Goal: Transaction & Acquisition: Purchase product/service

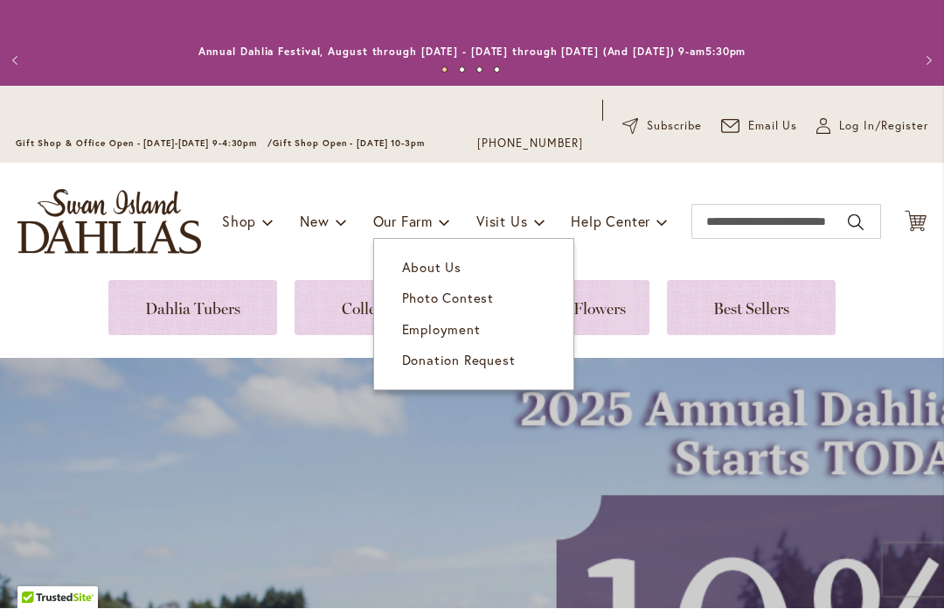
click at [416, 278] on link "About Us" at bounding box center [473, 268] width 199 height 31
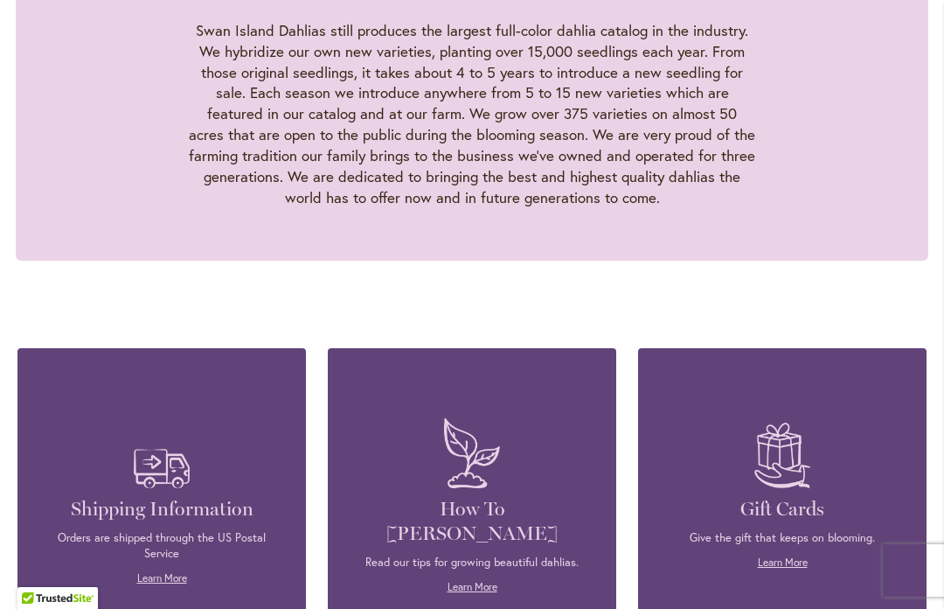
scroll to position [1885, 0]
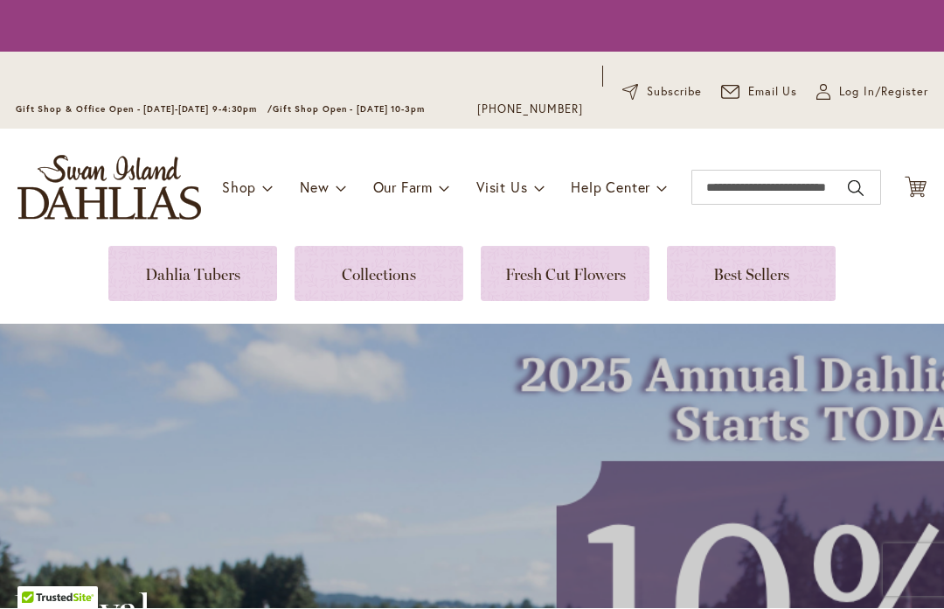
scroll to position [1, 0]
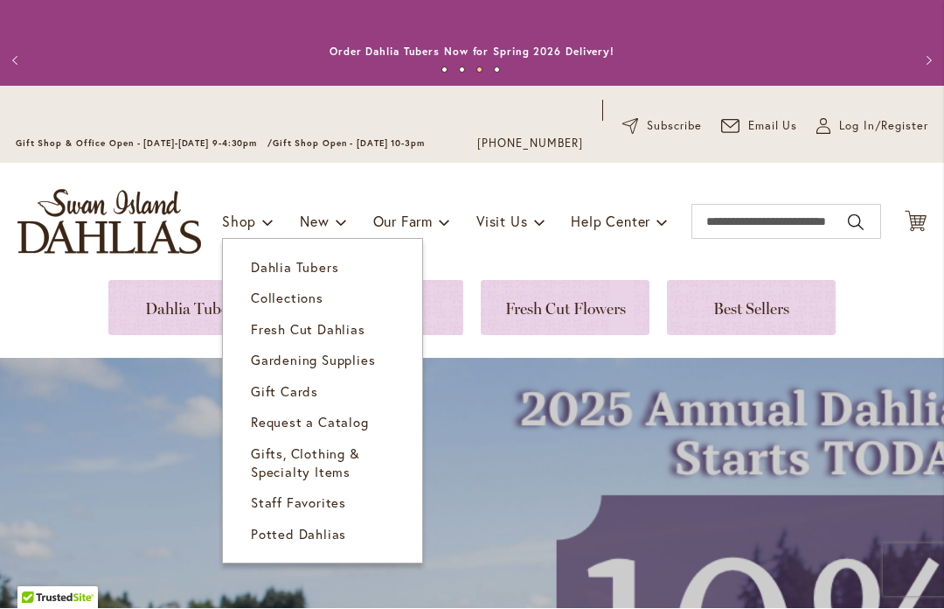
click at [269, 295] on span "Collections" at bounding box center [287, 297] width 73 height 17
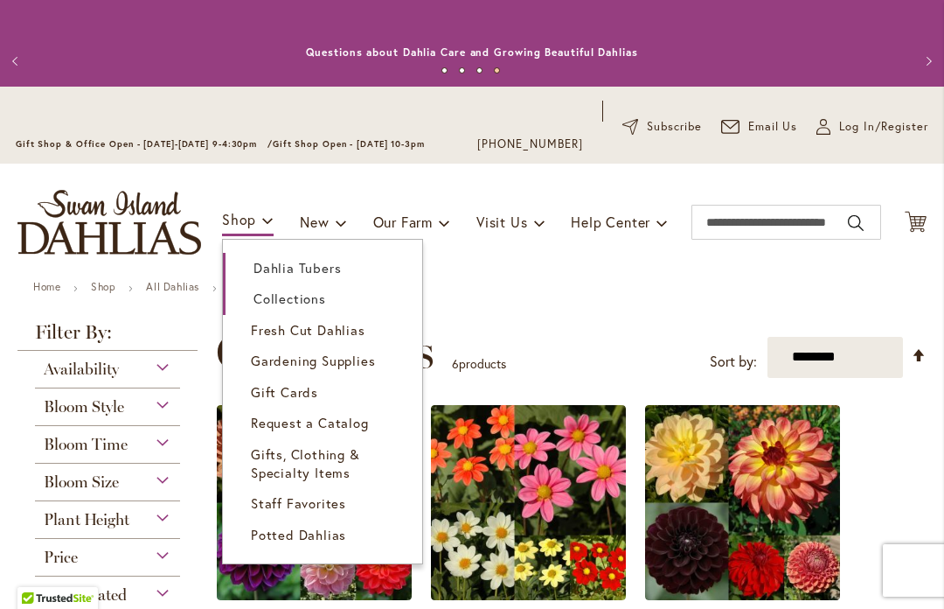
click at [276, 275] on span "Dahlia Tubers" at bounding box center [297, 267] width 87 height 17
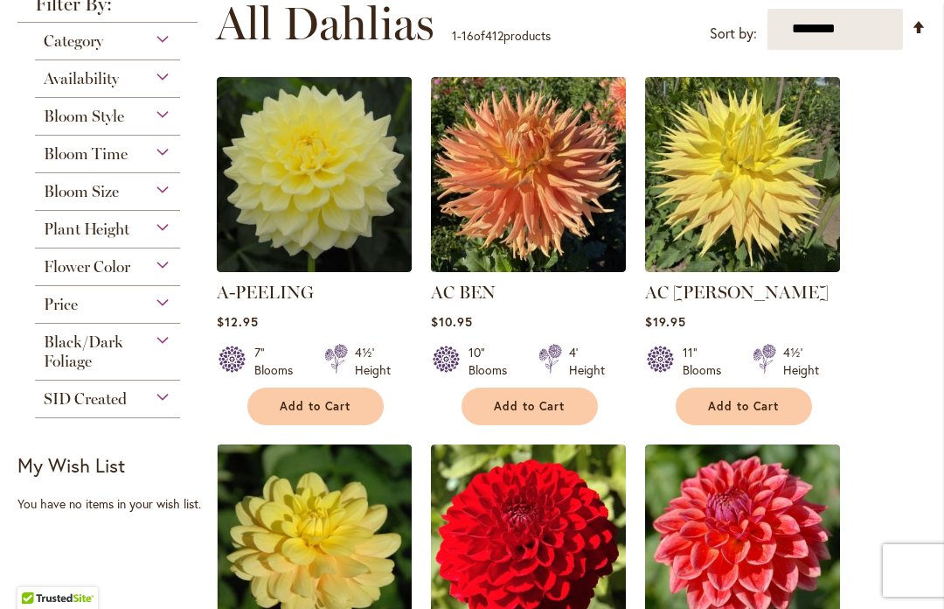
scroll to position [454, 0]
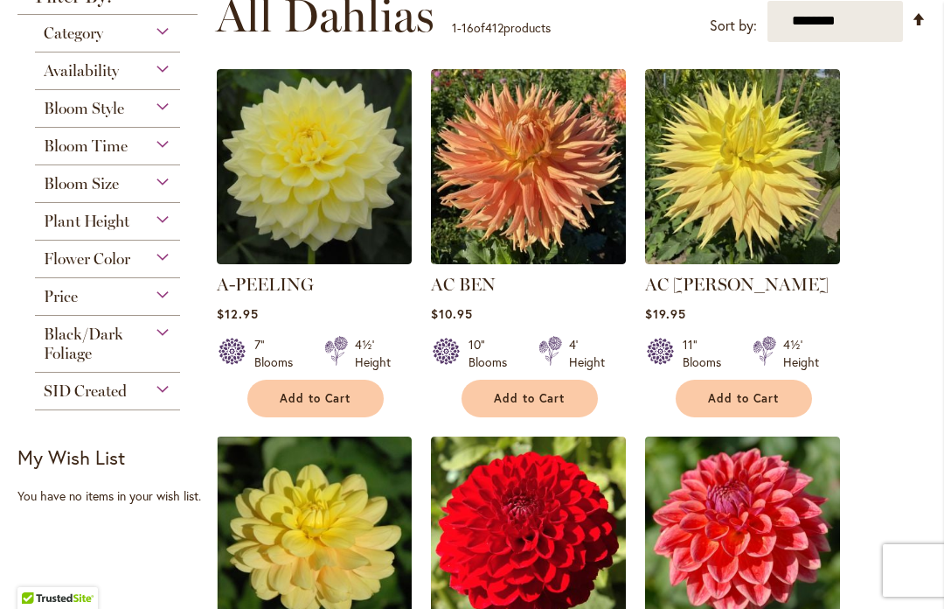
click at [119, 150] on span "Bloom Time" at bounding box center [86, 145] width 84 height 19
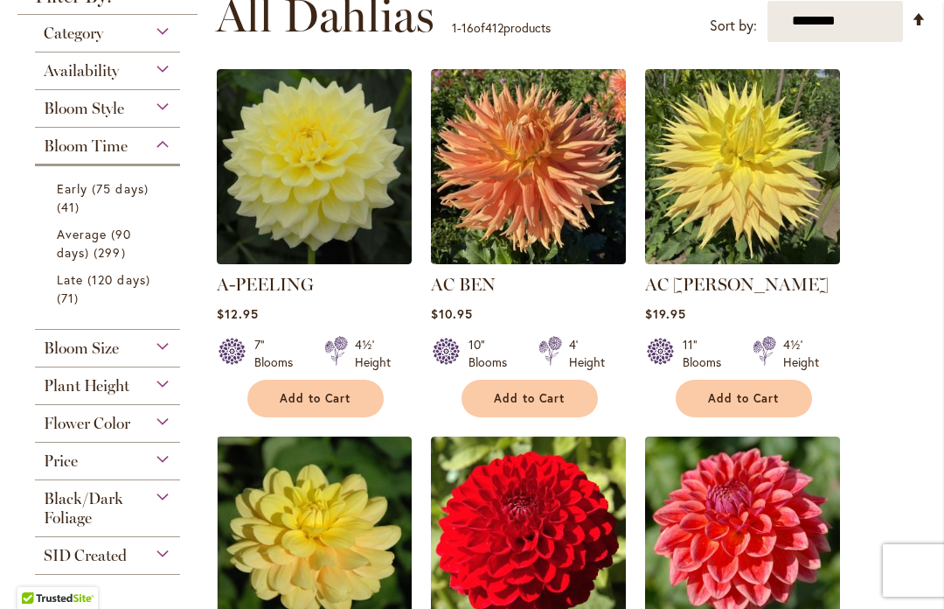
click at [111, 285] on span "Late (120 days)" at bounding box center [104, 279] width 94 height 17
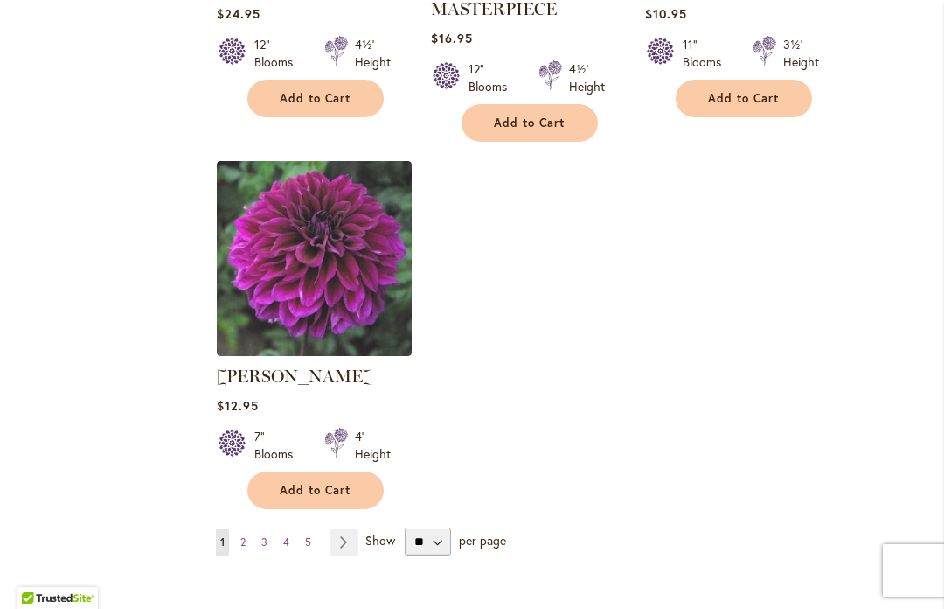
scroll to position [2195, 0]
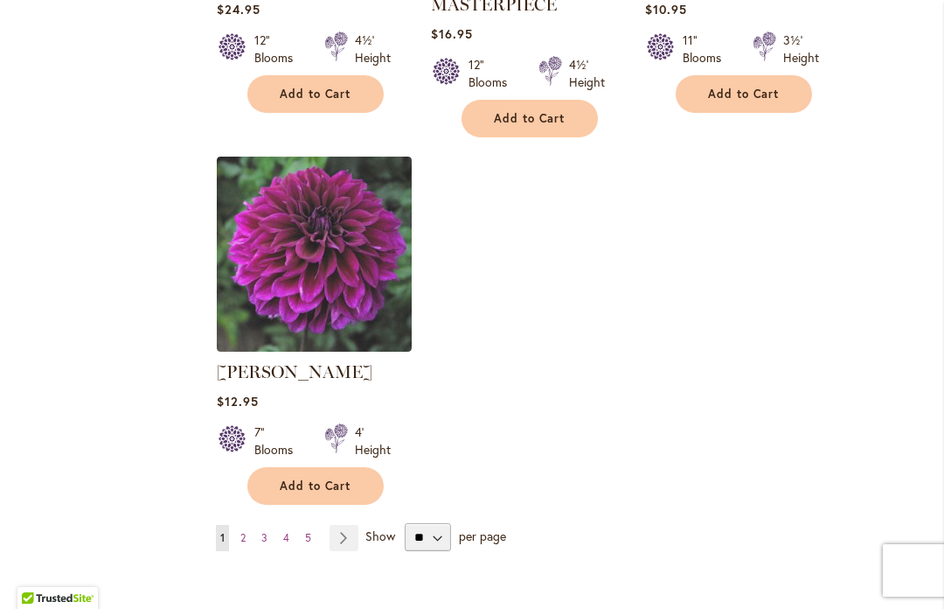
click at [237, 525] on link "Page 2" at bounding box center [243, 538] width 14 height 26
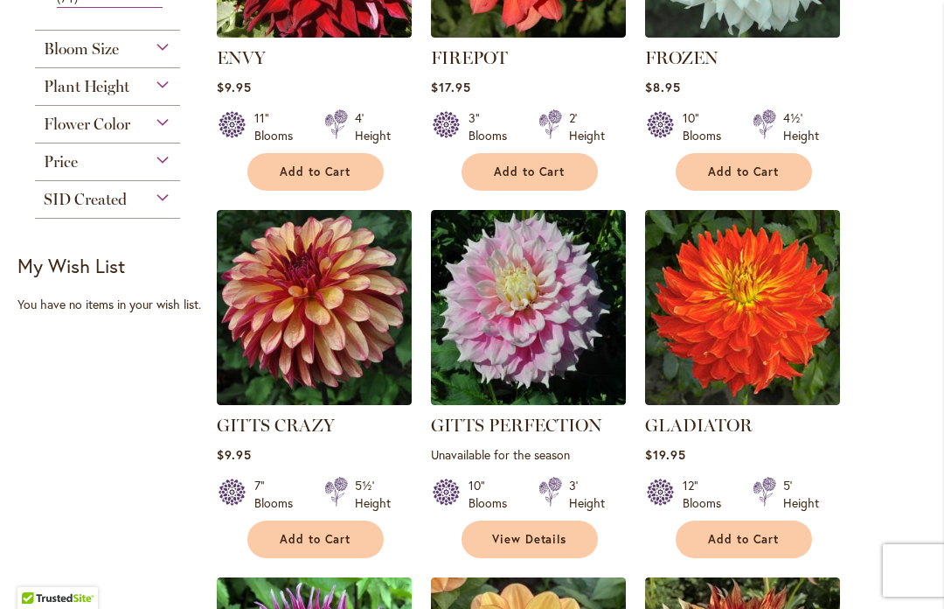
scroll to position [992, 0]
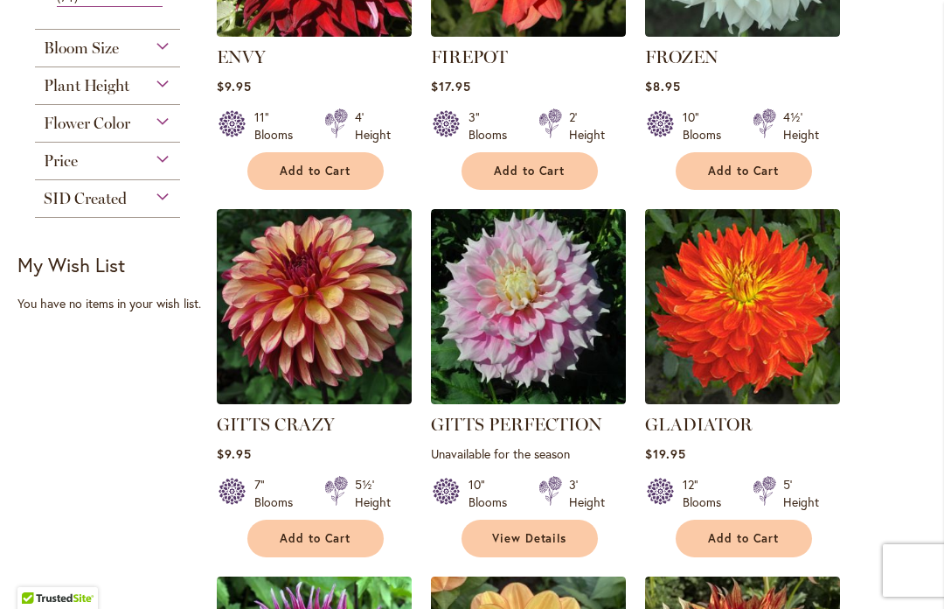
click at [275, 359] on img at bounding box center [314, 306] width 195 height 195
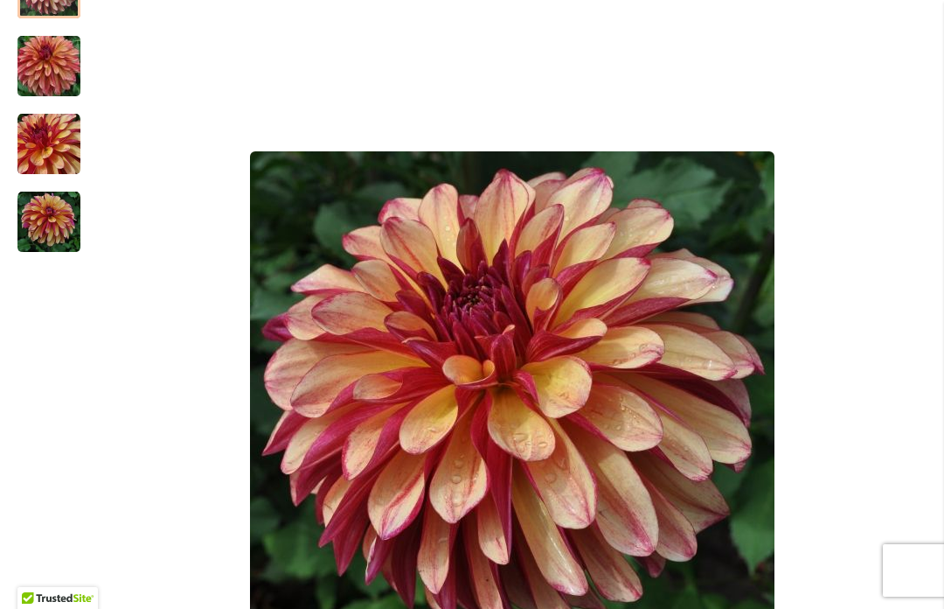
scroll to position [380, 0]
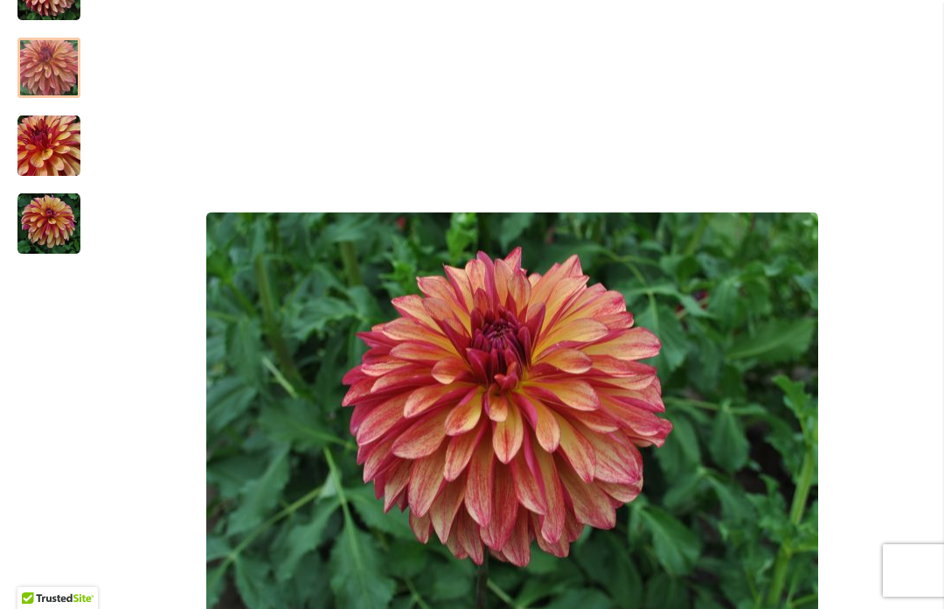
click at [48, 64] on img "Gitts Crazy" at bounding box center [49, 68] width 126 height 84
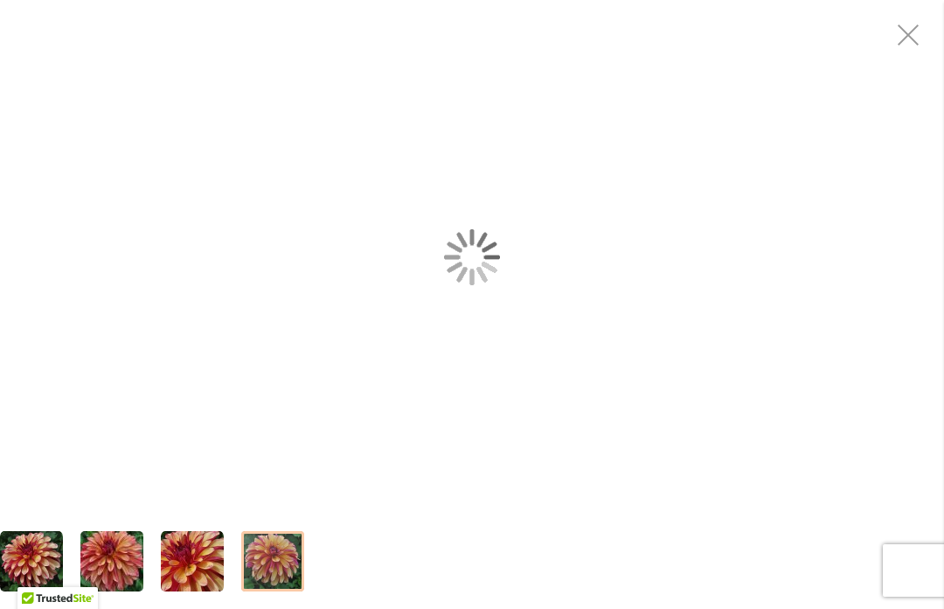
scroll to position [605, 0]
click at [140, 320] on div "Gitts Crazy" at bounding box center [479, 256] width 944 height 513
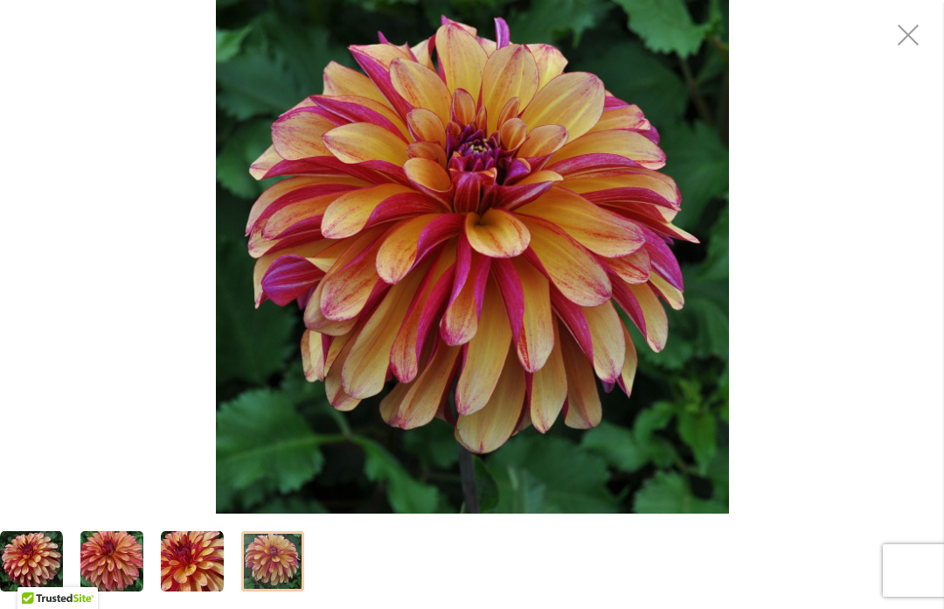
click at [194, 570] on img "Gitts Crazy" at bounding box center [192, 561] width 63 height 63
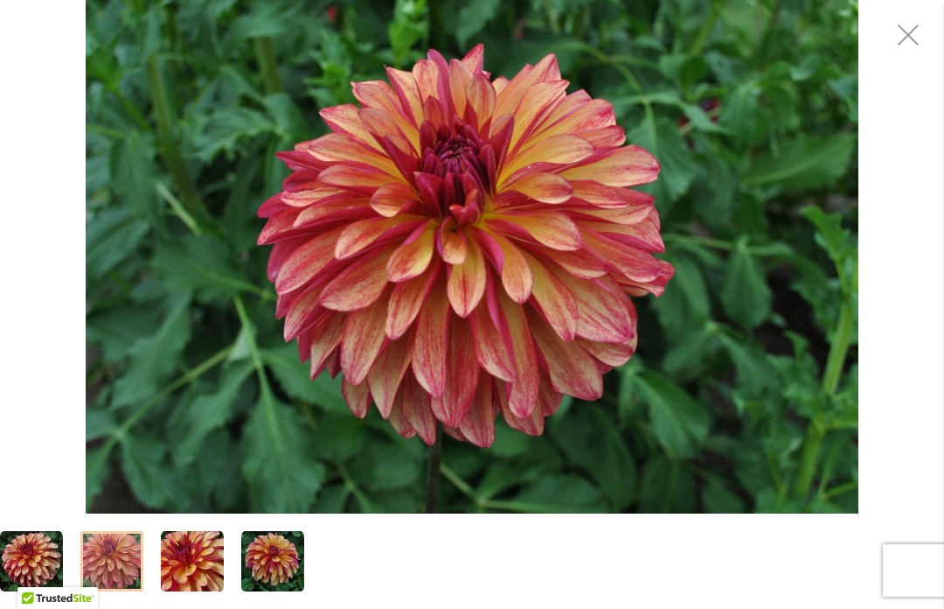
click at [115, 574] on img "Gitts Crazy" at bounding box center [112, 561] width 126 height 84
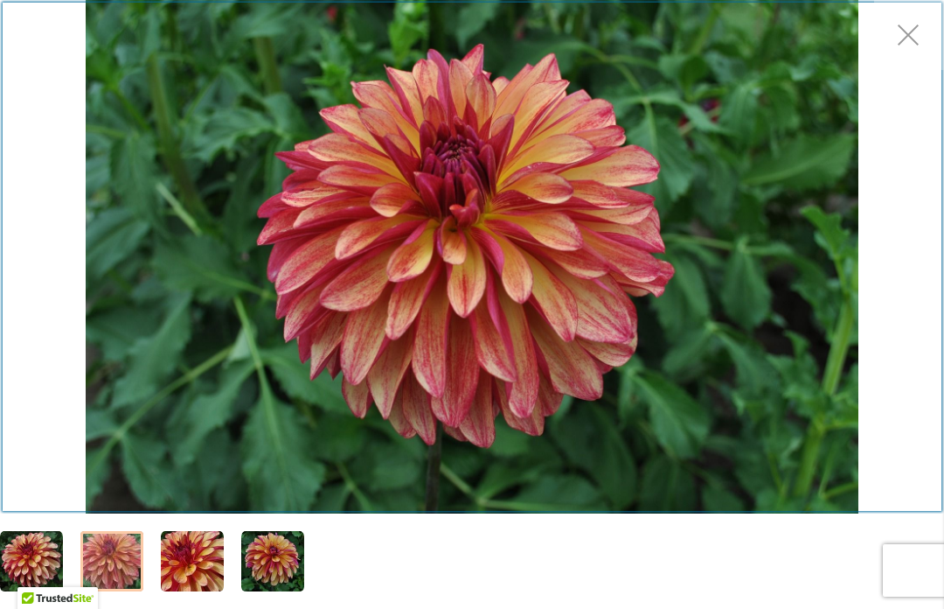
click at [910, 29] on div "Product Images" at bounding box center [472, 256] width 944 height 513
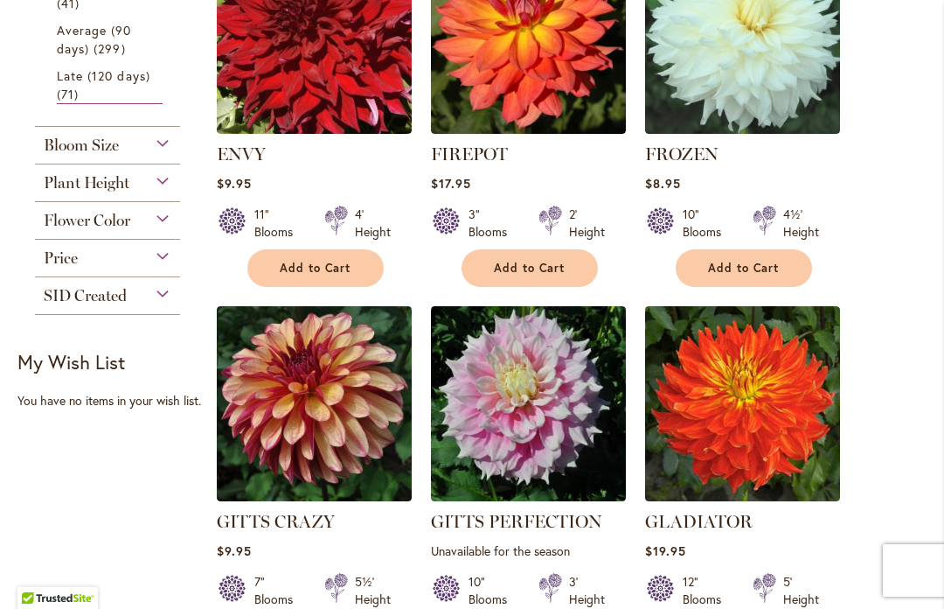
scroll to position [895, 0]
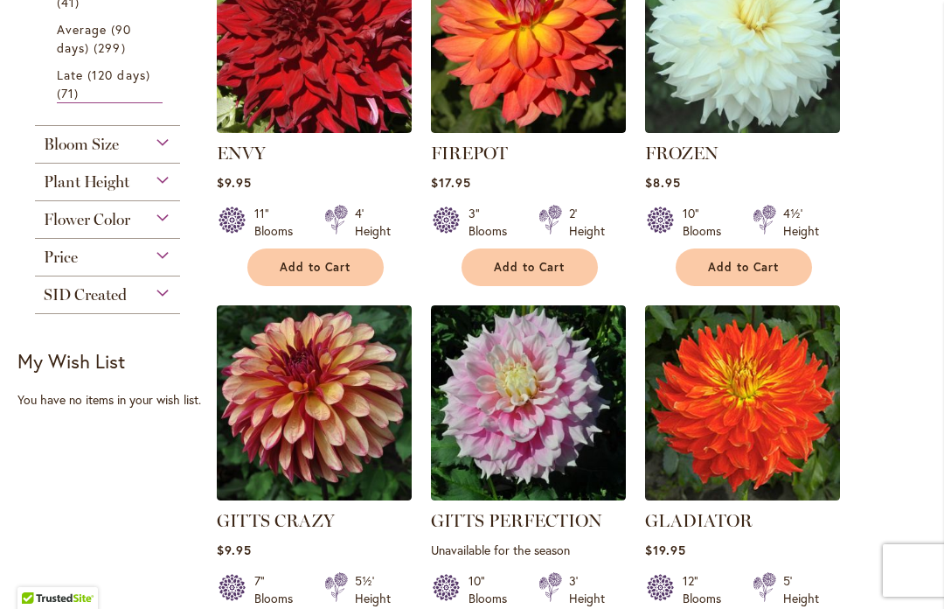
click at [289, 428] on img at bounding box center [314, 402] width 195 height 195
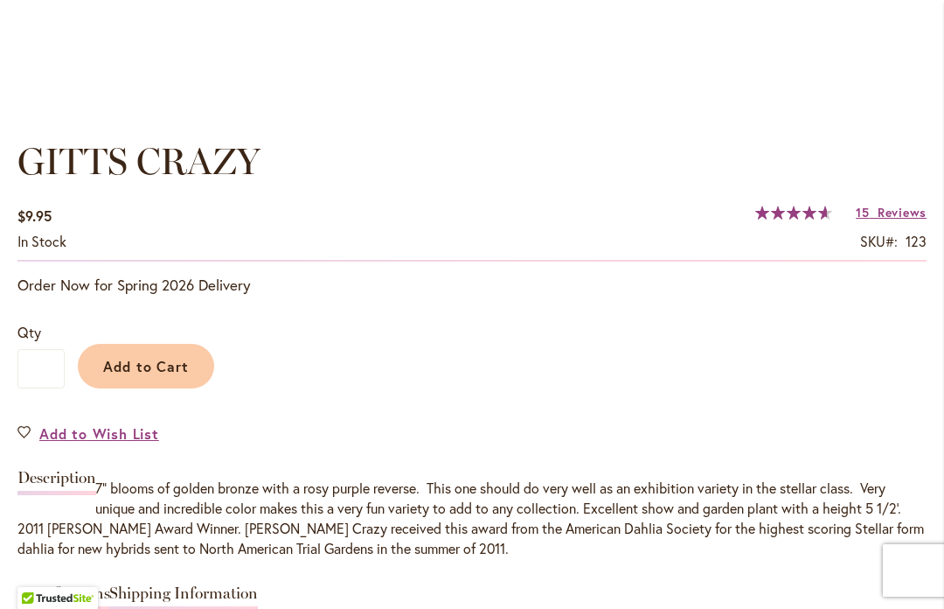
scroll to position [1173, 0]
click at [175, 365] on span "Add to Cart" at bounding box center [146, 365] width 87 height 18
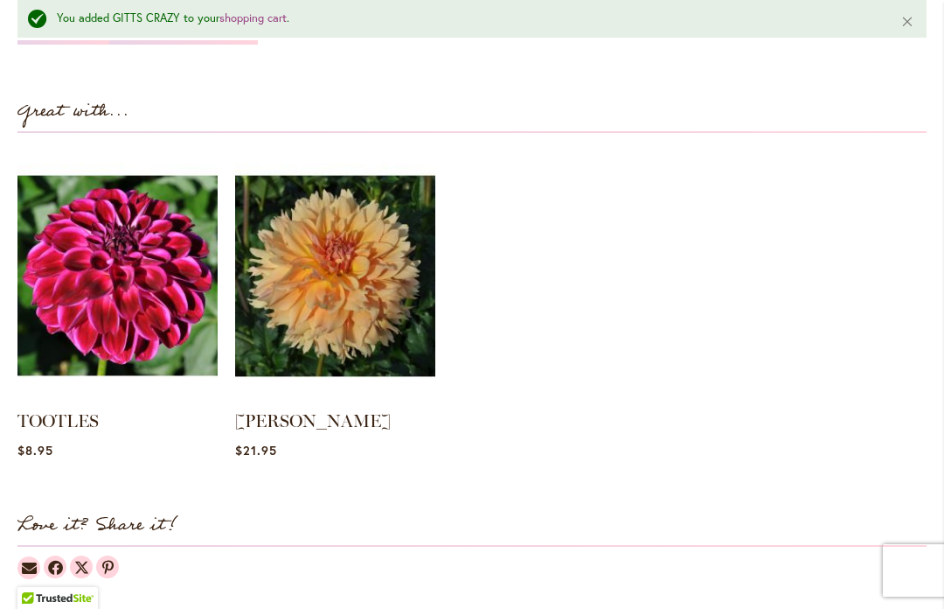
scroll to position [1785, 0]
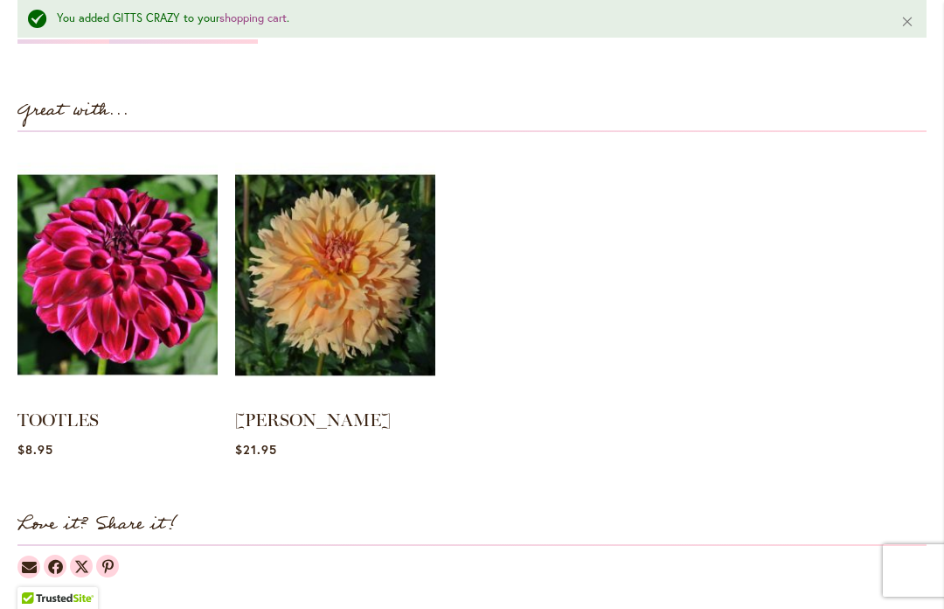
click at [116, 315] on img at bounding box center [117, 275] width 200 height 250
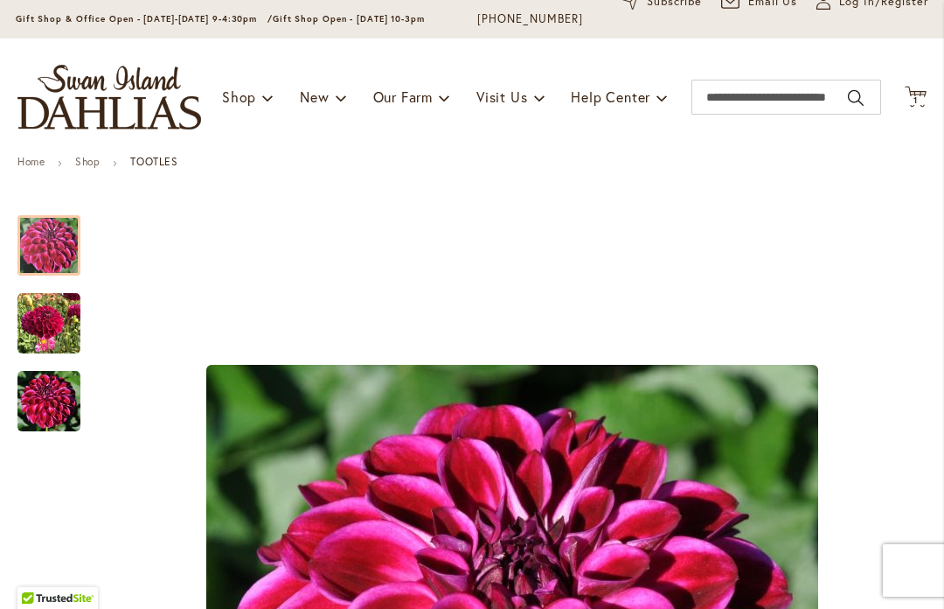
scroll to position [119, 0]
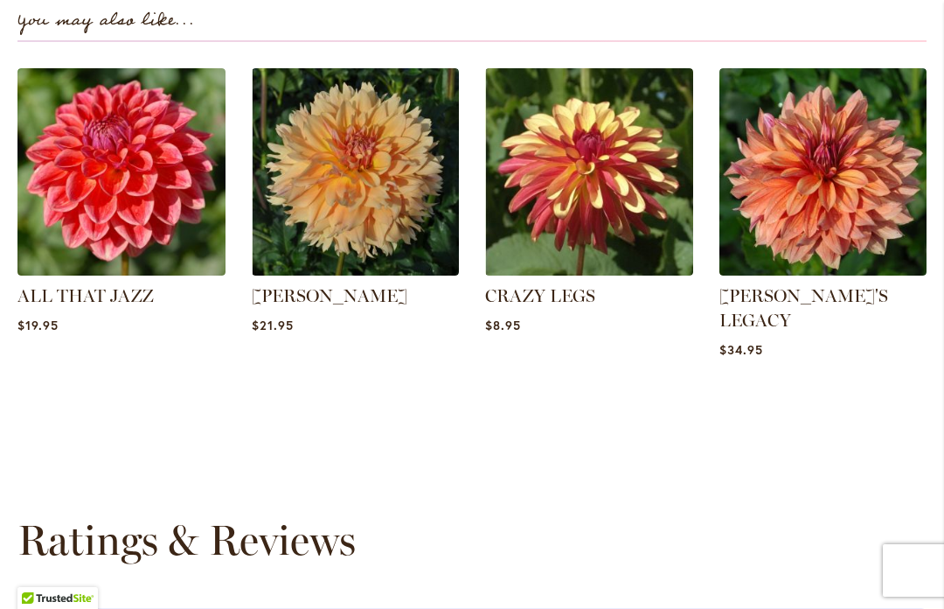
scroll to position [2349, 0]
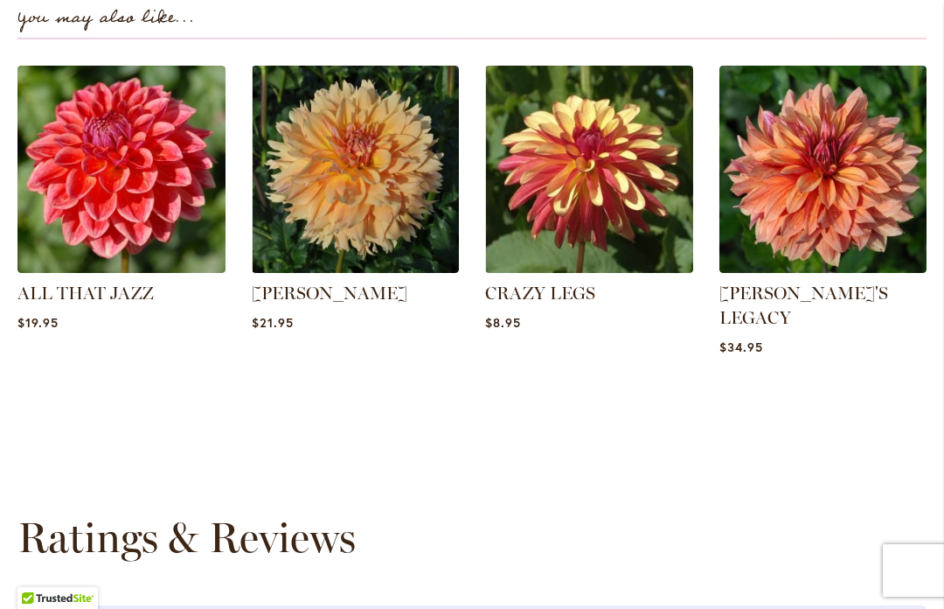
click at [602, 167] on img at bounding box center [589, 170] width 208 height 208
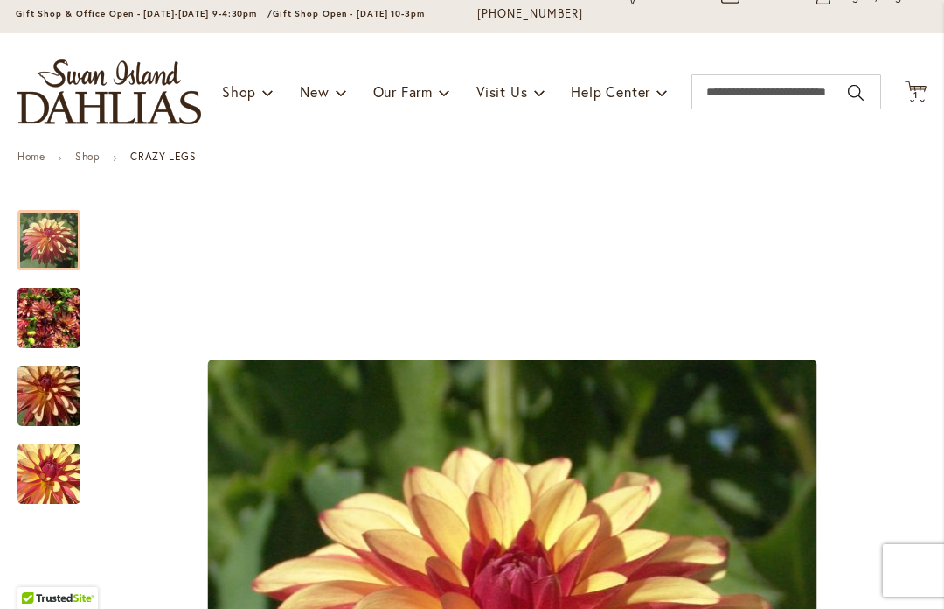
scroll to position [124, 0]
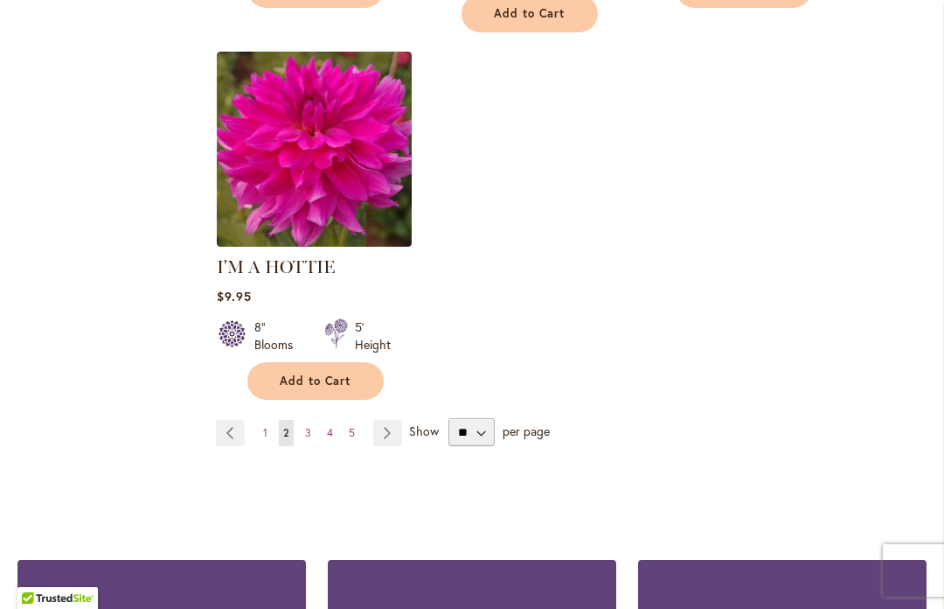
scroll to position [2301, 0]
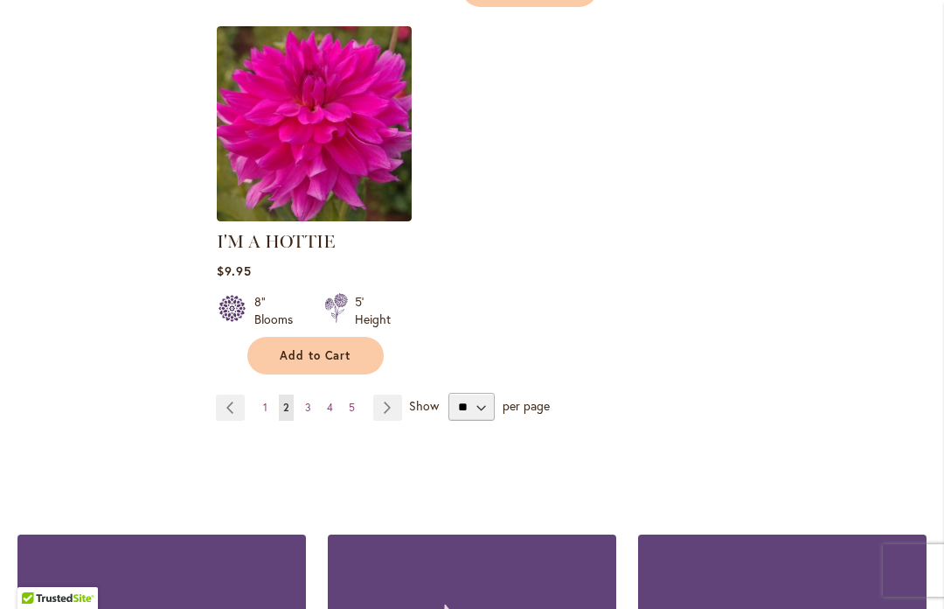
click at [303, 413] on link "Page 3" at bounding box center [308, 407] width 15 height 26
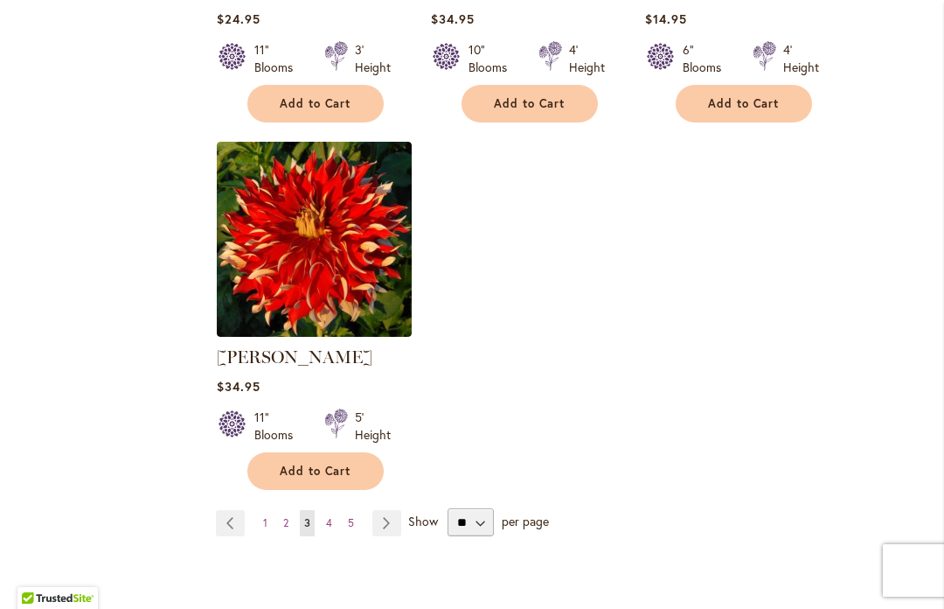
scroll to position [2193, 0]
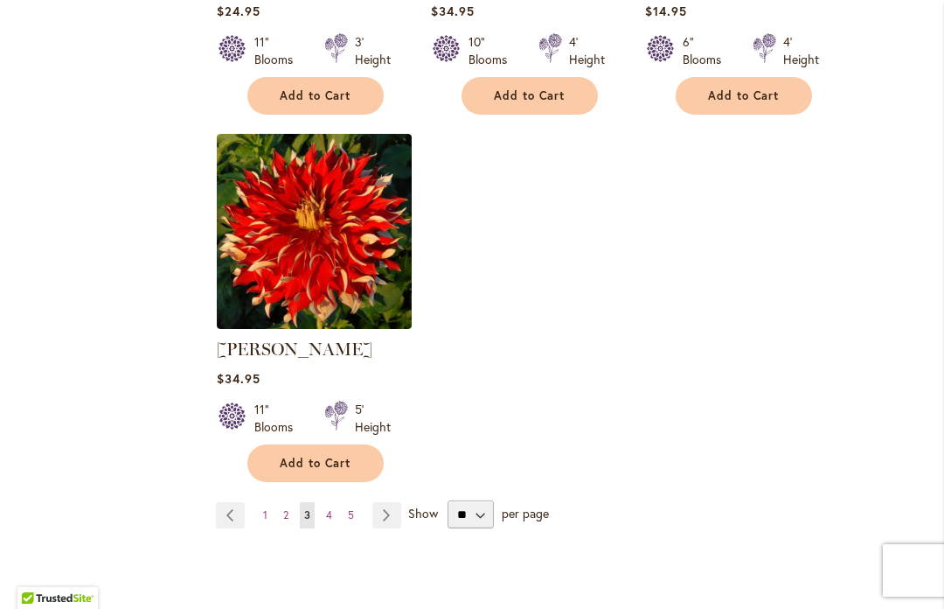
click at [327, 508] on span "4" at bounding box center [329, 514] width 6 height 13
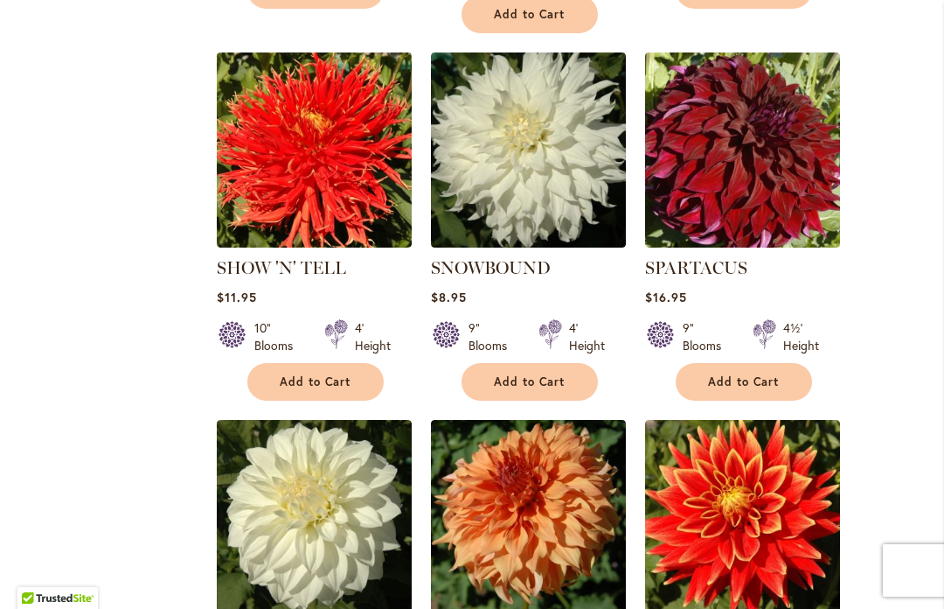
scroll to position [1566, 0]
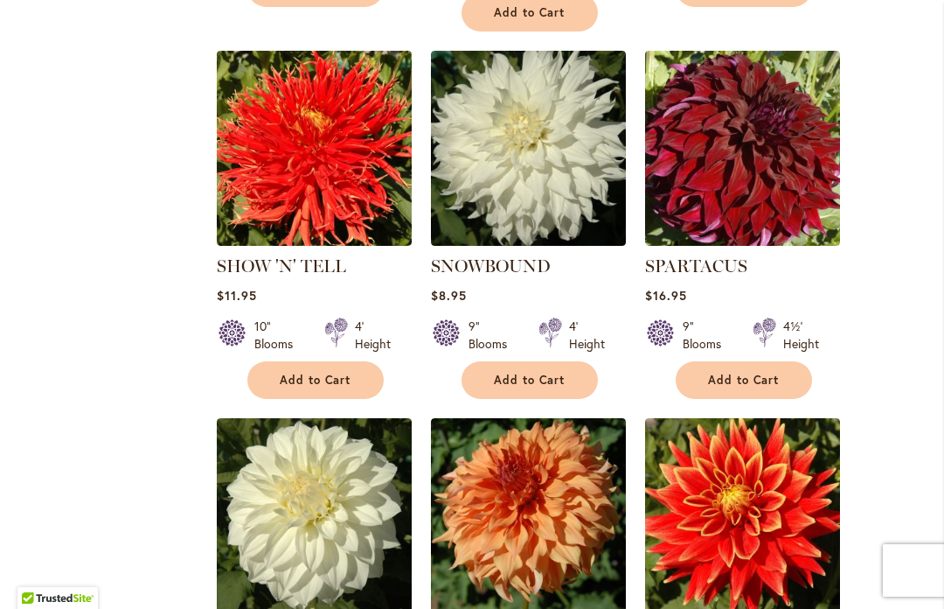
click at [751, 105] on img at bounding box center [742, 148] width 195 height 195
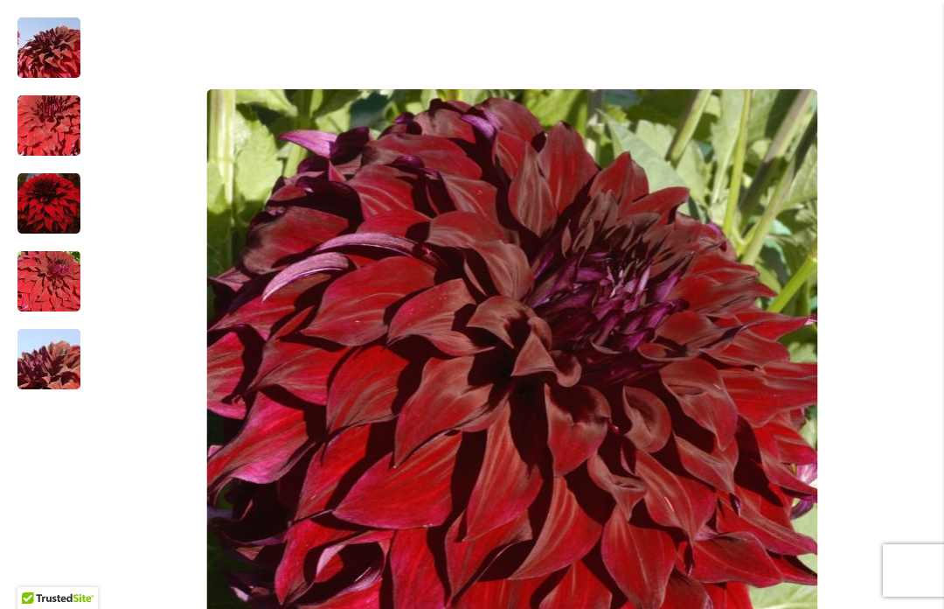
scroll to position [395, 0]
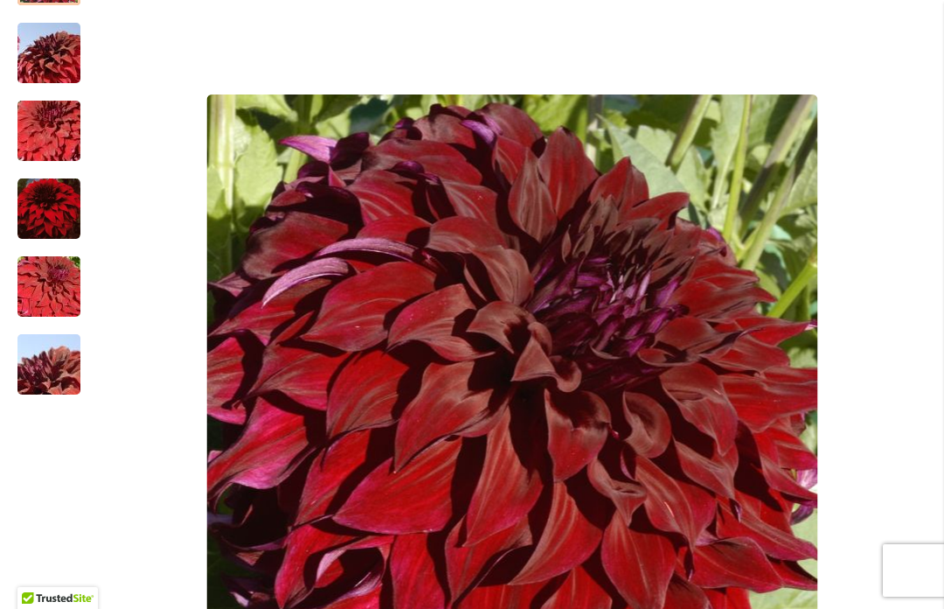
click at [50, 127] on img "Spartacus" at bounding box center [49, 131] width 126 height 84
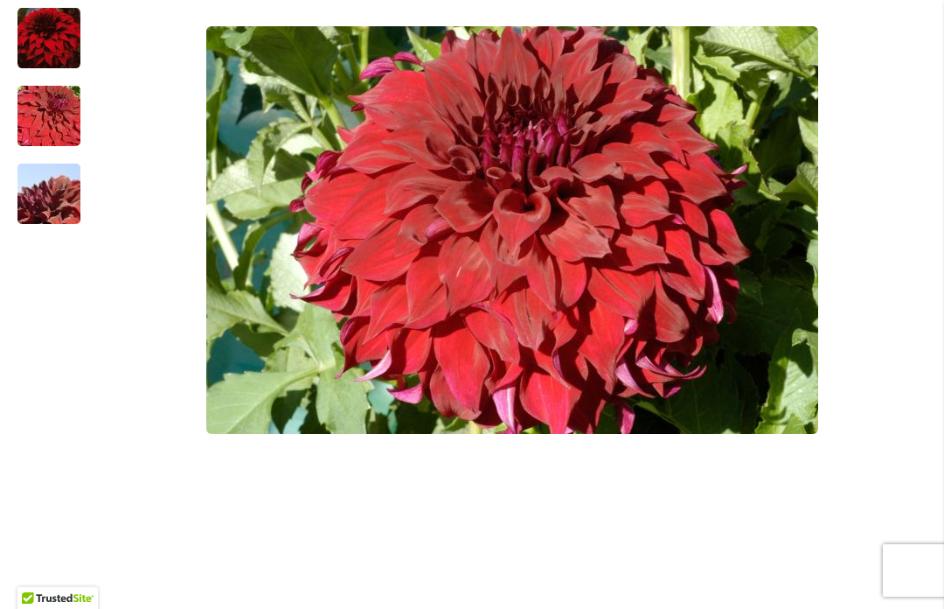
scroll to position [563, 0]
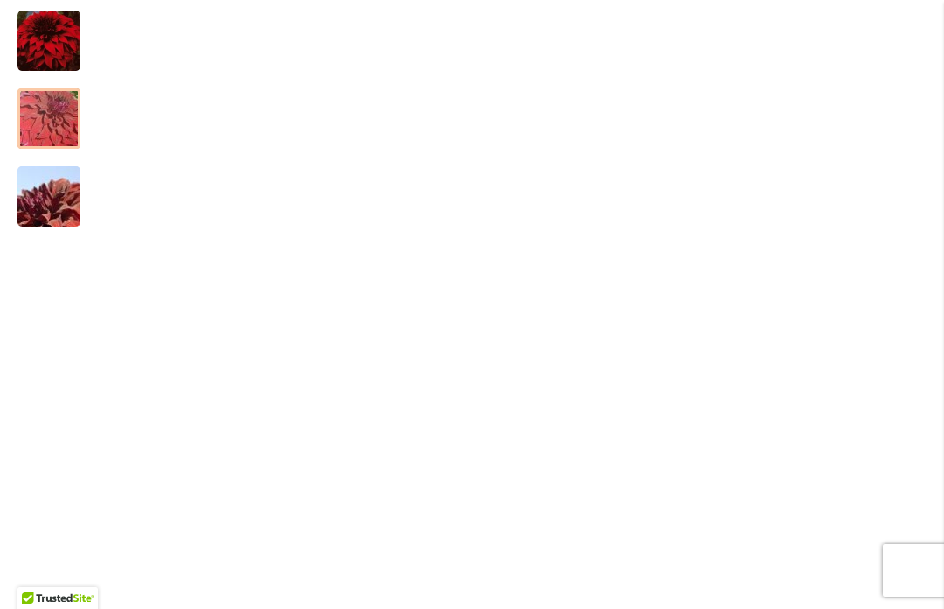
click at [46, 115] on img "Spartacus" at bounding box center [49, 119] width 126 height 84
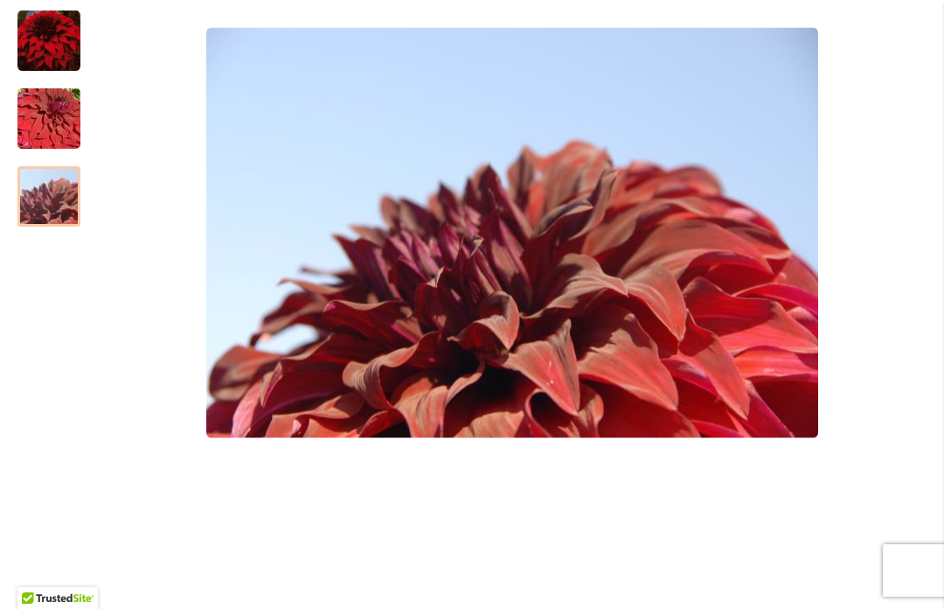
click at [63, 193] on img "Spartacus" at bounding box center [49, 197] width 126 height 84
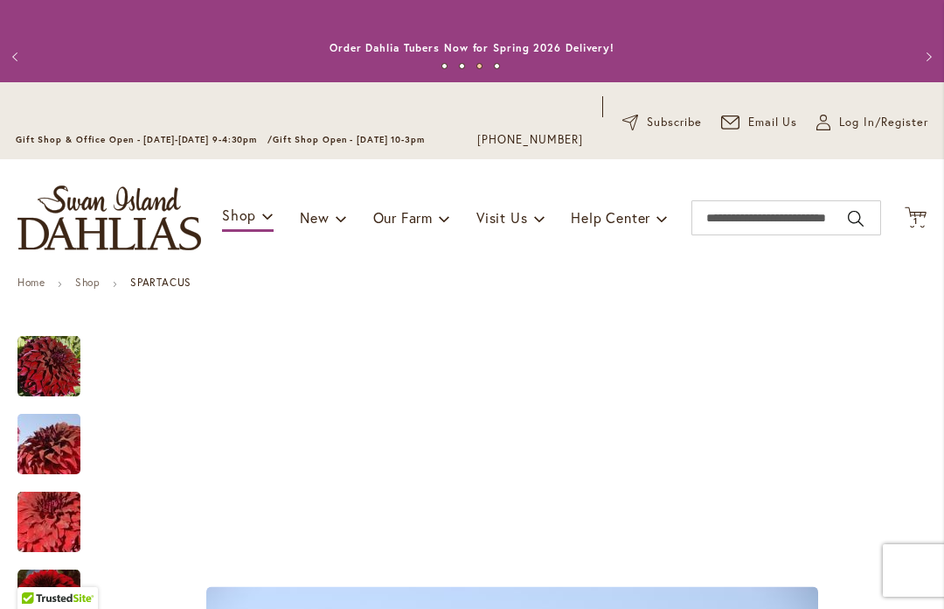
scroll to position [-6, 0]
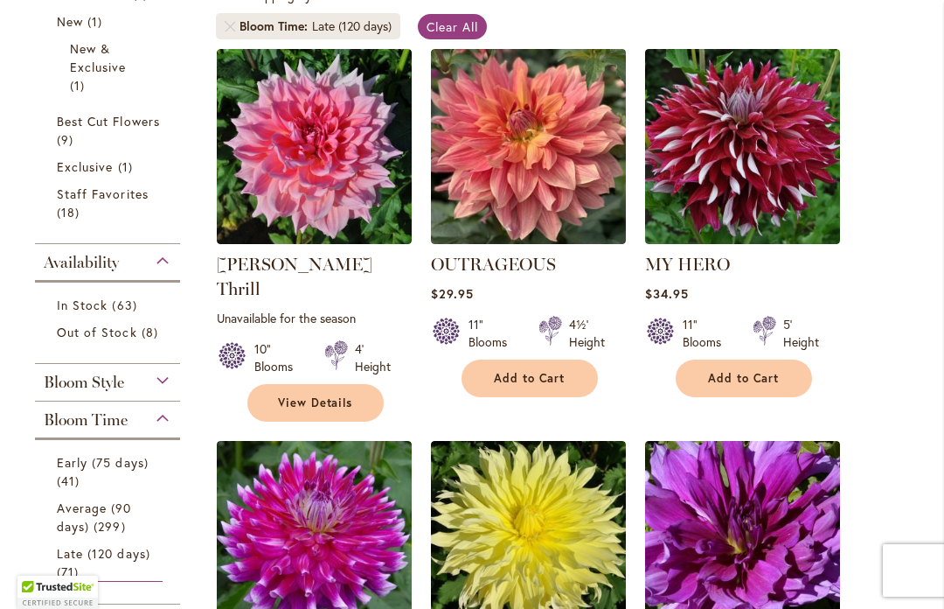
scroll to position [434, 0]
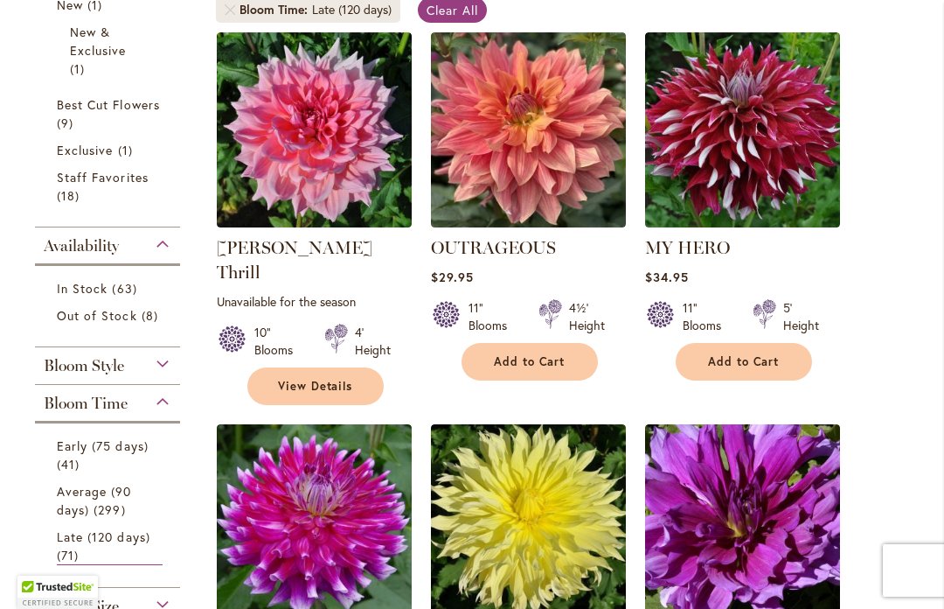
click at [533, 153] on img at bounding box center [528, 129] width 195 height 195
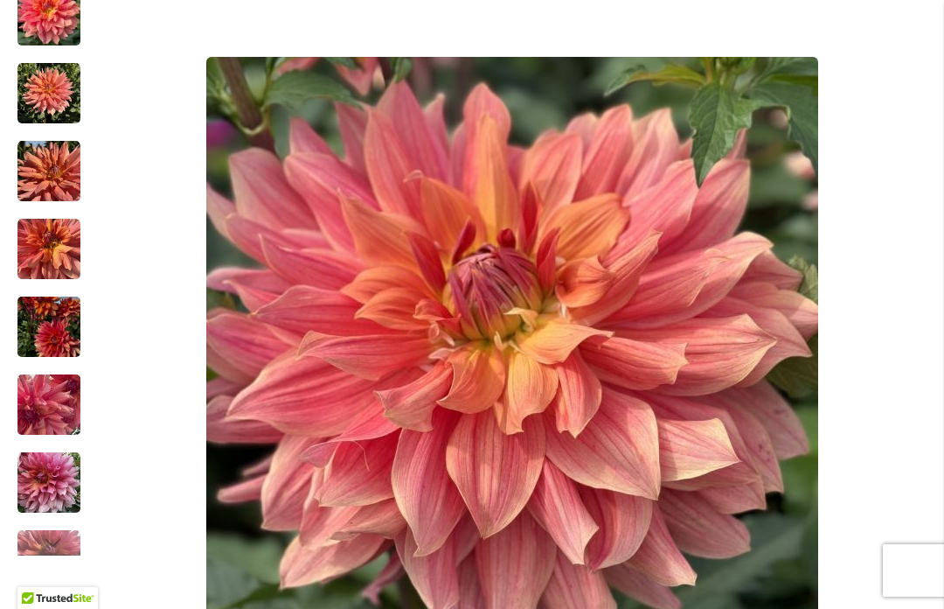
scroll to position [431, 0]
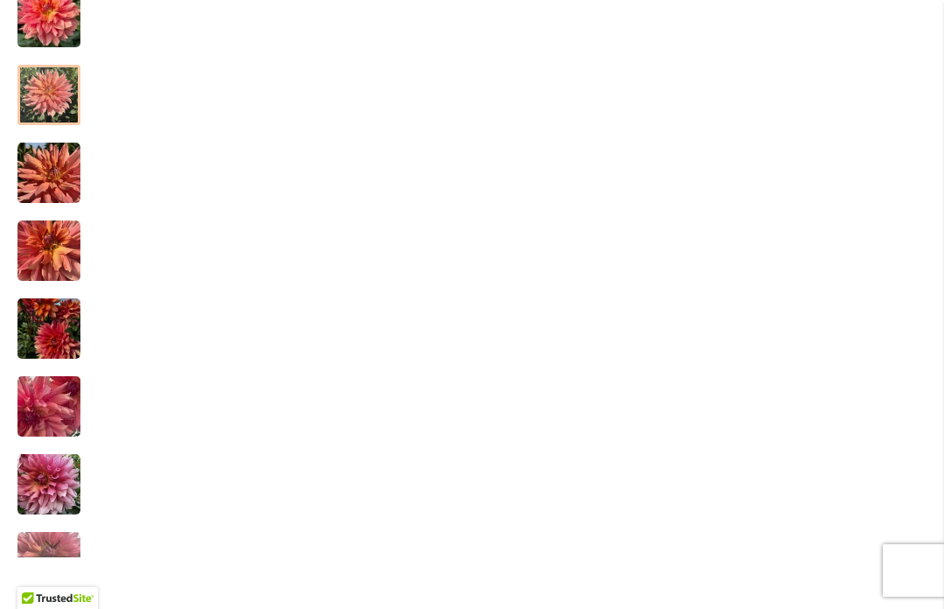
click at [50, 88] on img "OUTRAGEOUS" at bounding box center [48, 95] width 63 height 63
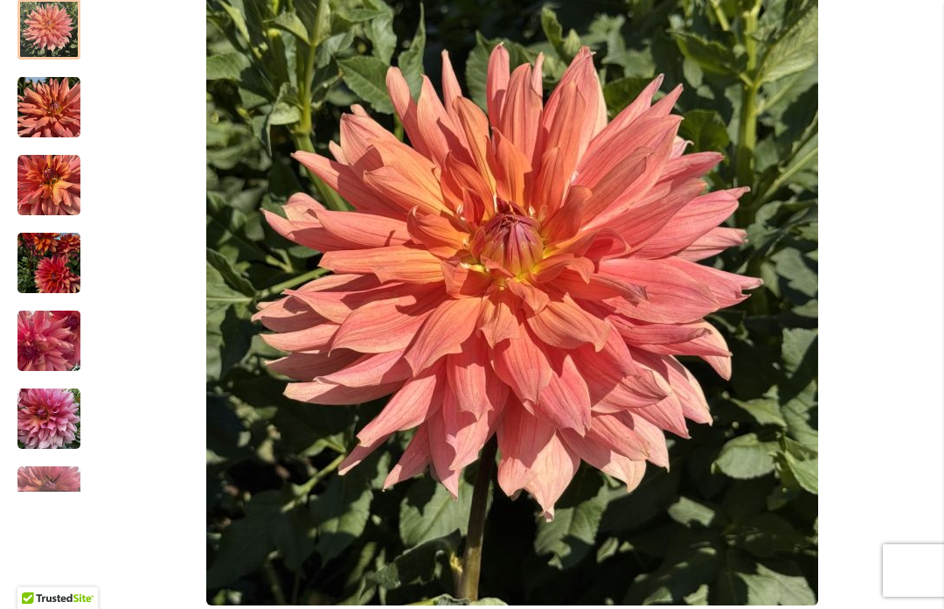
scroll to position [498, 0]
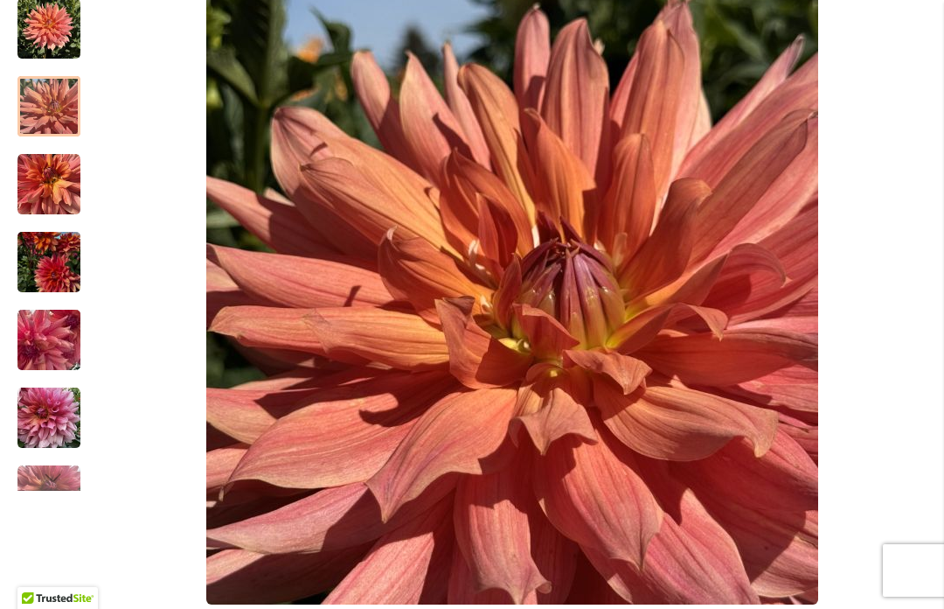
click at [50, 106] on img "OUTRAGEOUS" at bounding box center [48, 106] width 63 height 63
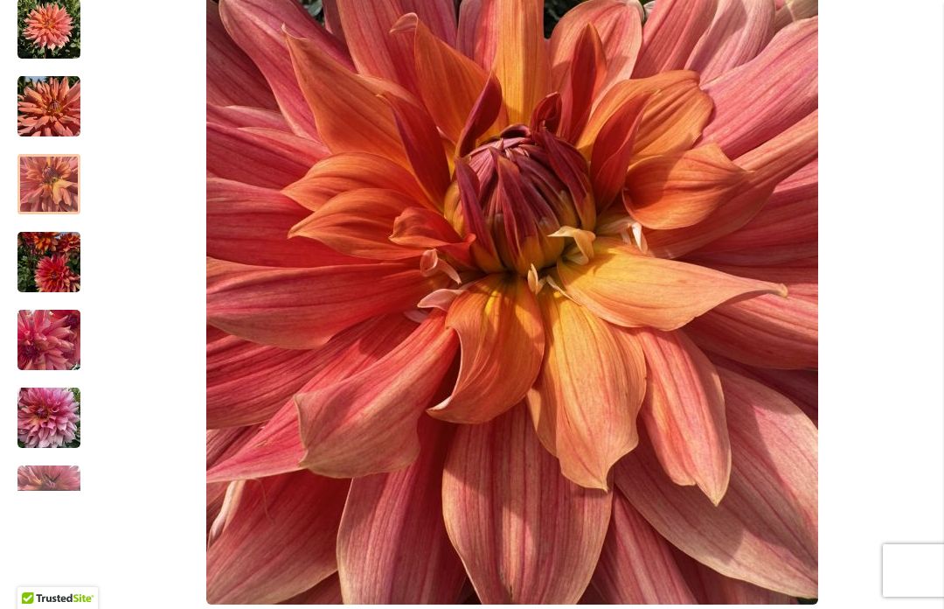
click at [52, 183] on img "OUTRAGEOUS" at bounding box center [48, 184] width 63 height 63
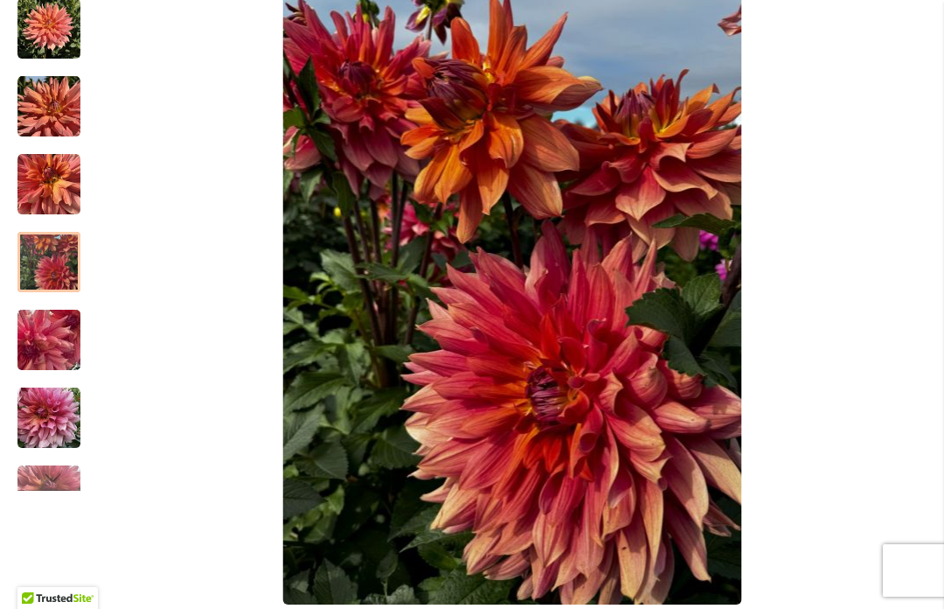
click at [51, 261] on img "OUTRAGEOUS" at bounding box center [48, 262] width 63 height 84
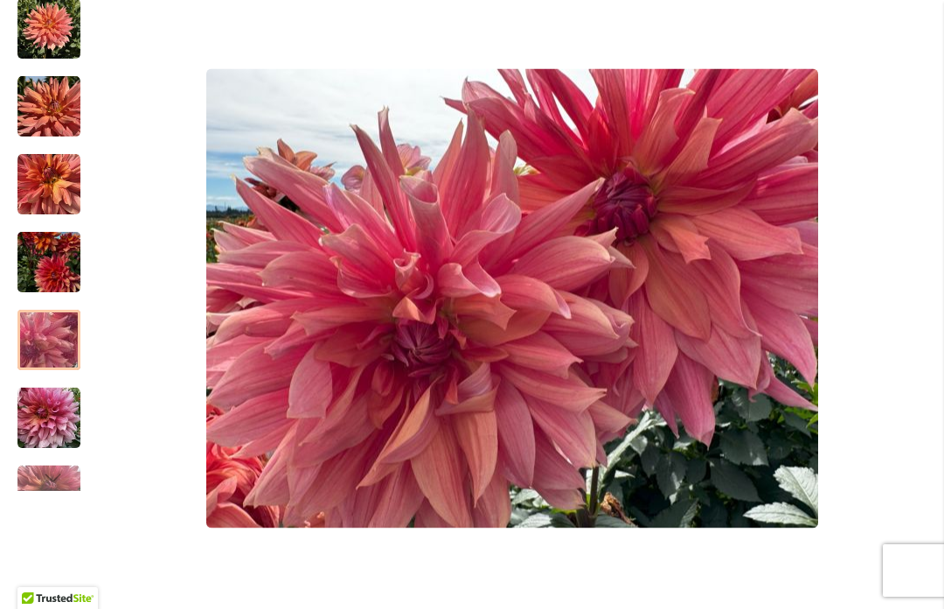
click at [47, 335] on img "OUTRAGEOUS" at bounding box center [49, 340] width 126 height 94
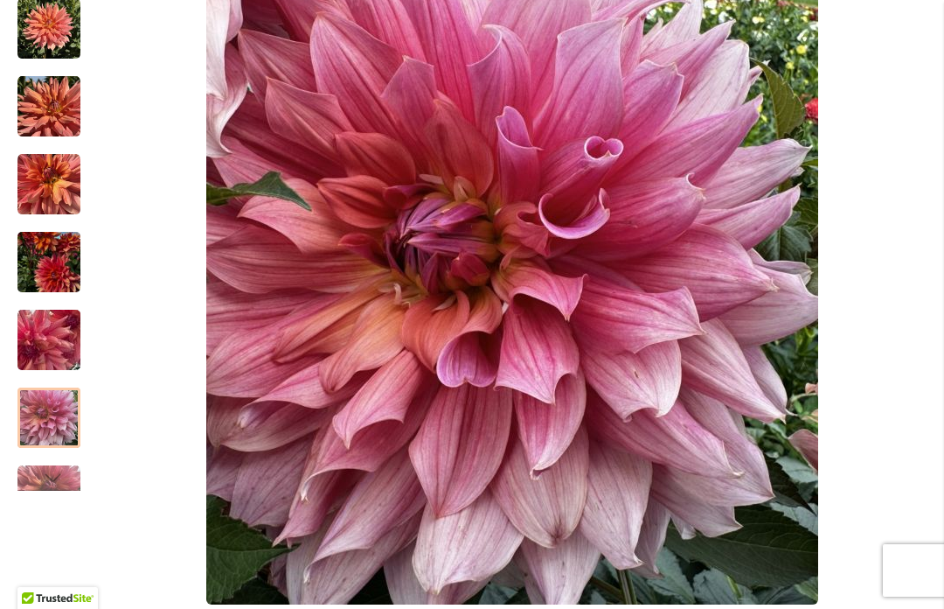
click at [50, 415] on img "OUTRAGEOUS" at bounding box center [48, 417] width 63 height 63
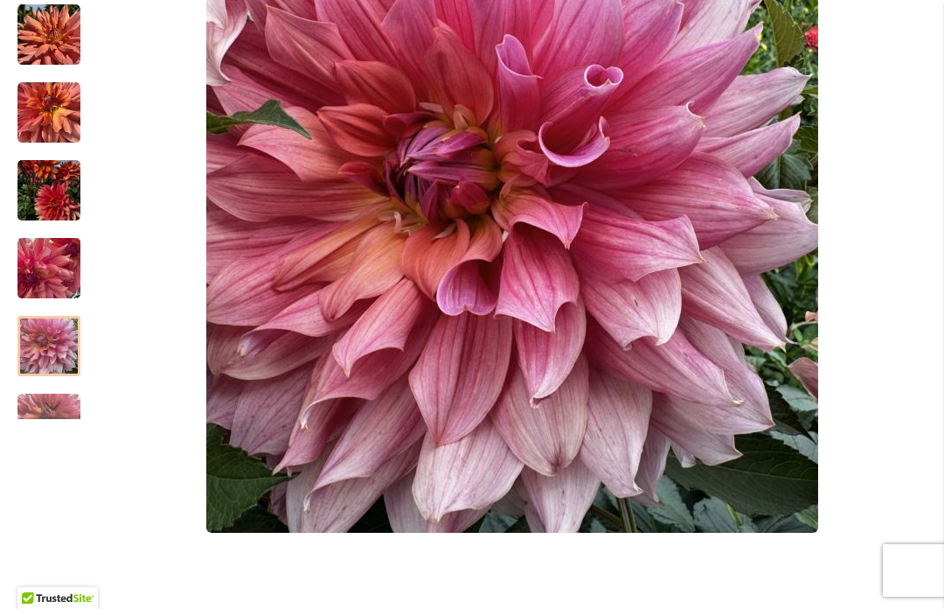
scroll to position [571, 0]
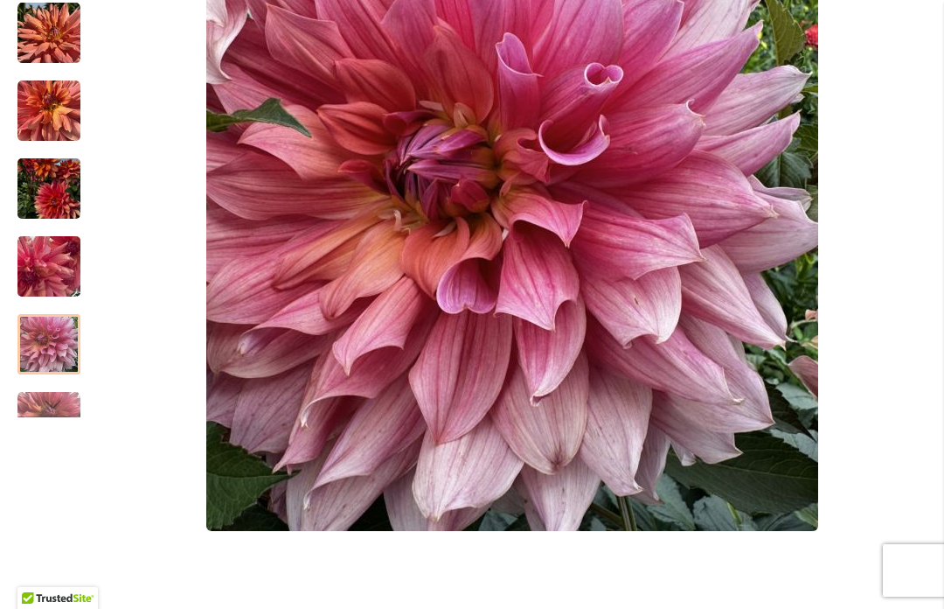
click at [51, 346] on div at bounding box center [48, 344] width 63 height 60
click at [50, 410] on div "Next" at bounding box center [49, 404] width 26 height 26
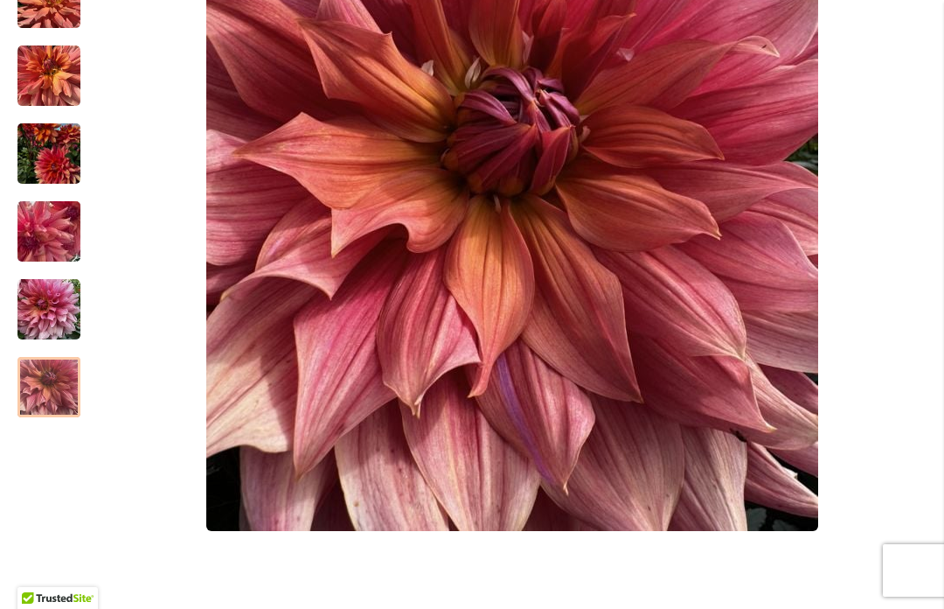
click at [50, 389] on img "OUTRAGEOUS" at bounding box center [48, 387] width 63 height 63
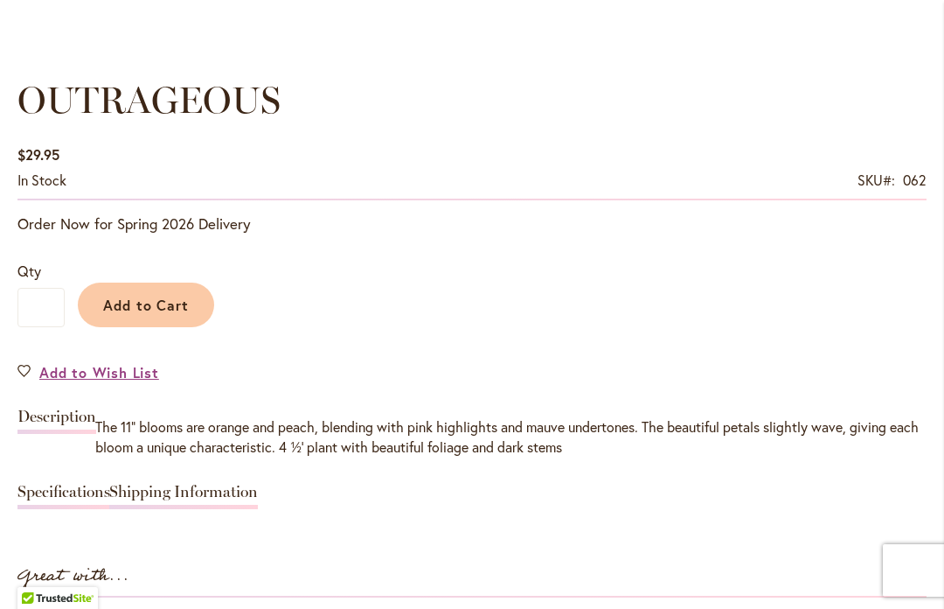
scroll to position [1250, 0]
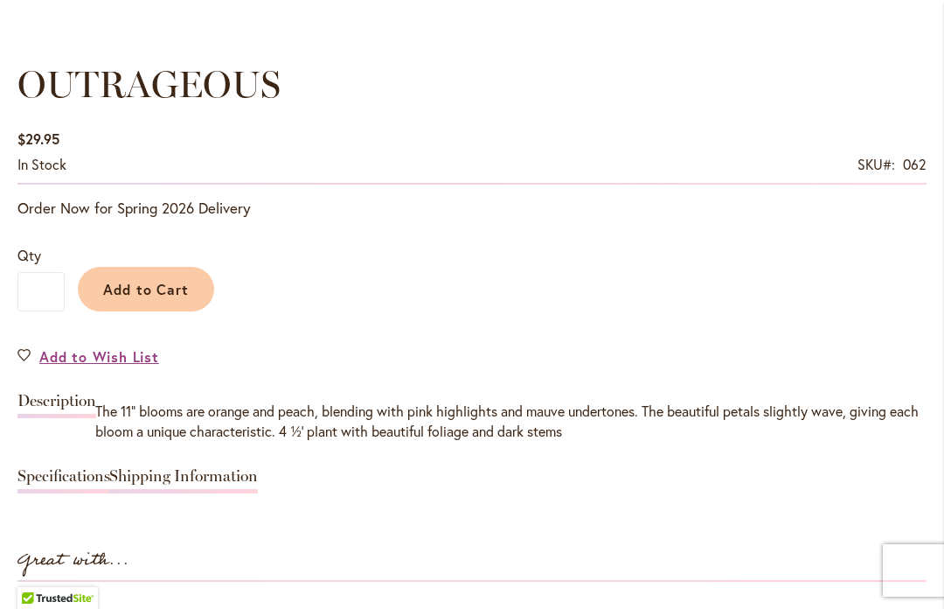
click at [159, 297] on span "Add to Cart" at bounding box center [146, 289] width 87 height 18
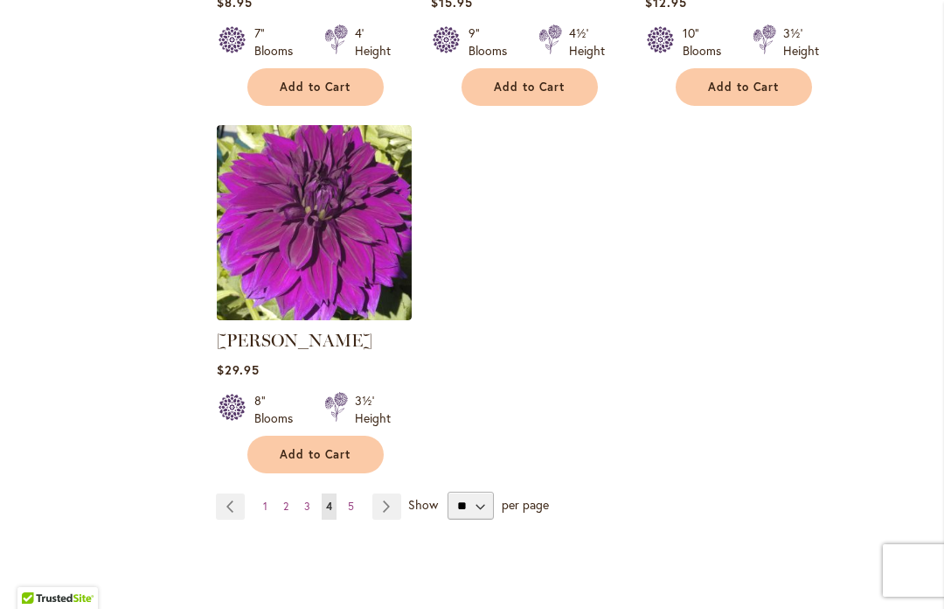
scroll to position [2234, 0]
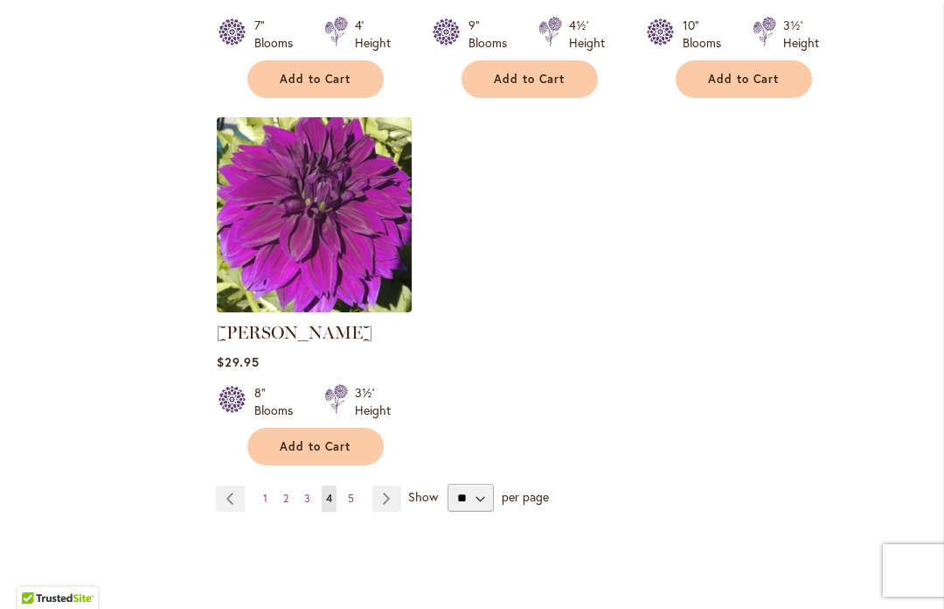
click at [349, 491] on span "5" at bounding box center [351, 497] width 6 height 13
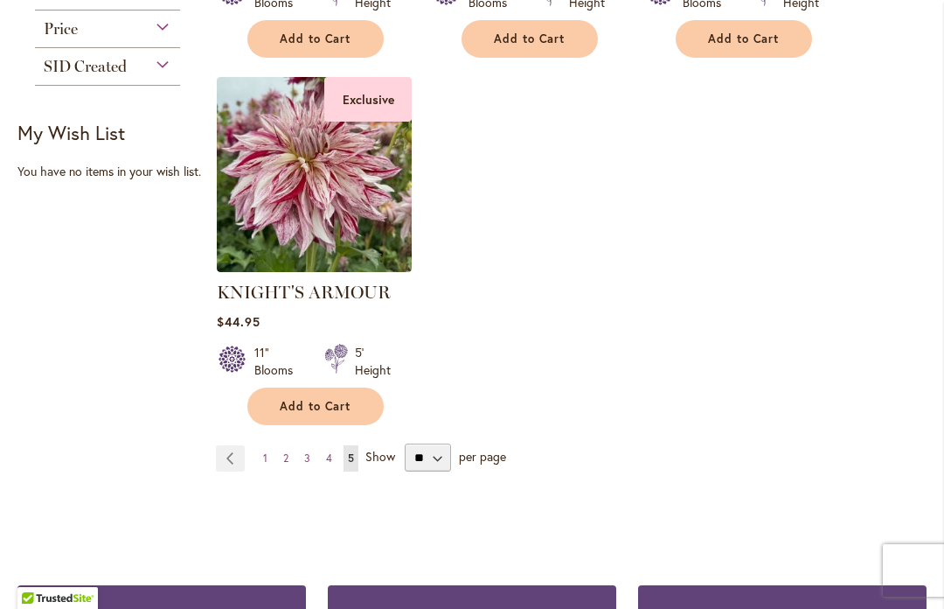
scroll to position [1135, 0]
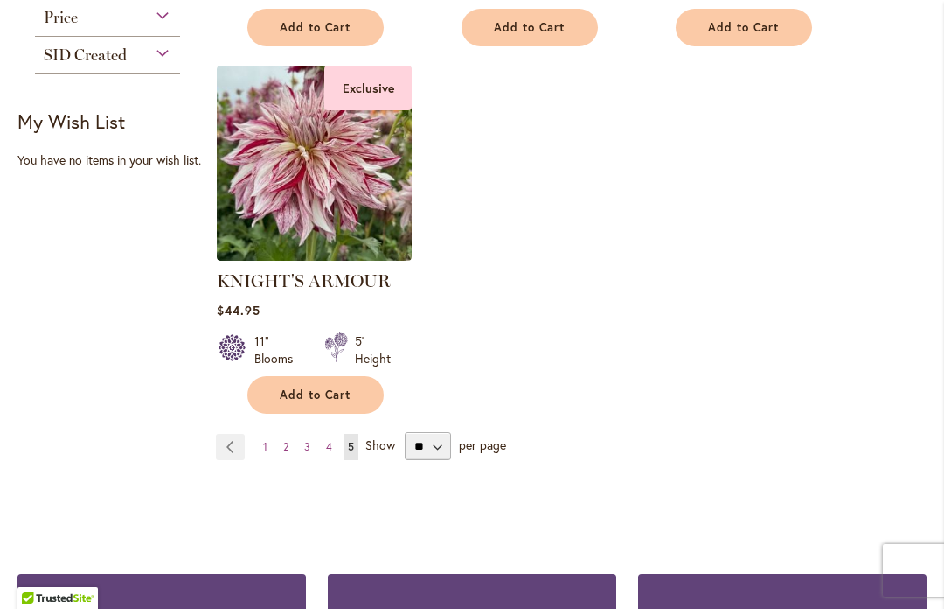
click at [266, 449] on span "1" at bounding box center [265, 446] width 4 height 13
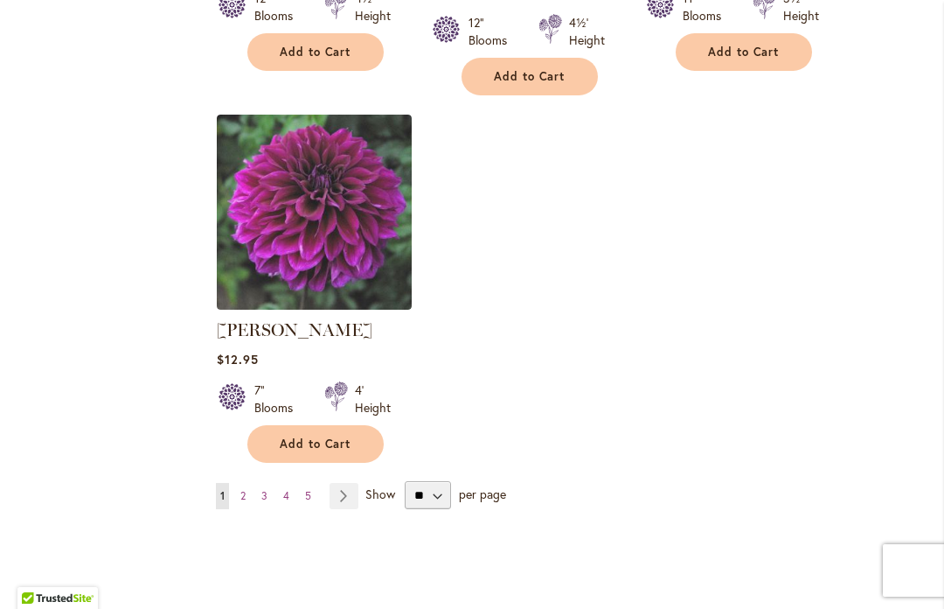
scroll to position [2240, 0]
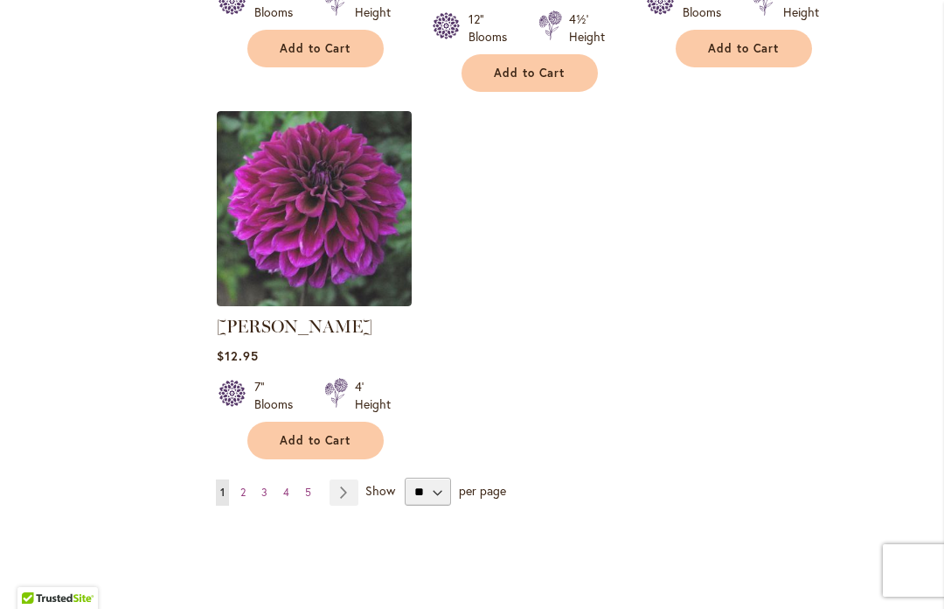
click at [248, 479] on link "Page 2" at bounding box center [243, 492] width 14 height 26
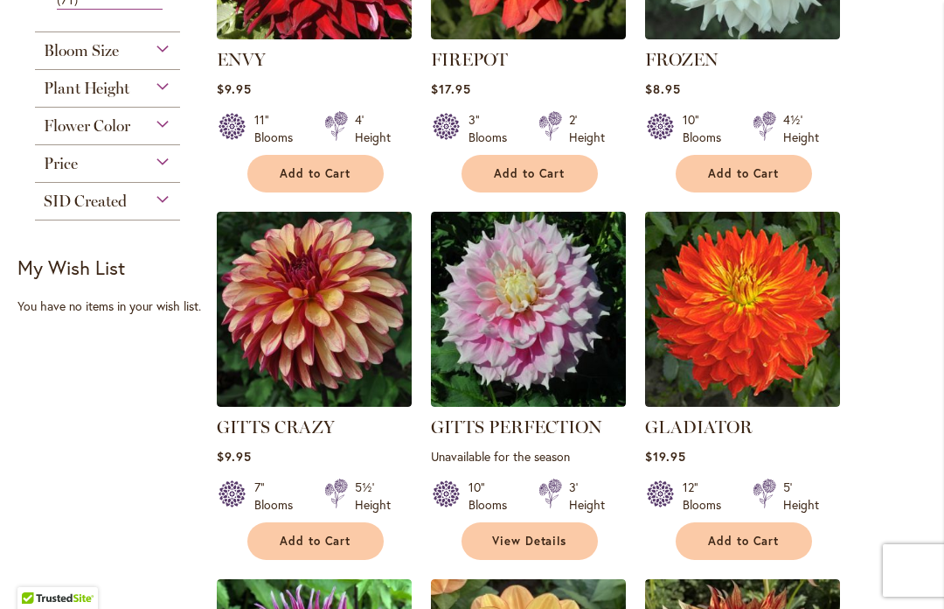
scroll to position [991, 0]
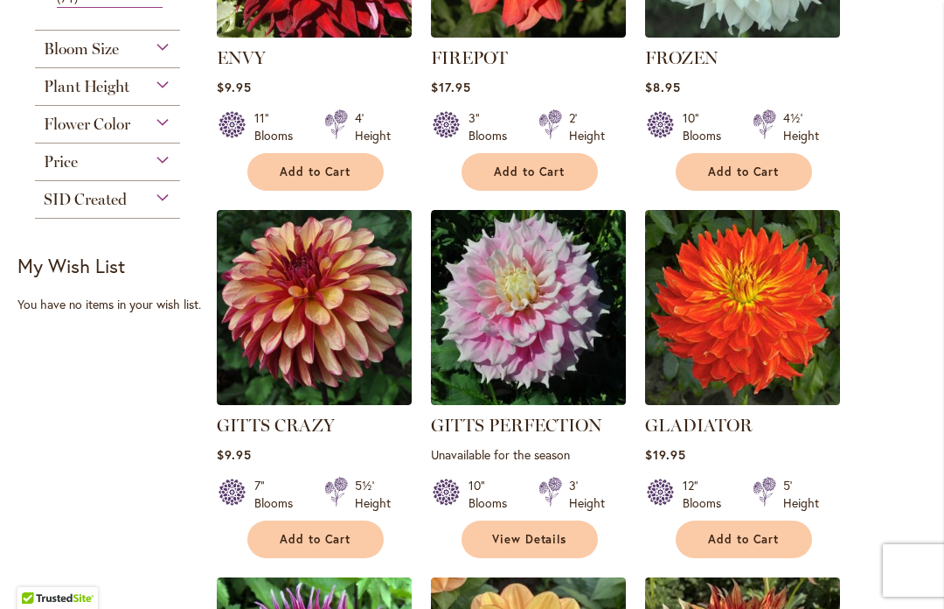
click at [258, 431] on link "GITTS CRAZY" at bounding box center [276, 424] width 118 height 21
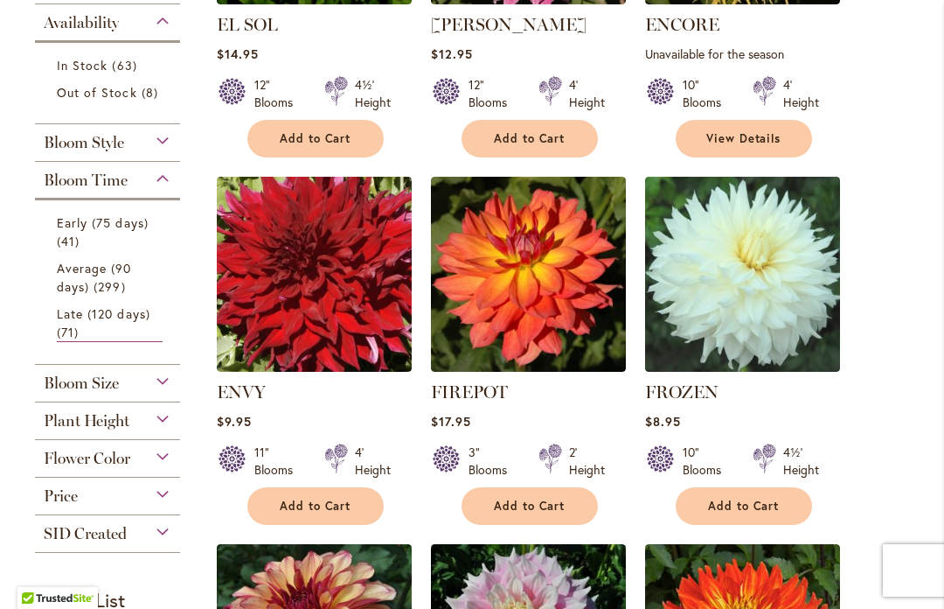
scroll to position [662, 0]
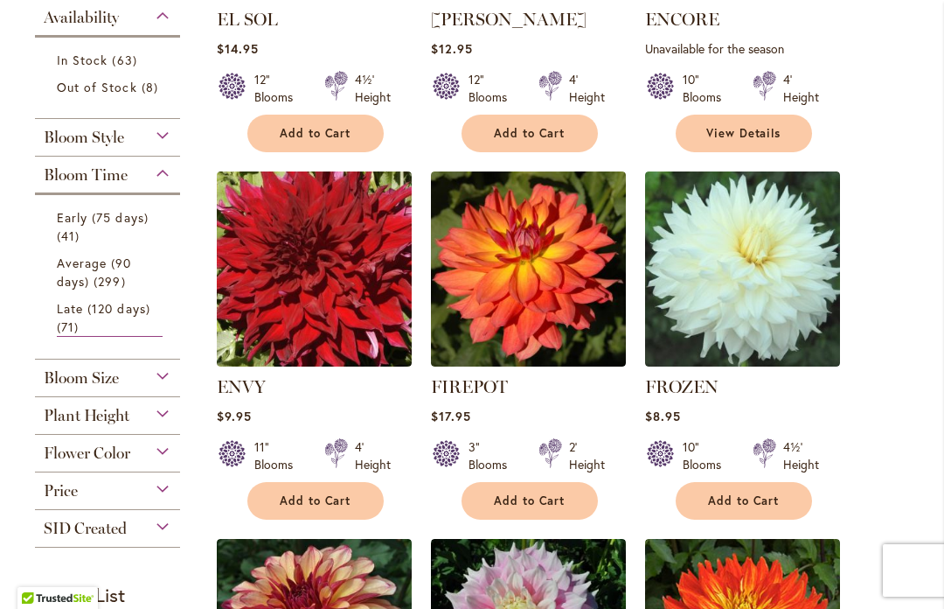
click at [94, 463] on span "Flower Color" at bounding box center [87, 452] width 87 height 19
click at [134, 534] on div "Yellow" at bounding box center [142, 525] width 28 height 18
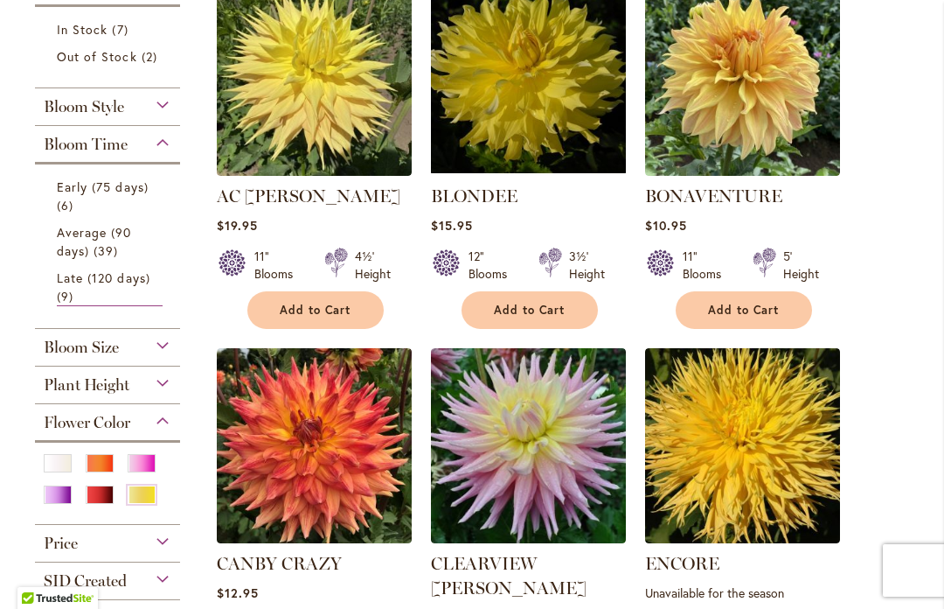
scroll to position [491, 0]
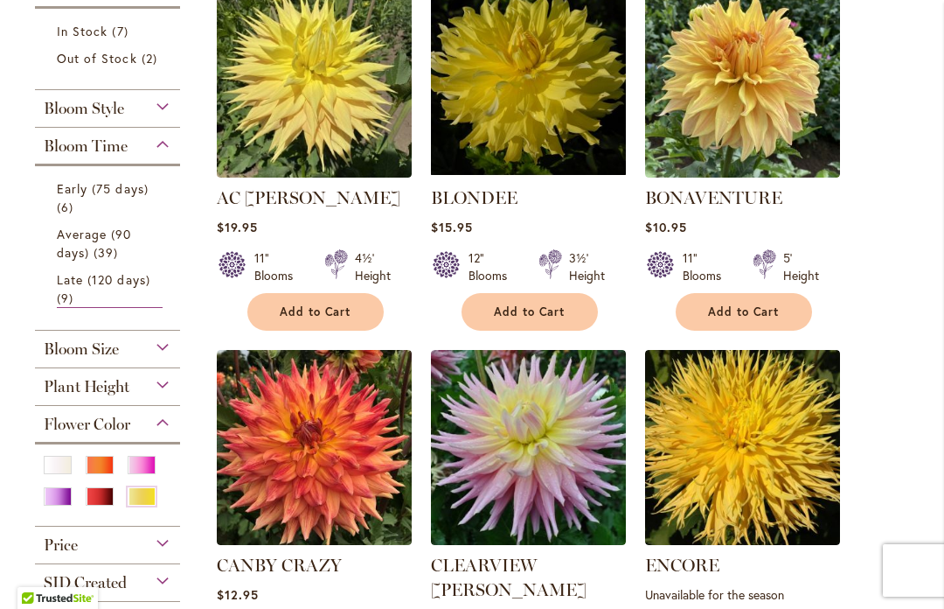
click at [767, 106] on img at bounding box center [742, 80] width 195 height 195
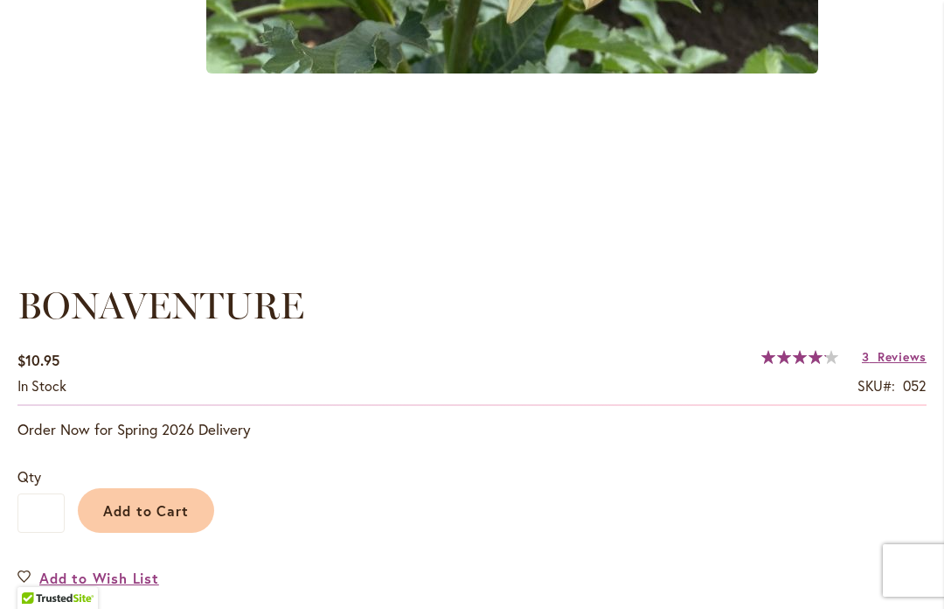
scroll to position [1080, 0]
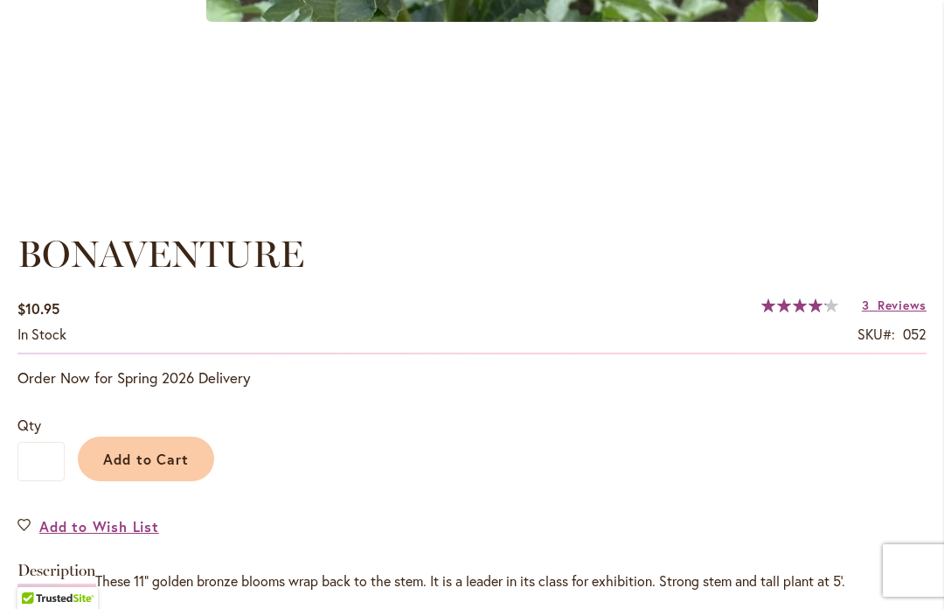
click at [159, 460] on span "Add to Cart" at bounding box center [146, 458] width 87 height 18
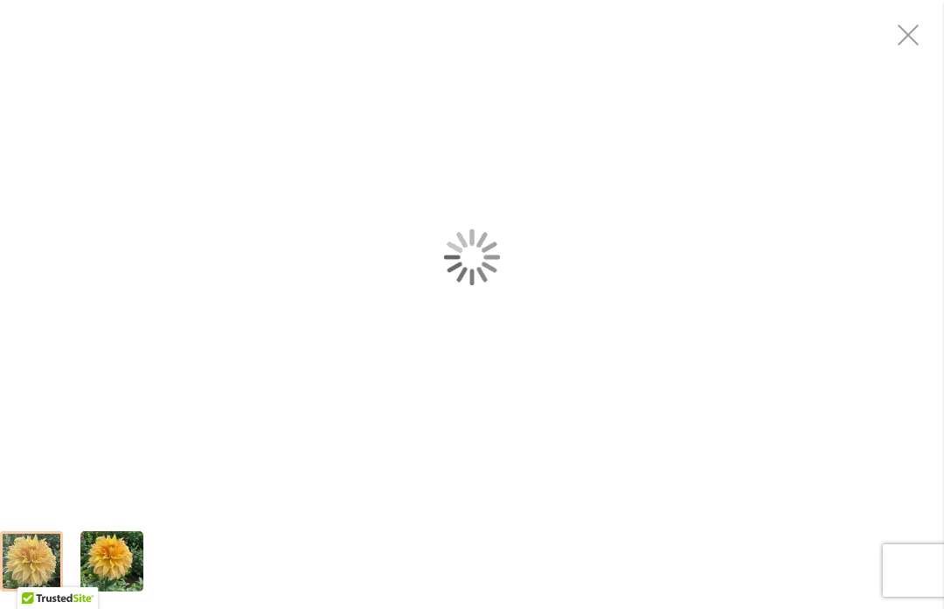
scroll to position [0, 0]
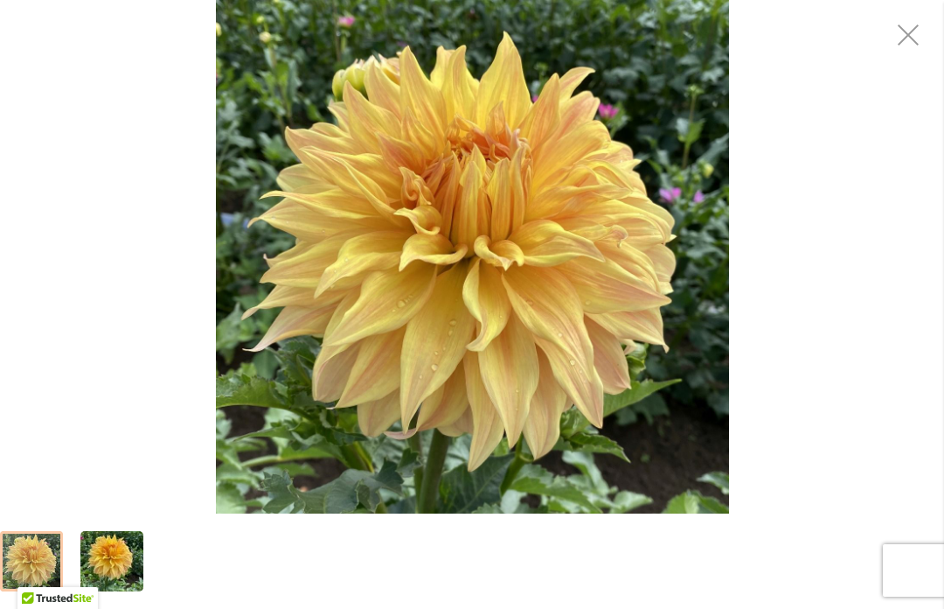
click at [119, 393] on div "Bonaventure" at bounding box center [472, 256] width 944 height 513
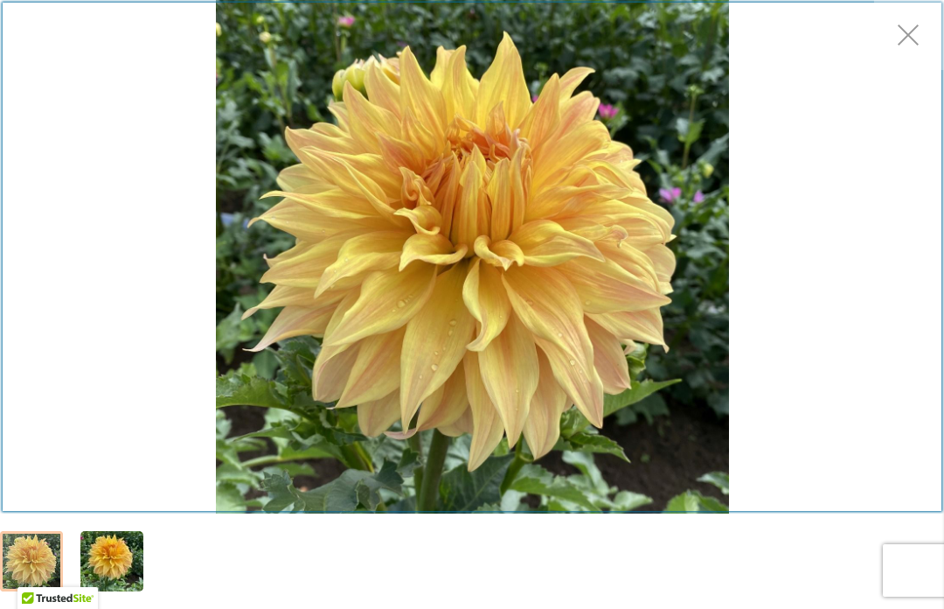
click at [903, 323] on button "Close" at bounding box center [908, 344] width 38 height 42
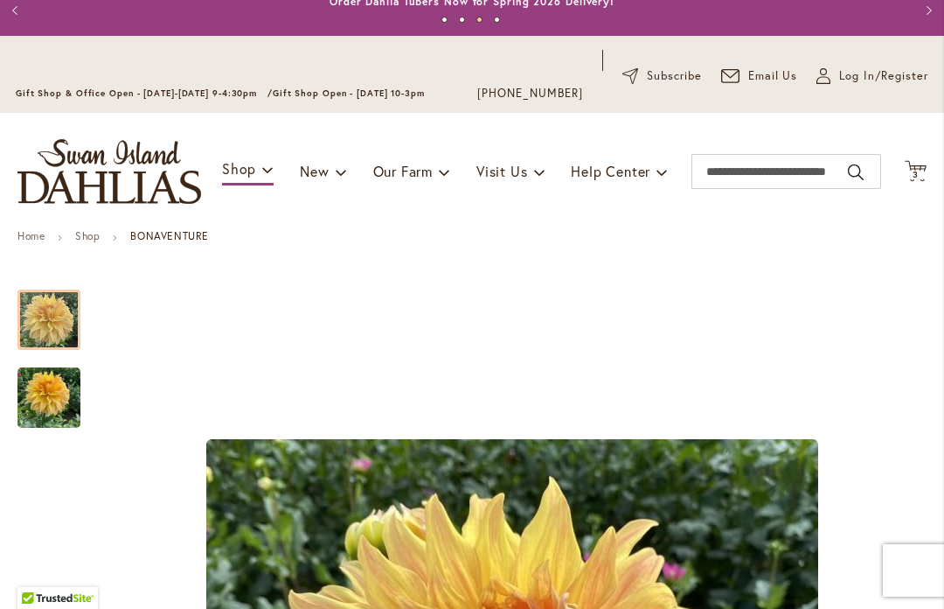
scroll to position [52, 0]
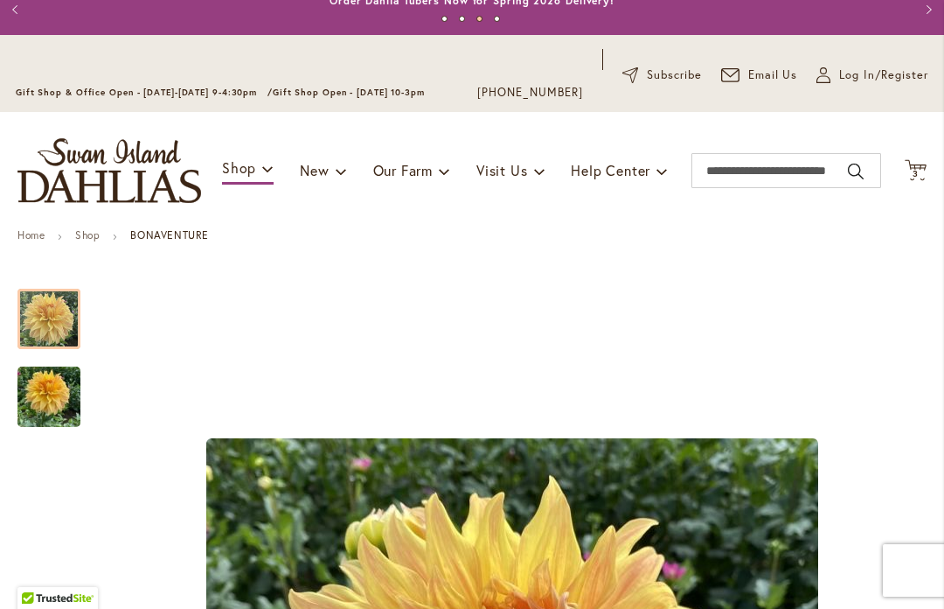
click at [921, 164] on icon "Cart .cls-1 { fill: #231f20; }" at bounding box center [916, 170] width 22 height 22
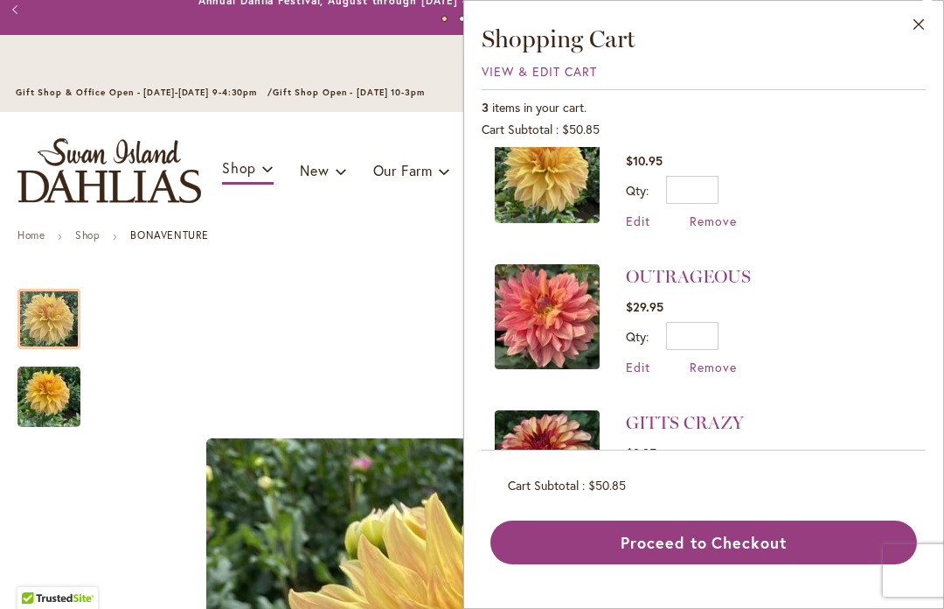
scroll to position [43, 0]
click at [550, 325] on img at bounding box center [547, 315] width 105 height 105
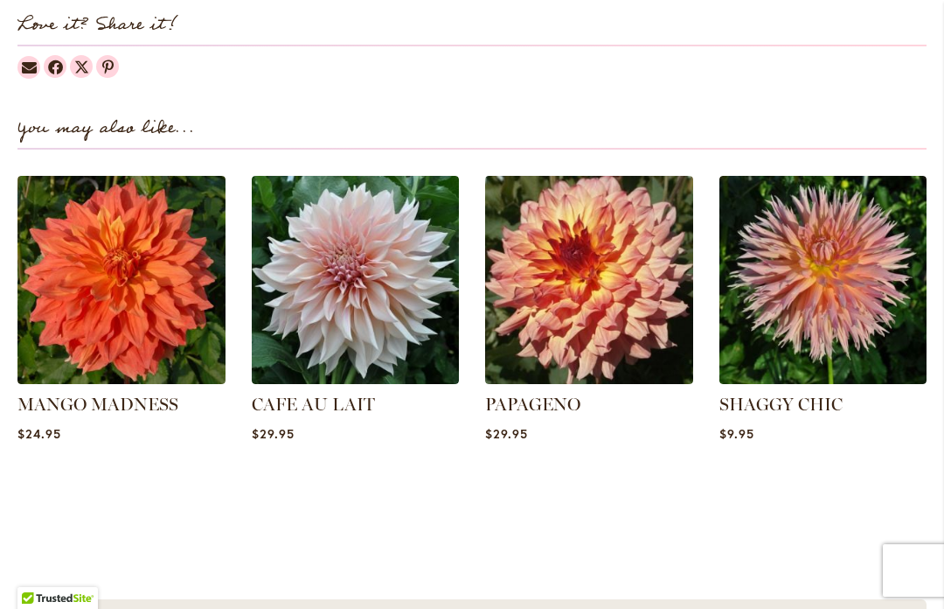
scroll to position [2229, 0]
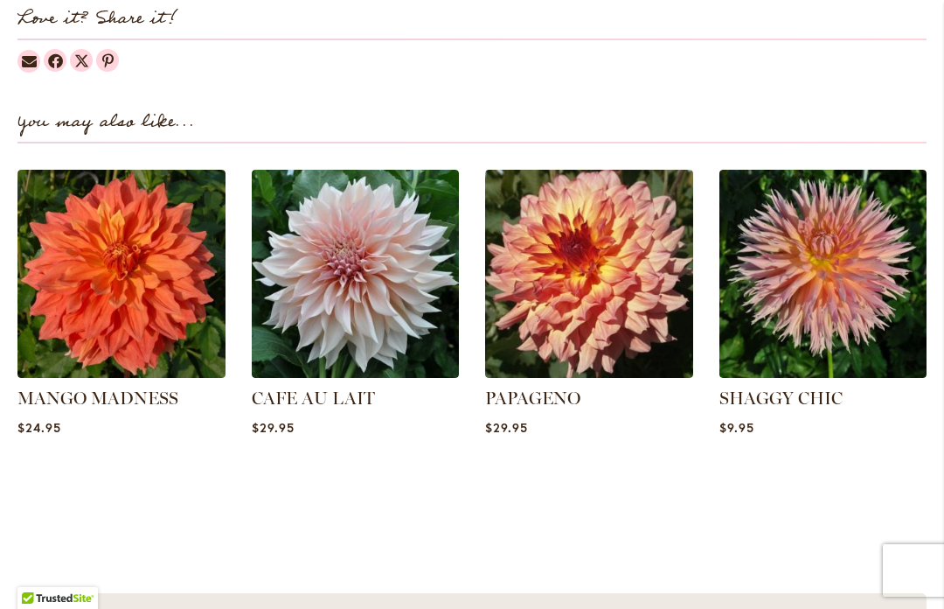
click at [638, 259] on img at bounding box center [589, 274] width 208 height 208
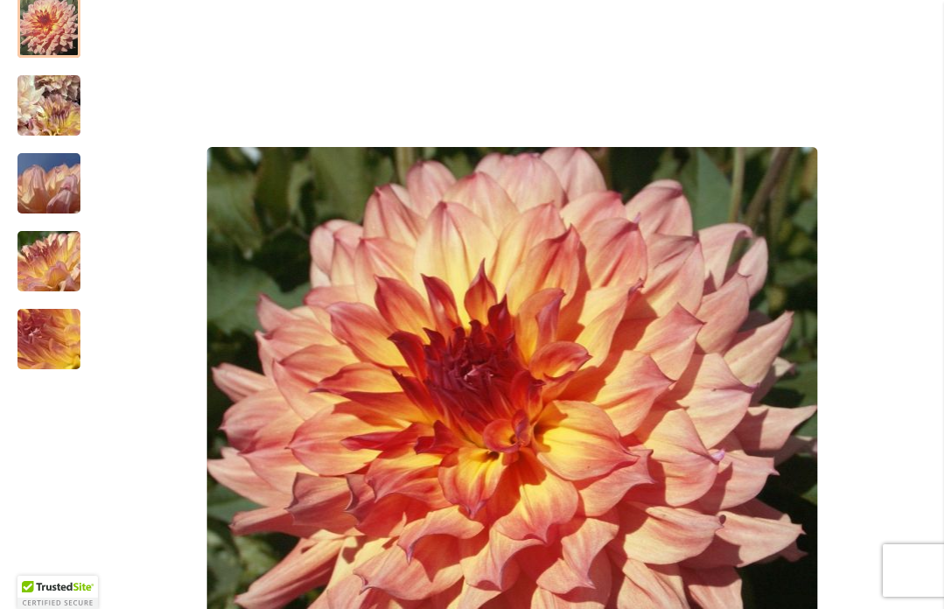
scroll to position [344, 0]
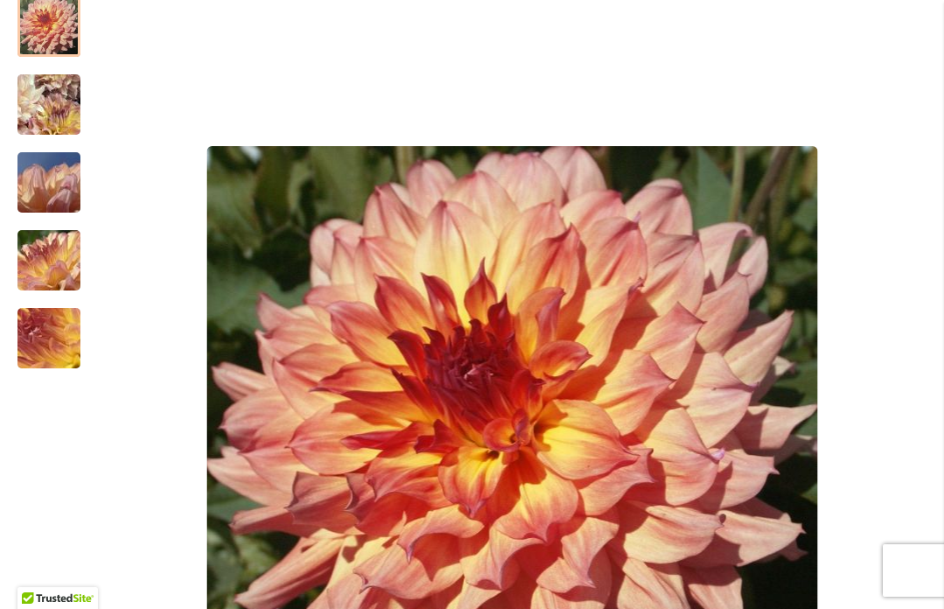
click at [53, 113] on img "Papageno" at bounding box center [49, 105] width 124 height 121
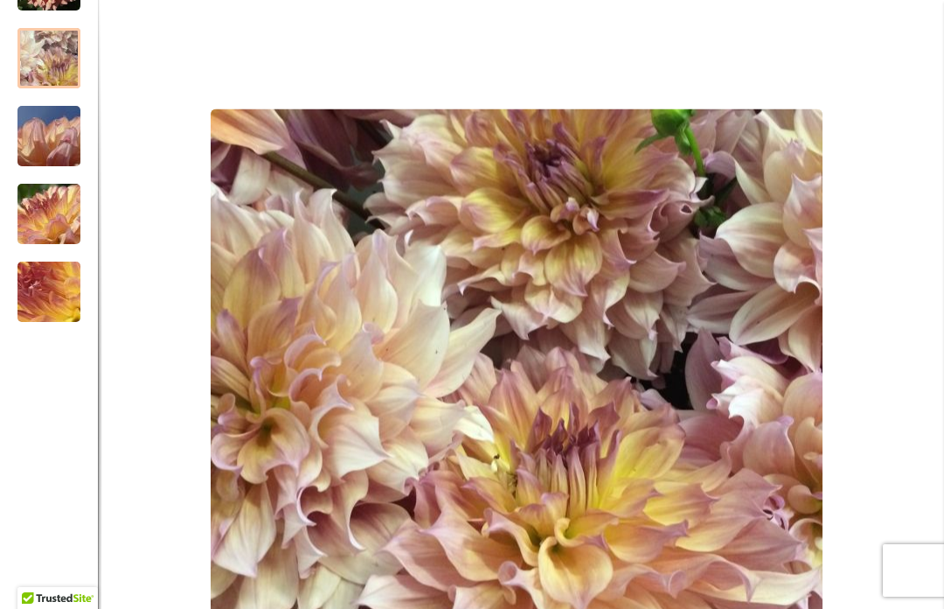
scroll to position [387, 0]
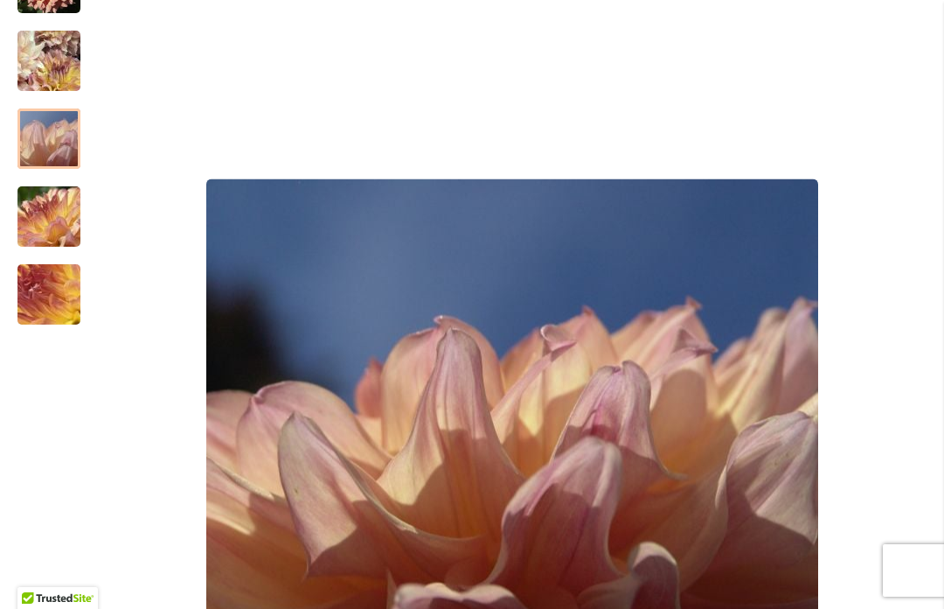
click at [56, 122] on div at bounding box center [48, 138] width 63 height 60
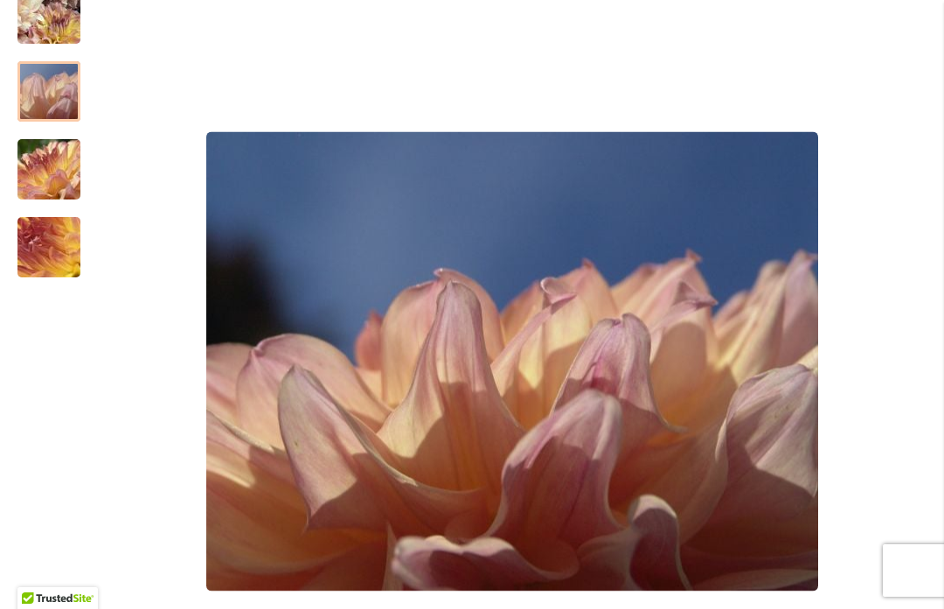
scroll to position [437, 0]
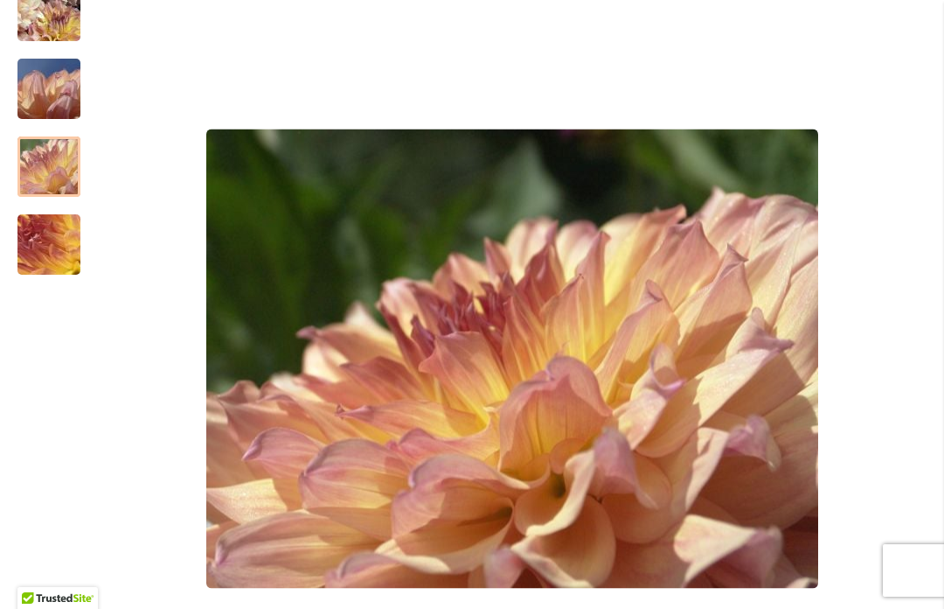
click at [48, 158] on img "Papageno" at bounding box center [49, 167] width 126 height 94
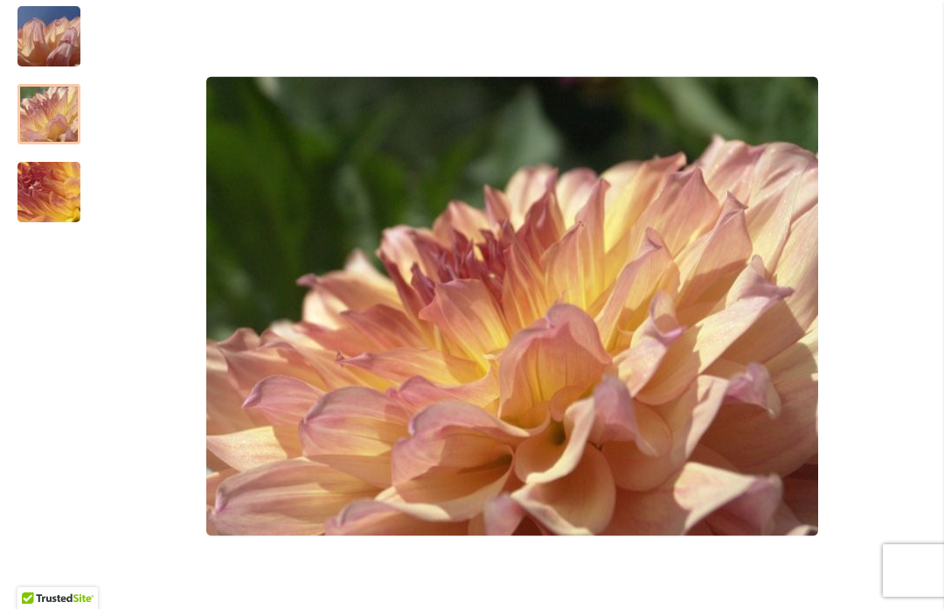
scroll to position [489, 0]
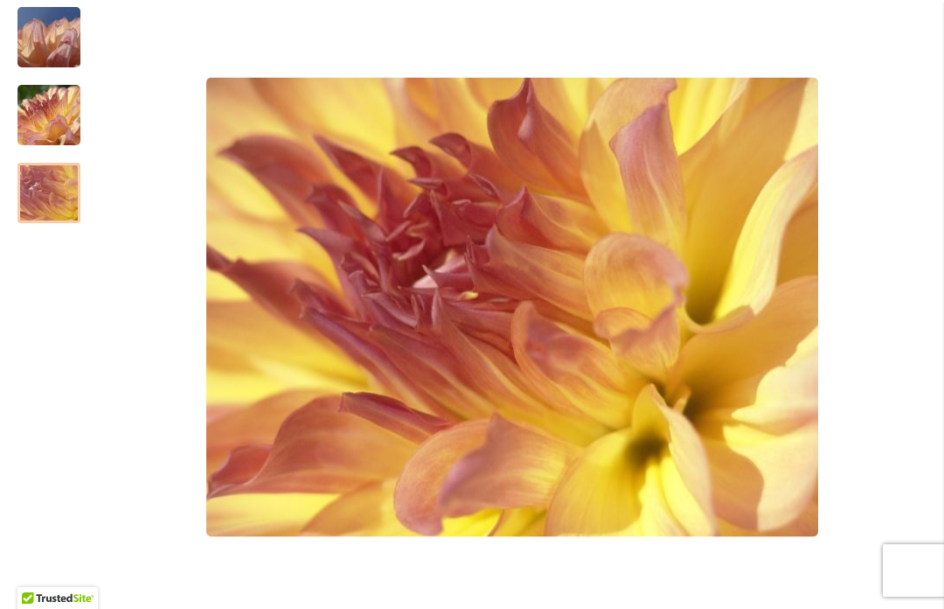
click at [49, 194] on img "Papageno" at bounding box center [49, 193] width 126 height 94
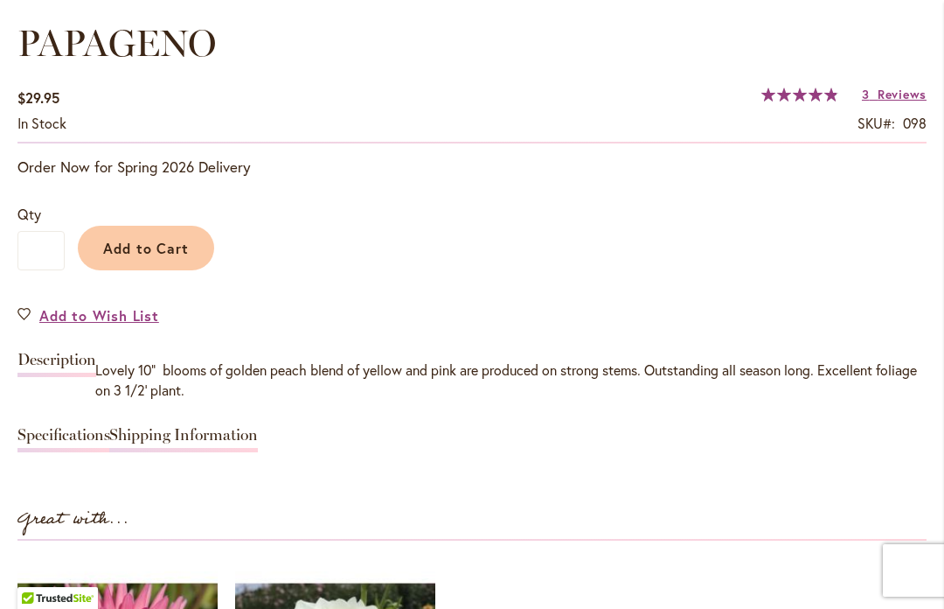
scroll to position [1277, 0]
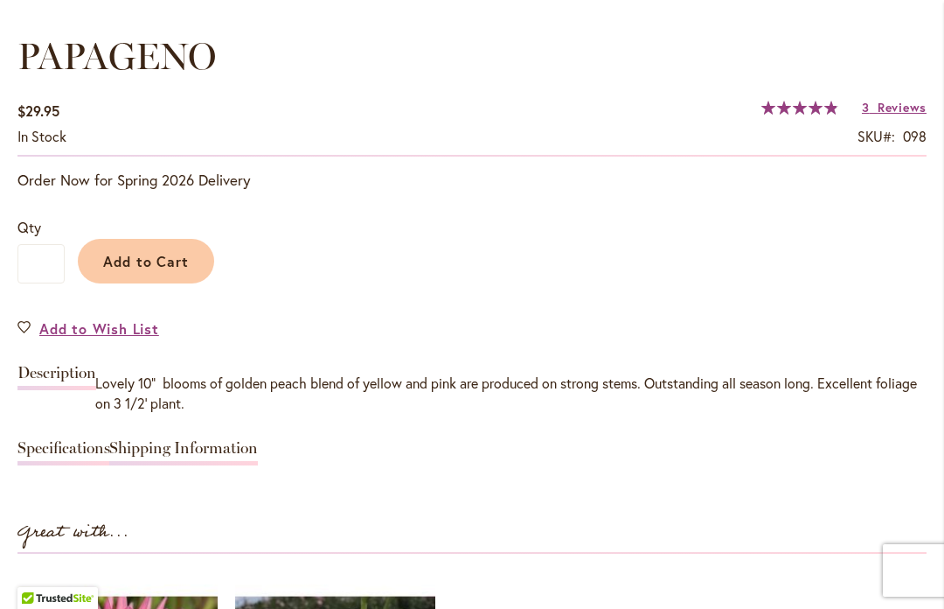
click at [157, 268] on span "Add to Cart" at bounding box center [146, 261] width 87 height 18
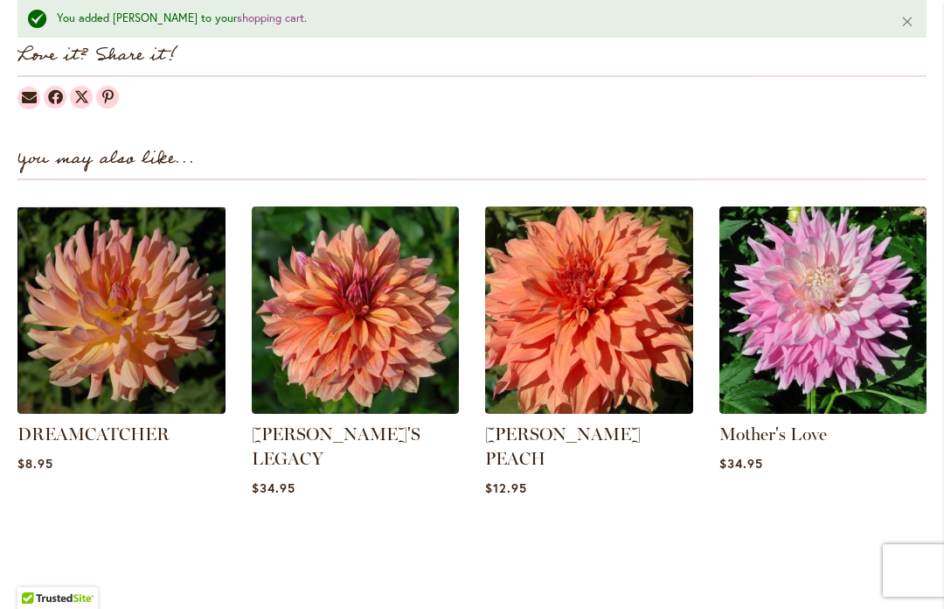
scroll to position [2216, 0]
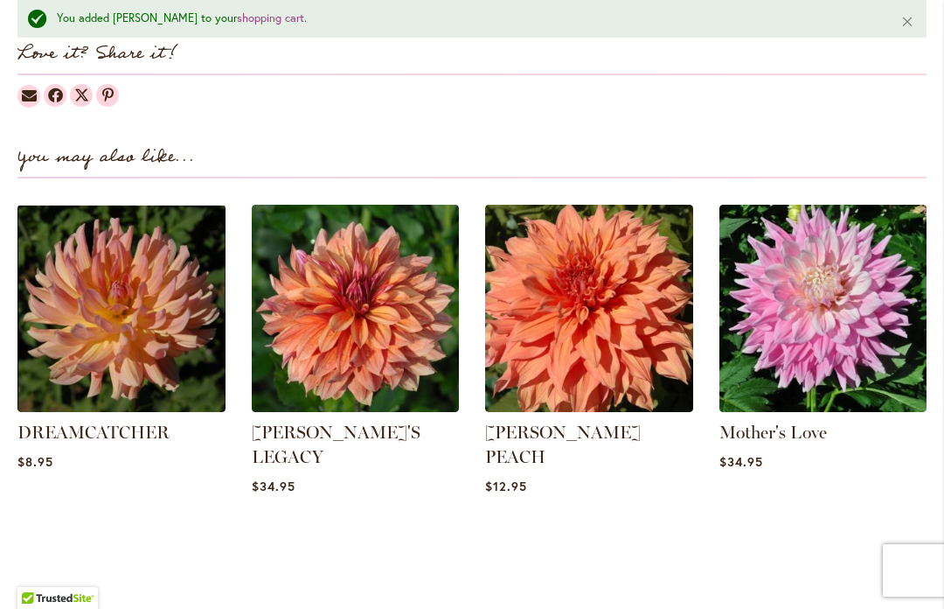
click at [296, 434] on link "[PERSON_NAME]'S LEGACY" at bounding box center [336, 443] width 169 height 45
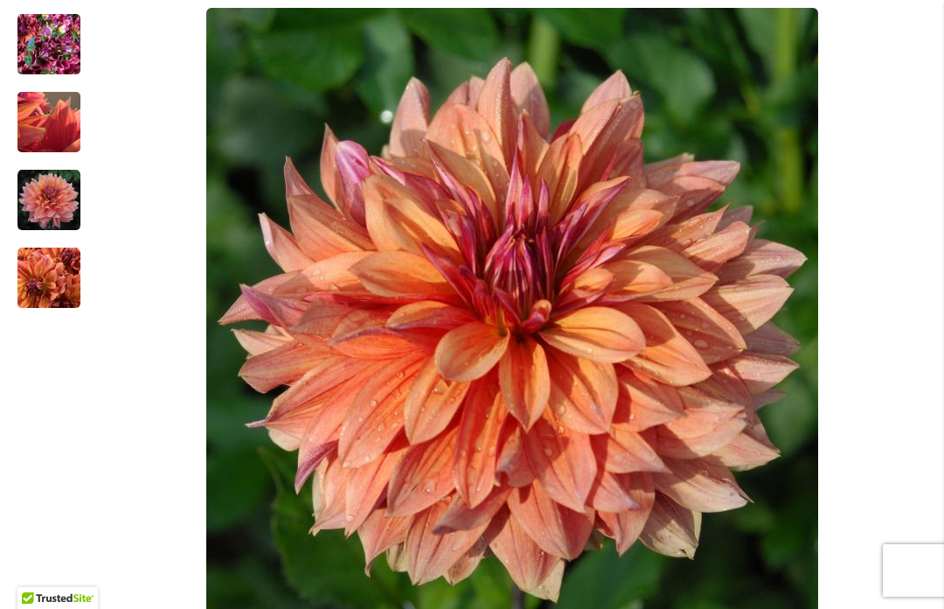
scroll to position [481, 0]
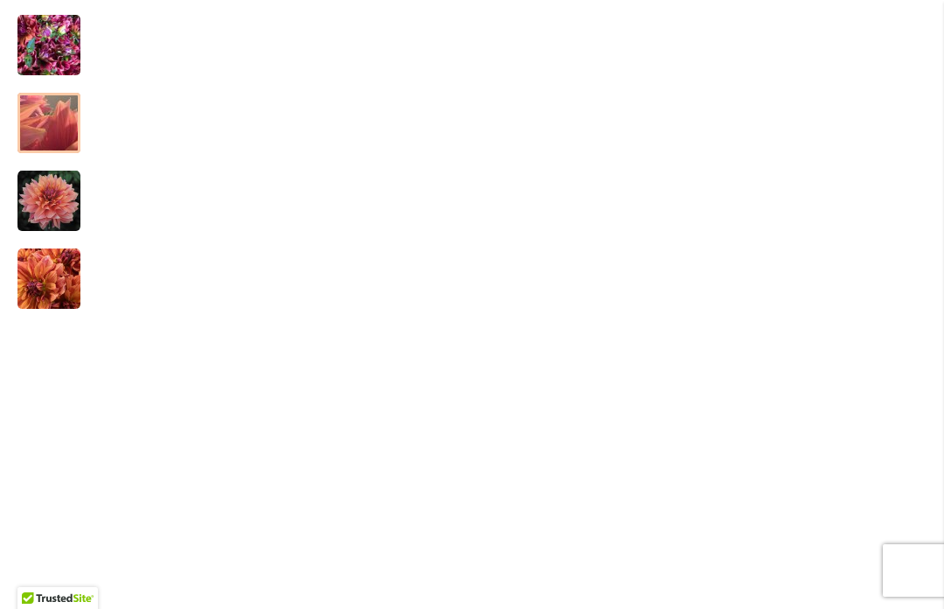
click at [45, 123] on img "Andy's Legacy" at bounding box center [49, 123] width 126 height 94
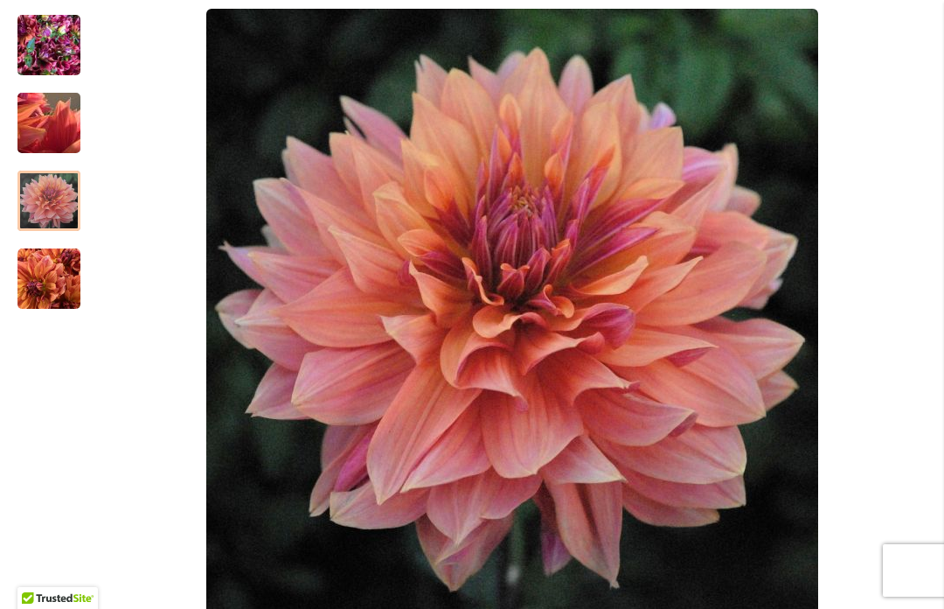
click at [52, 201] on img "Andy's Legacy" at bounding box center [48, 201] width 63 height 63
click at [57, 277] on img "Andy's Legacy" at bounding box center [48, 278] width 63 height 63
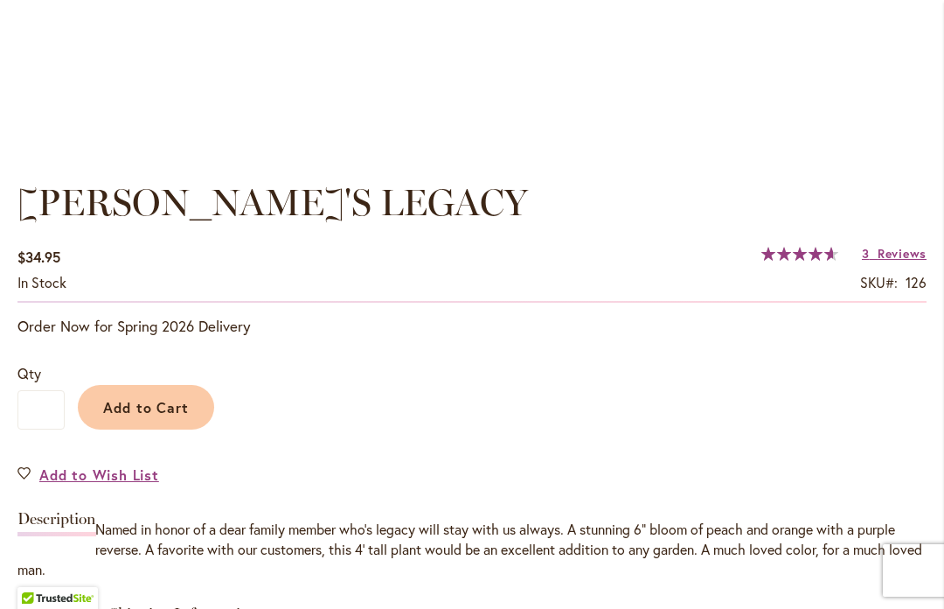
scroll to position [1133, 0]
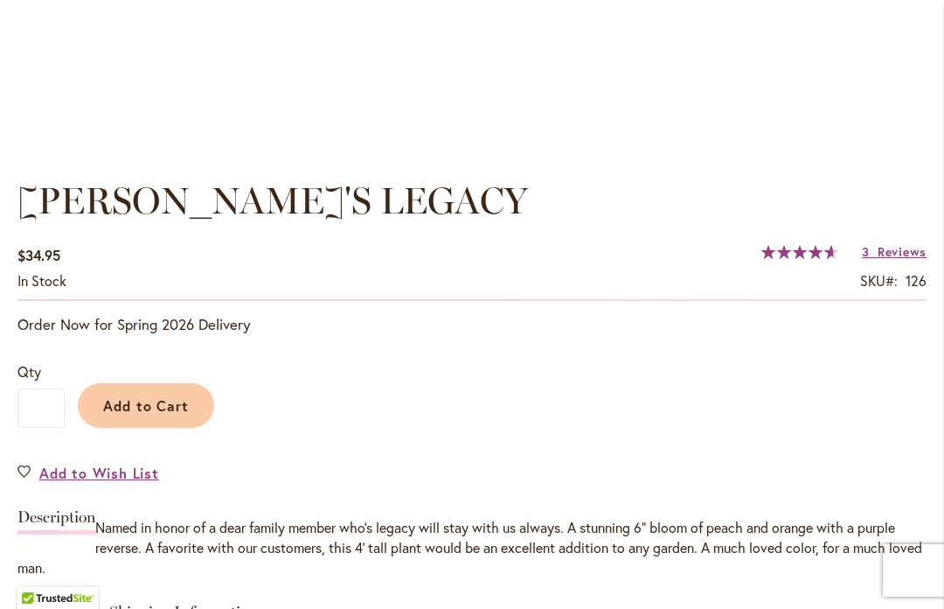
click at [144, 413] on span "Add to Cart" at bounding box center [146, 405] width 87 height 18
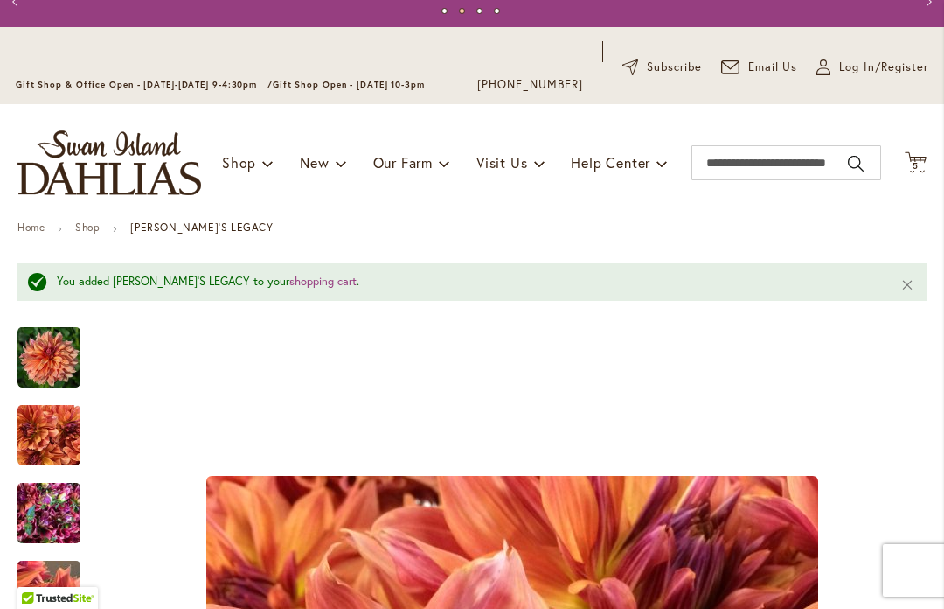
scroll to position [66, 0]
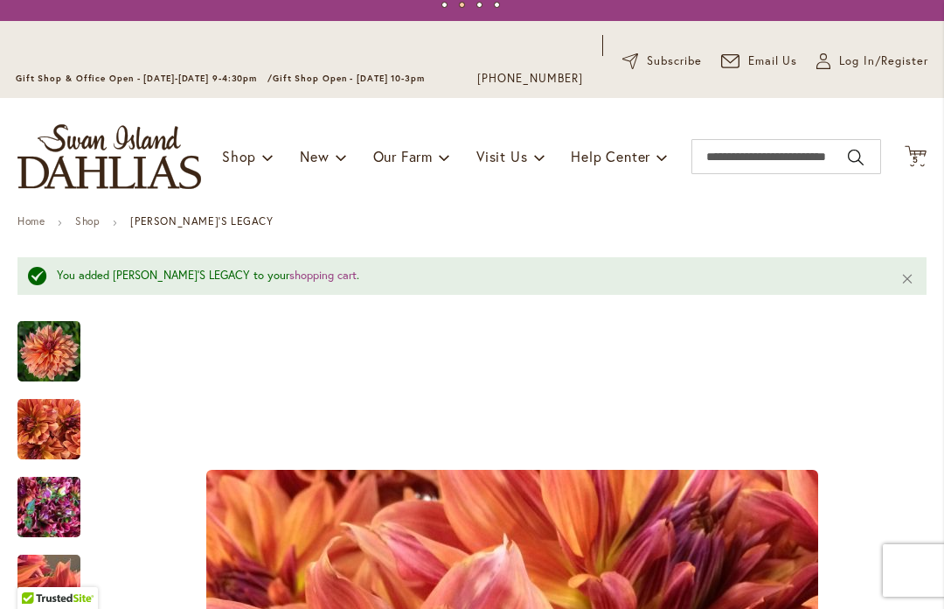
click at [913, 147] on icon "Cart .cls-1 { fill: #231f20; }" at bounding box center [916, 156] width 22 height 22
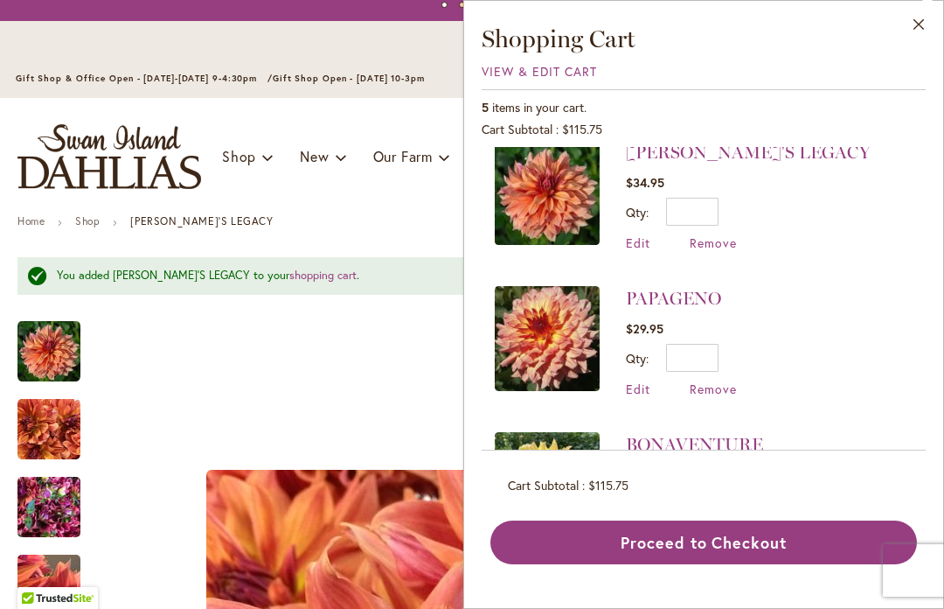
scroll to position [25, 0]
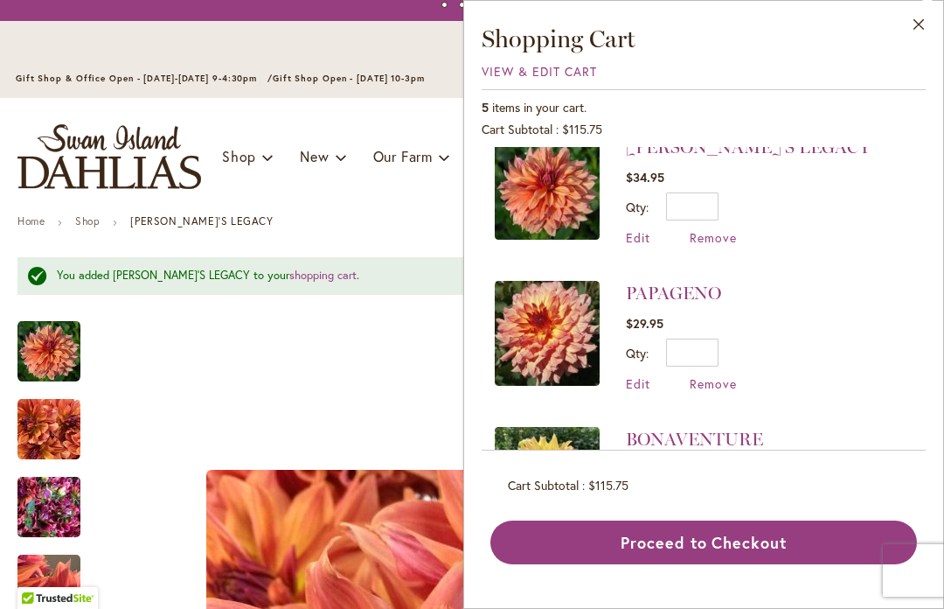
click at [726, 242] on span "Remove" at bounding box center [713, 237] width 47 height 17
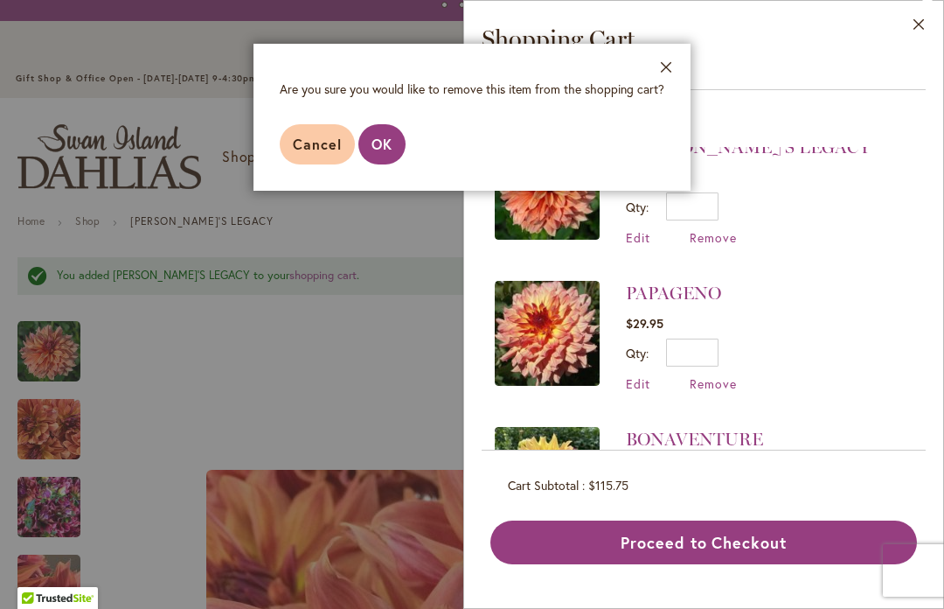
click at [396, 140] on button "OK" at bounding box center [382, 144] width 47 height 40
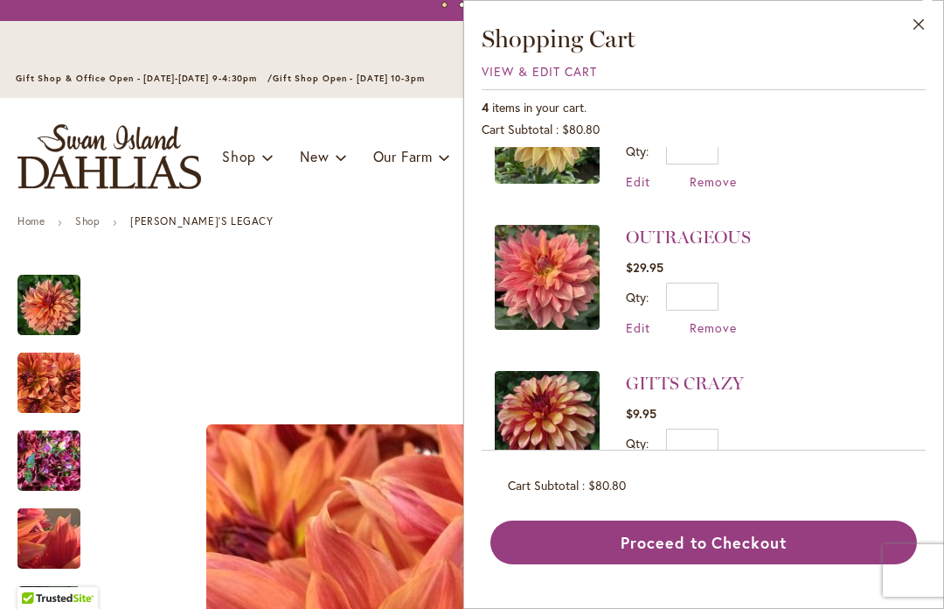
scroll to position [226, 0]
click at [558, 292] on img at bounding box center [547, 278] width 105 height 105
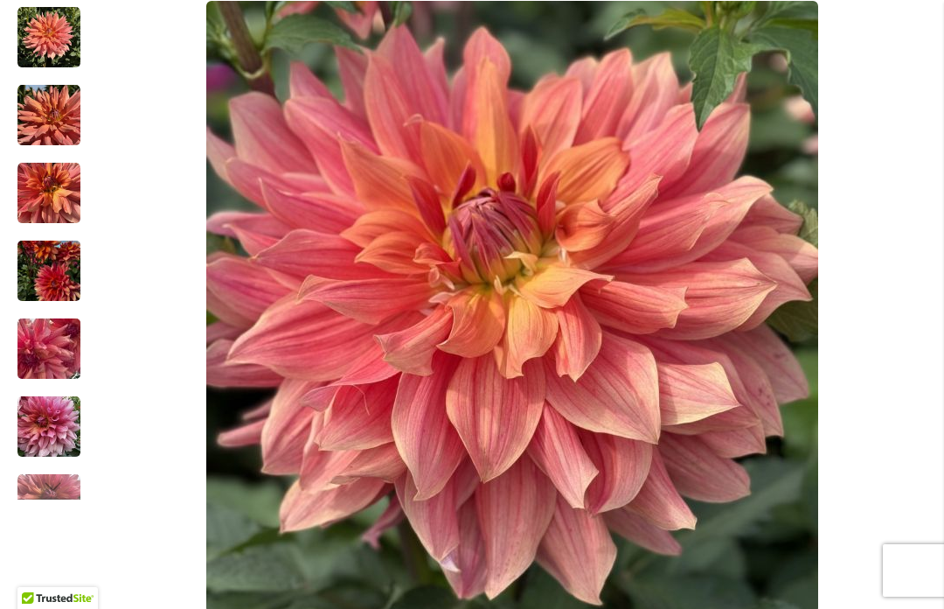
scroll to position [484, 0]
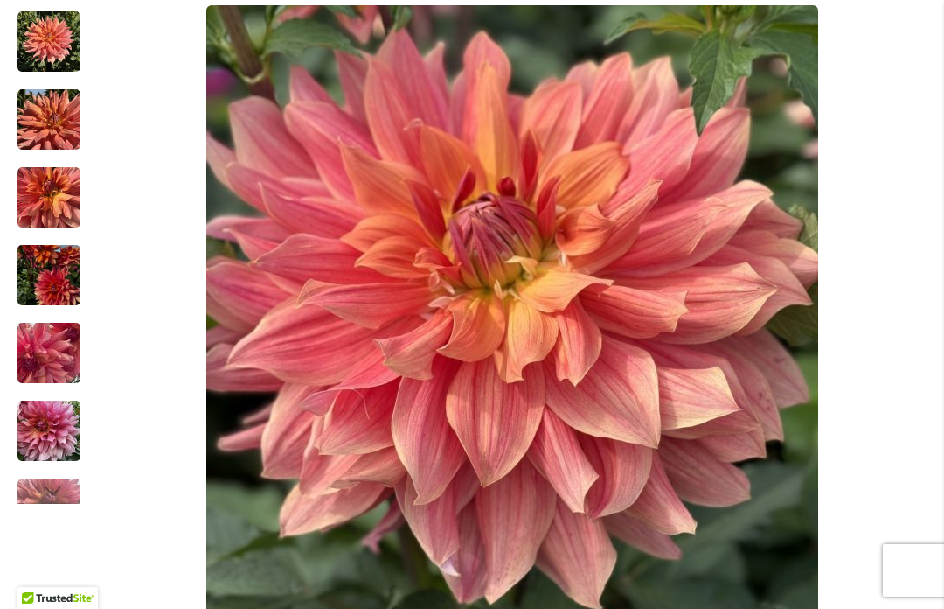
click at [54, 498] on div "Next" at bounding box center [49, 490] width 26 height 26
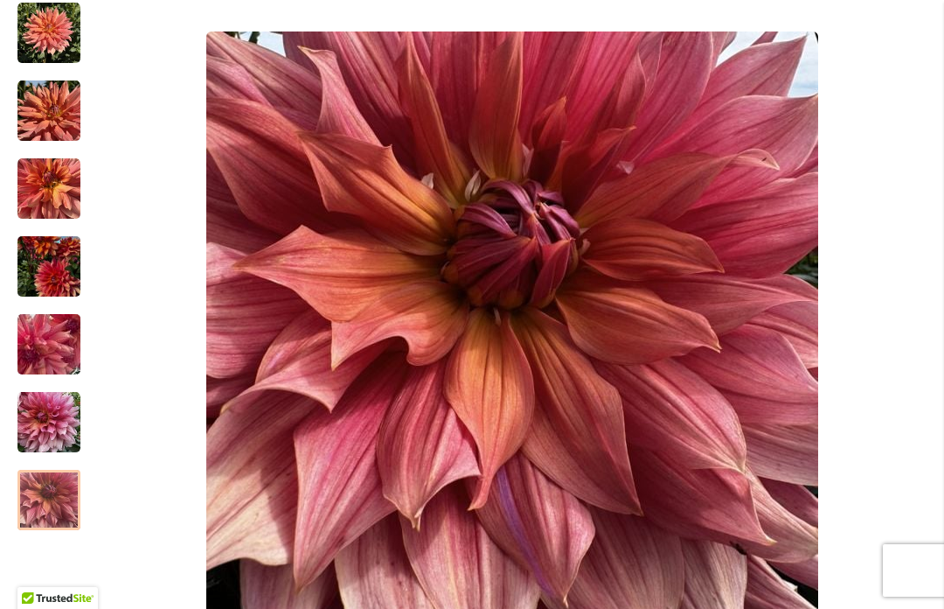
scroll to position [455, 0]
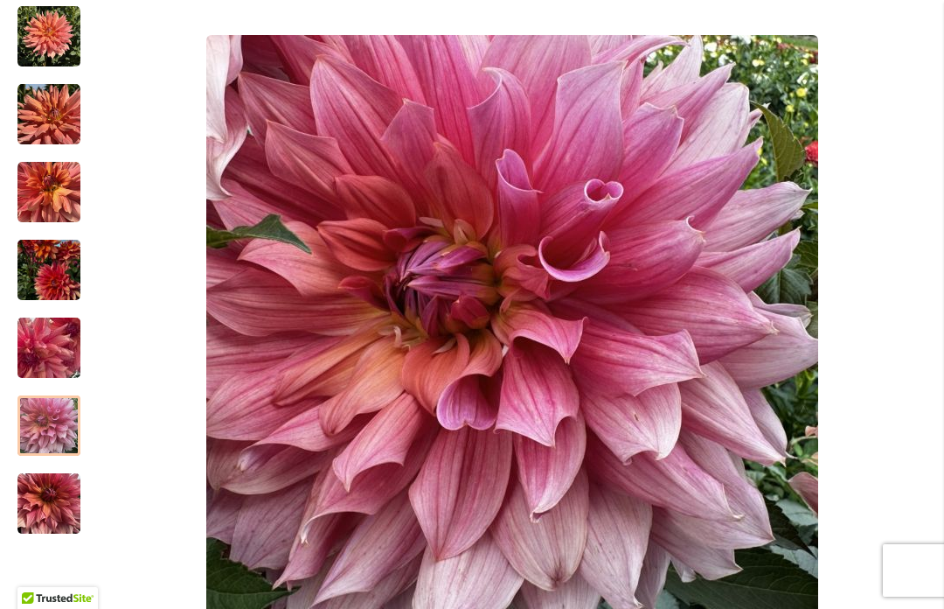
click at [53, 427] on img "OUTRAGEOUS" at bounding box center [48, 425] width 63 height 63
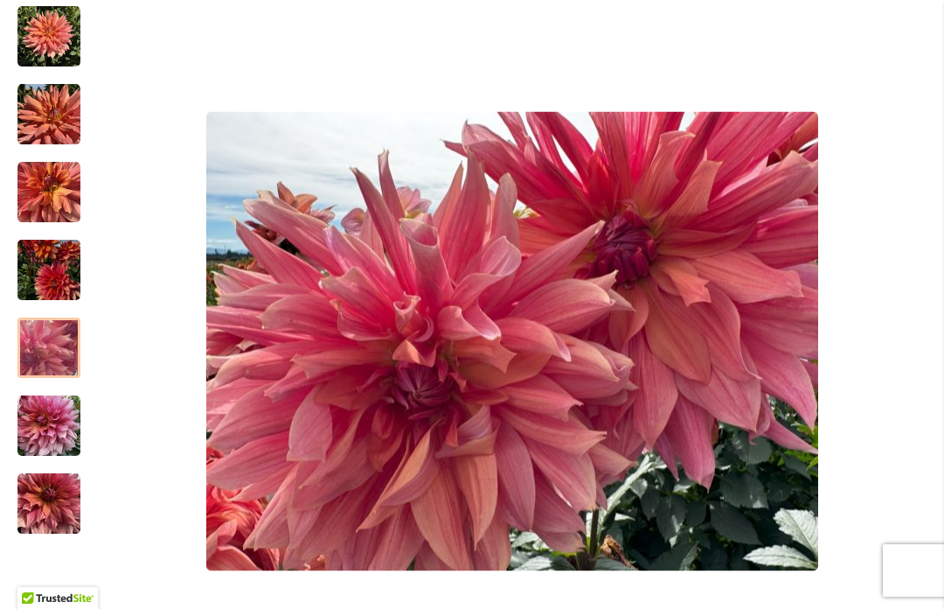
click at [62, 351] on img "OUTRAGEOUS" at bounding box center [49, 348] width 126 height 94
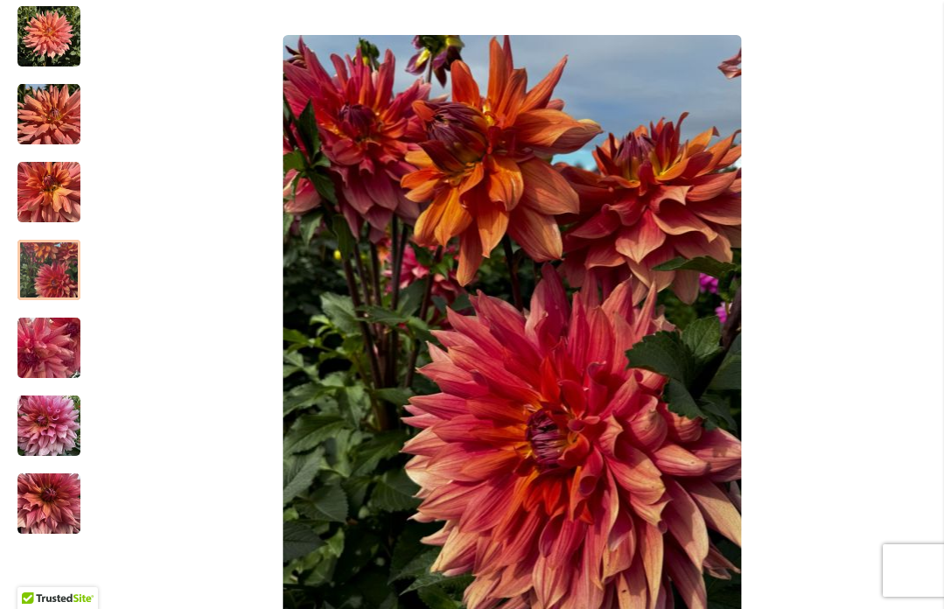
click at [56, 272] on img "OUTRAGEOUS" at bounding box center [48, 270] width 63 height 84
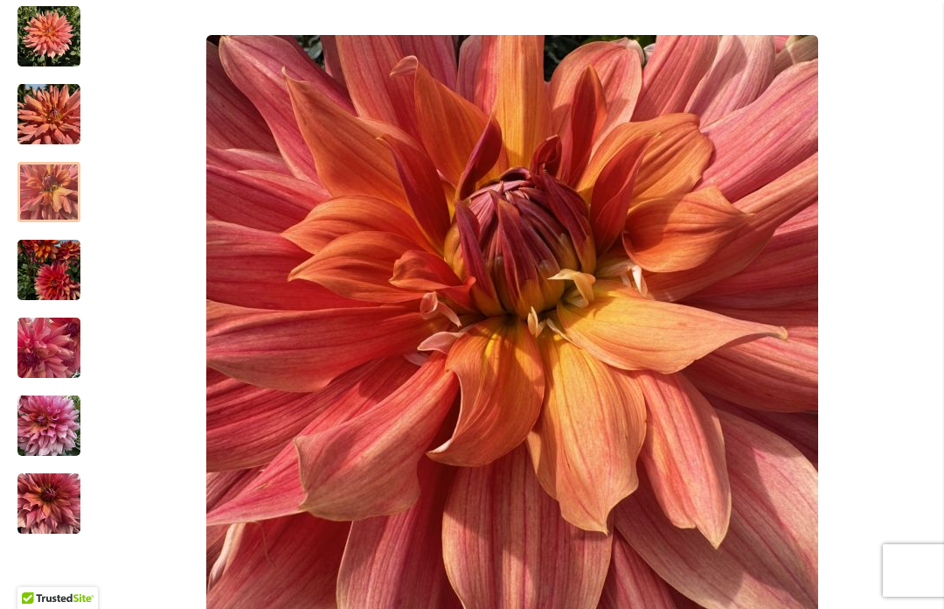
click at [60, 192] on img "OUTRAGEOUS" at bounding box center [48, 192] width 63 height 63
click at [61, 121] on img "OUTRAGEOUS" at bounding box center [48, 114] width 63 height 63
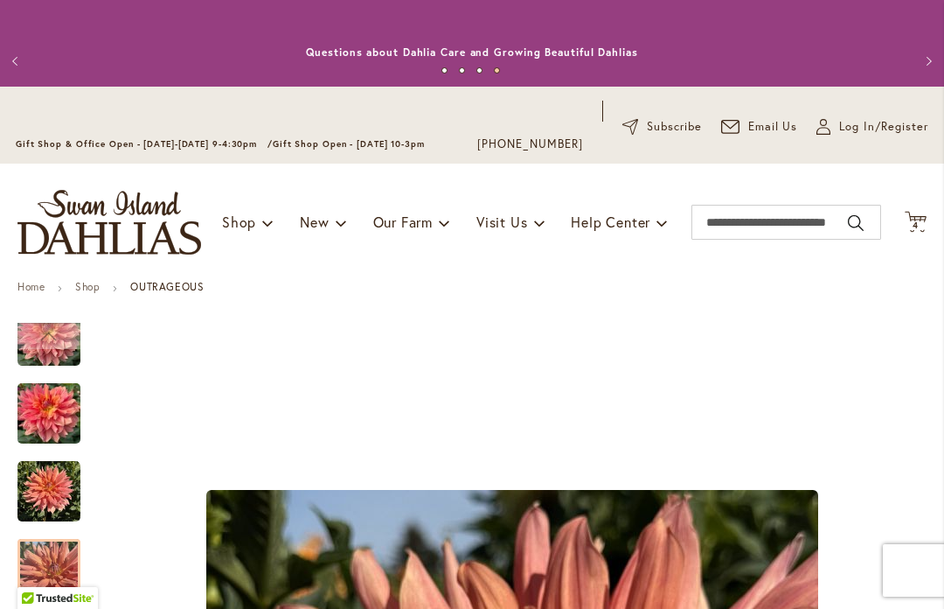
scroll to position [0, 0]
click at [916, 223] on span "4" at bounding box center [916, 224] width 6 height 11
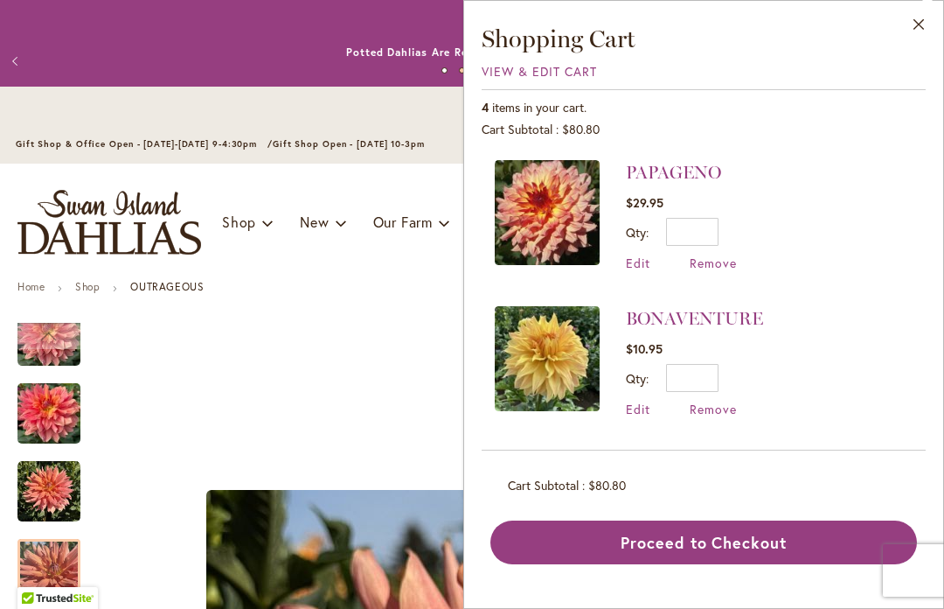
click at [554, 205] on img at bounding box center [547, 212] width 105 height 105
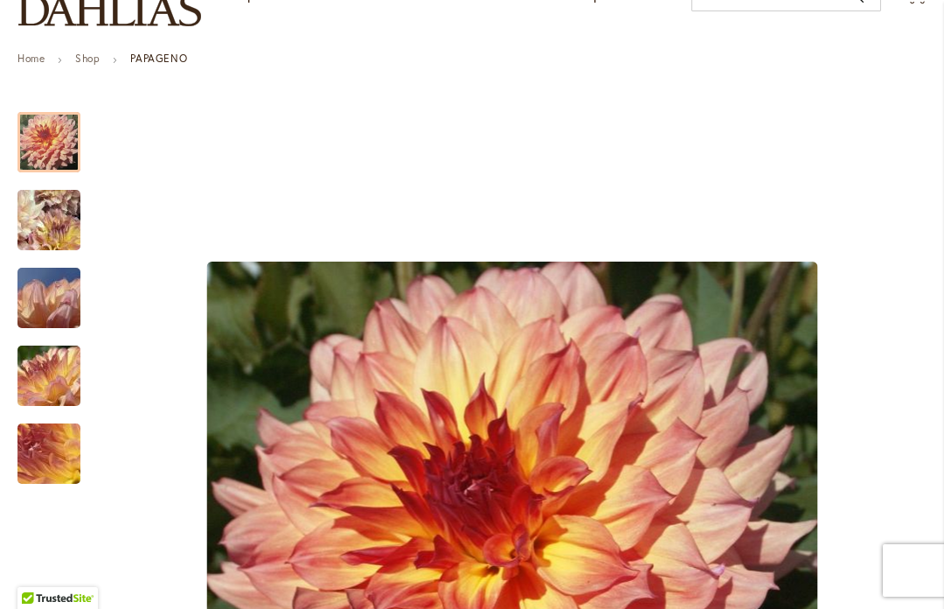
scroll to position [198, 0]
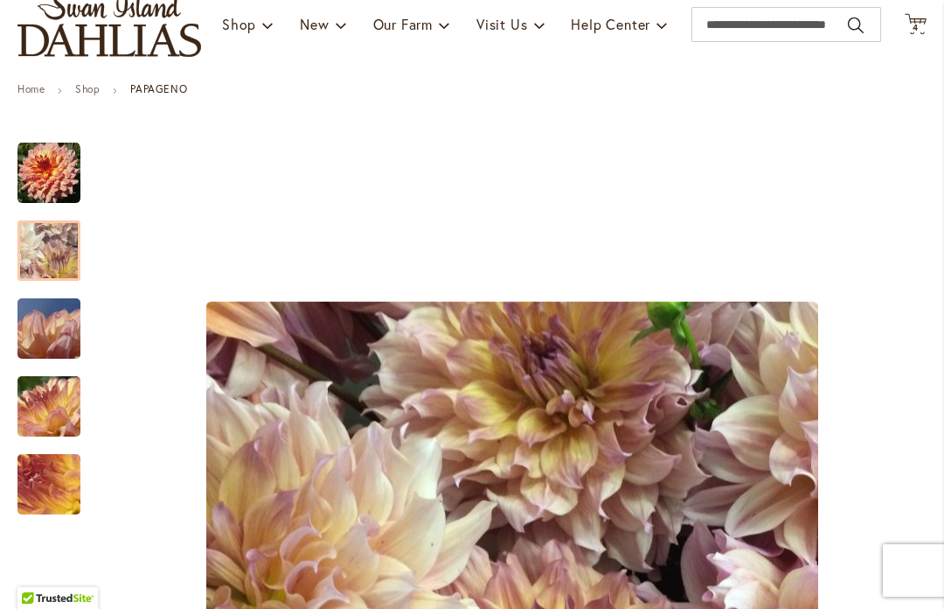
click at [53, 247] on img "Papageno" at bounding box center [49, 251] width 124 height 121
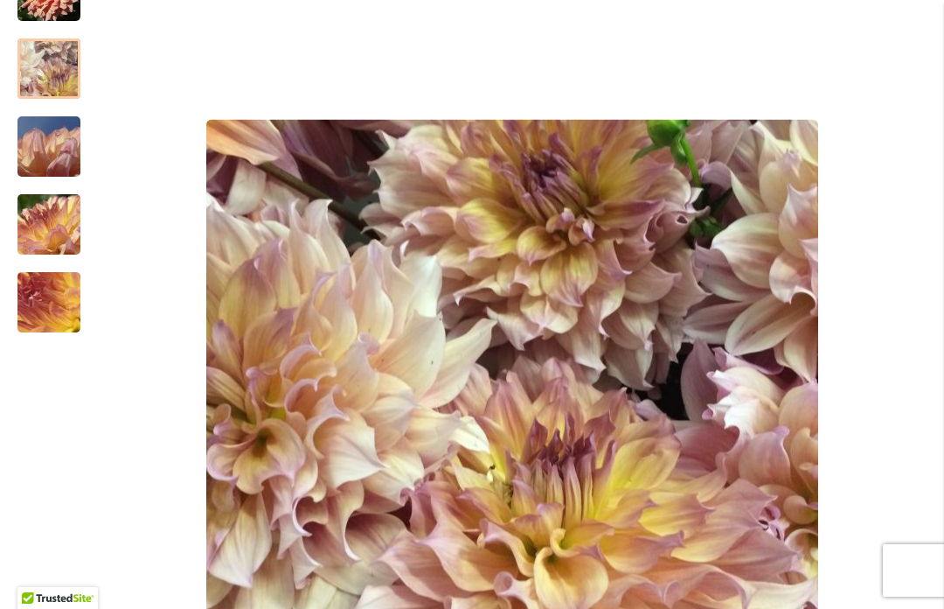
scroll to position [379, 0]
click at [51, 149] on img "Papageno" at bounding box center [49, 147] width 126 height 94
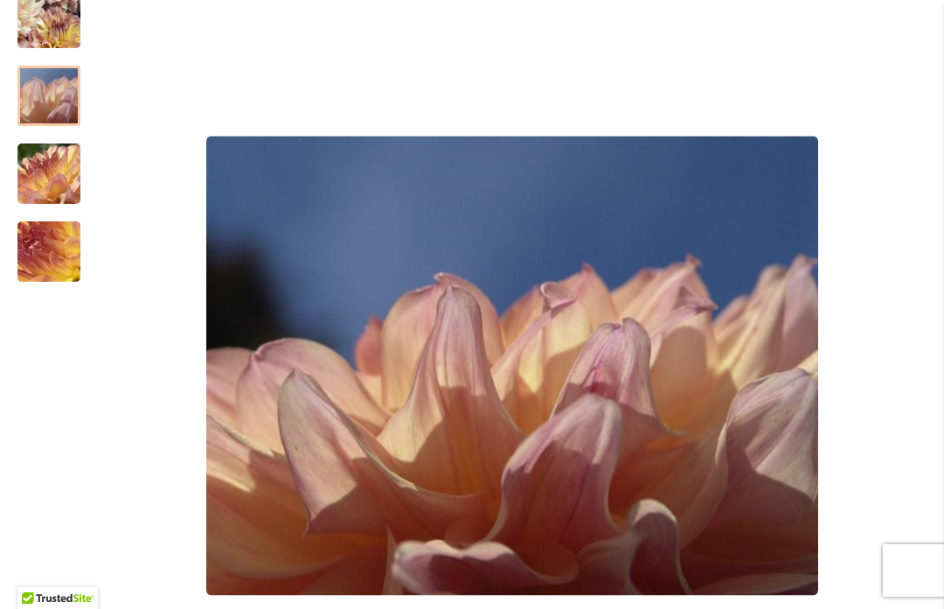
scroll to position [430, 0]
click at [38, 180] on img "Papageno" at bounding box center [49, 174] width 126 height 94
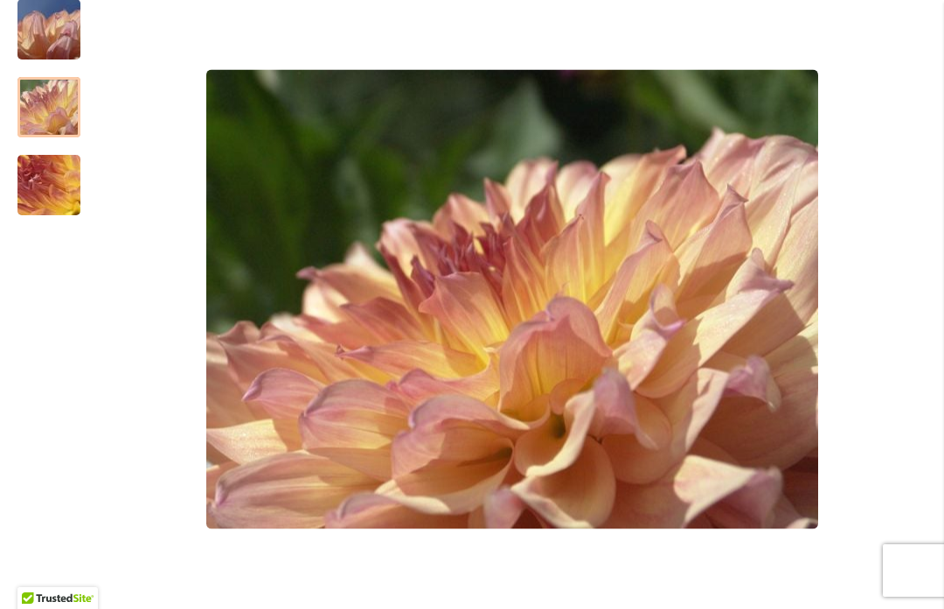
scroll to position [495, 0]
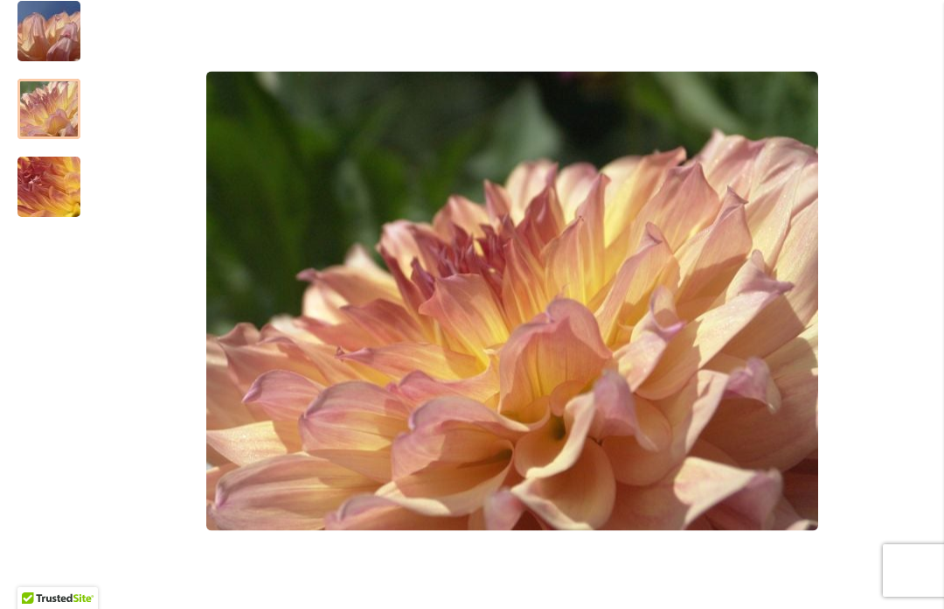
click at [52, 193] on img "Papageno" at bounding box center [49, 187] width 126 height 94
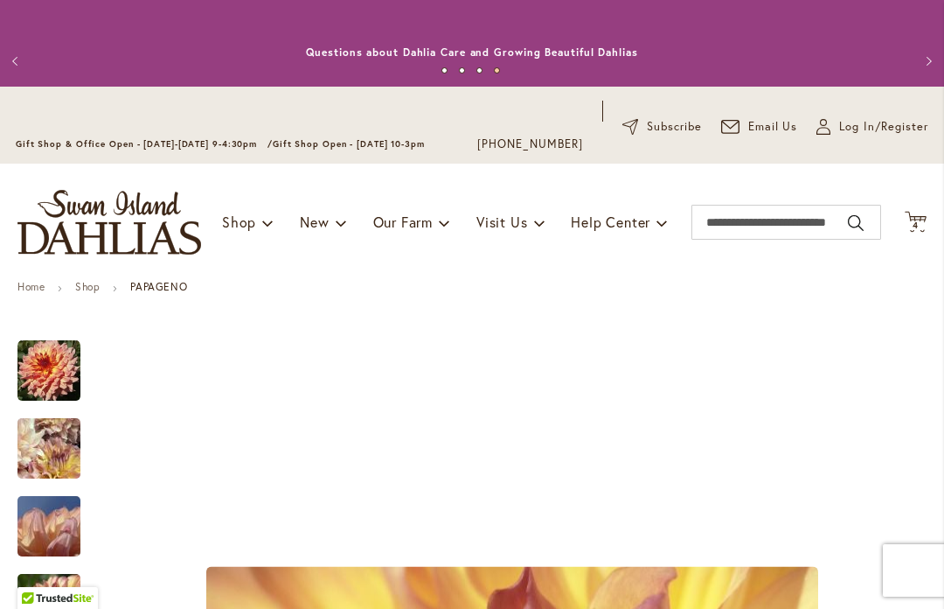
scroll to position [0, 0]
click at [922, 212] on icon "Cart .cls-1 { fill: #231f20; }" at bounding box center [916, 222] width 22 height 22
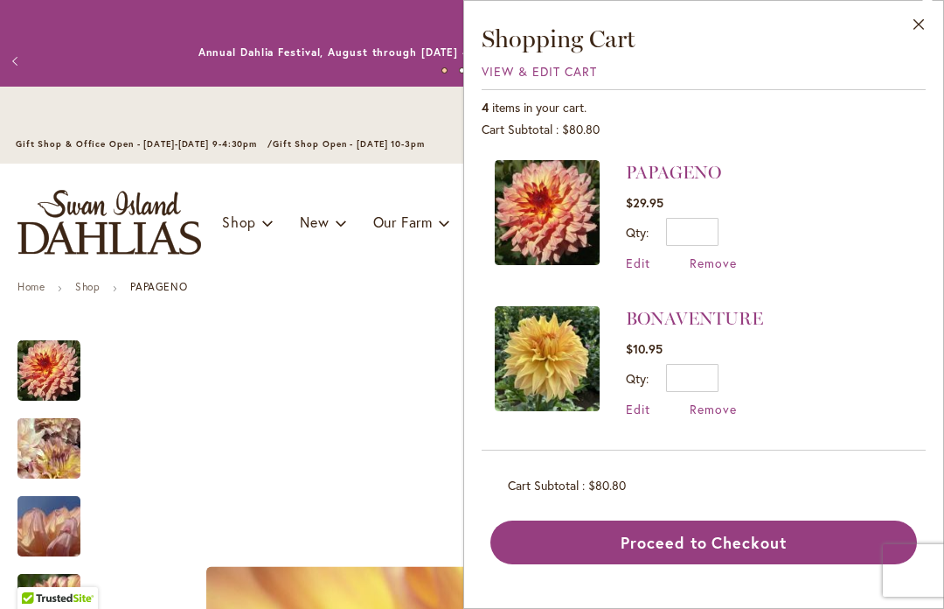
click at [719, 268] on span "Remove" at bounding box center [713, 262] width 47 height 17
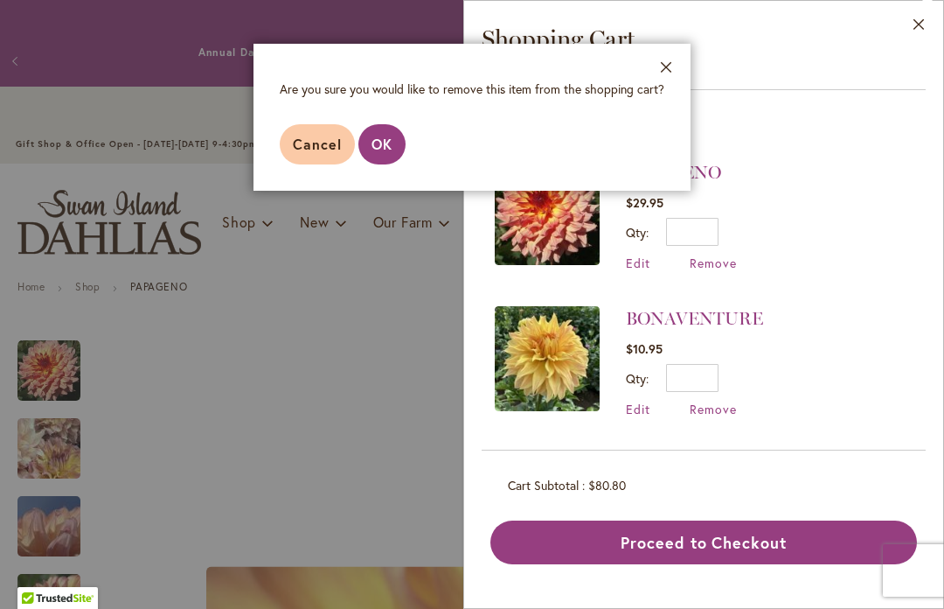
click at [393, 146] on button "OK" at bounding box center [382, 144] width 47 height 40
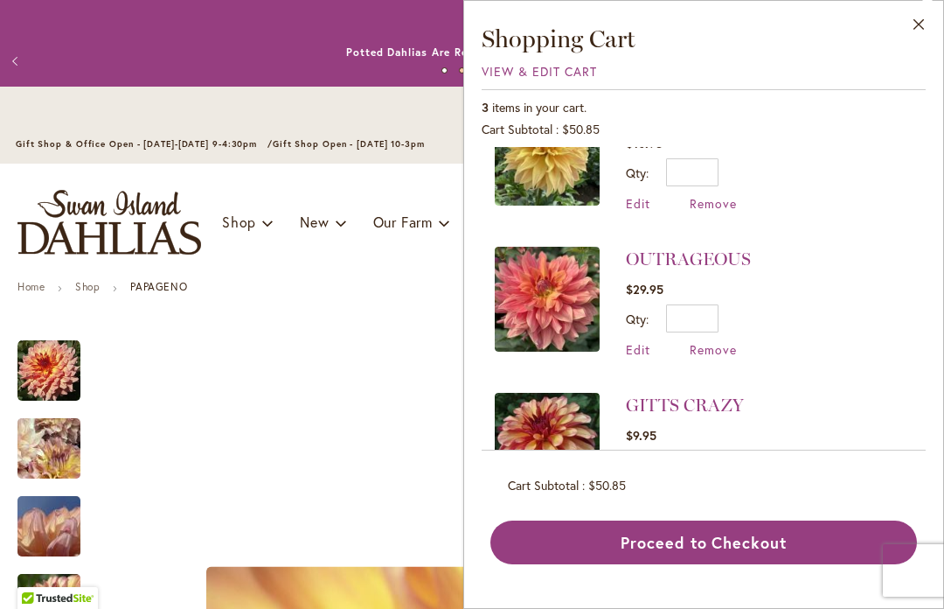
scroll to position [65, 0]
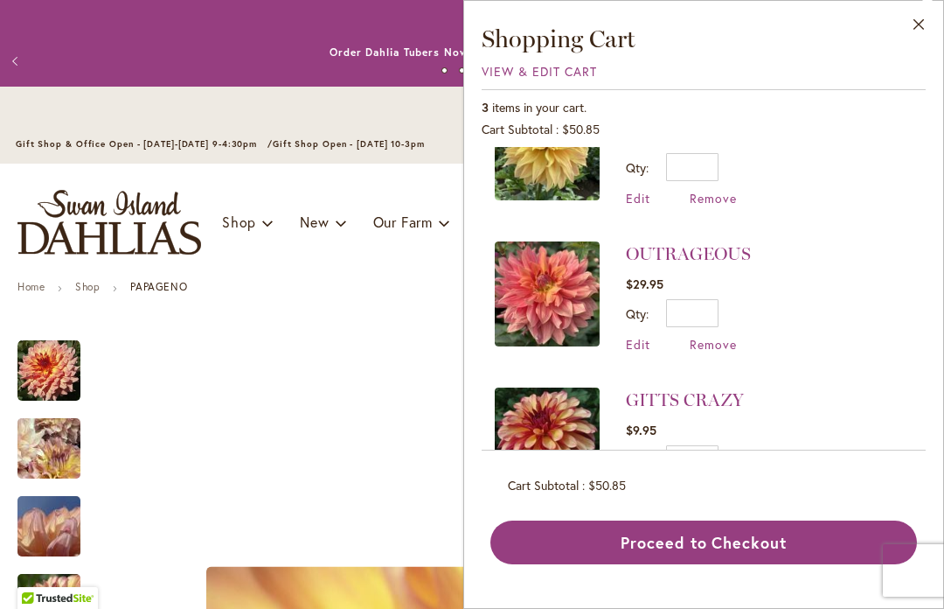
click at [544, 430] on img at bounding box center [547, 439] width 105 height 105
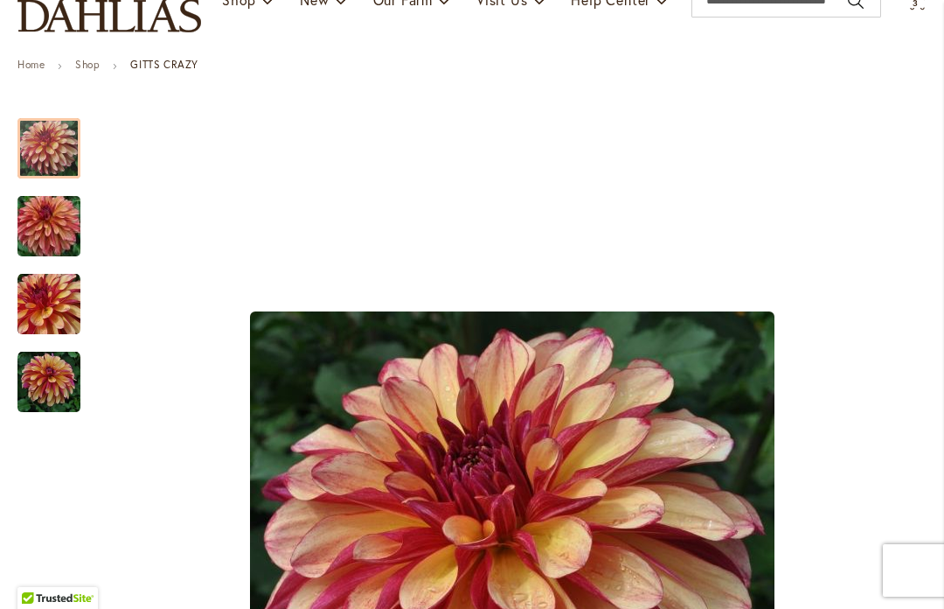
scroll to position [224, 0]
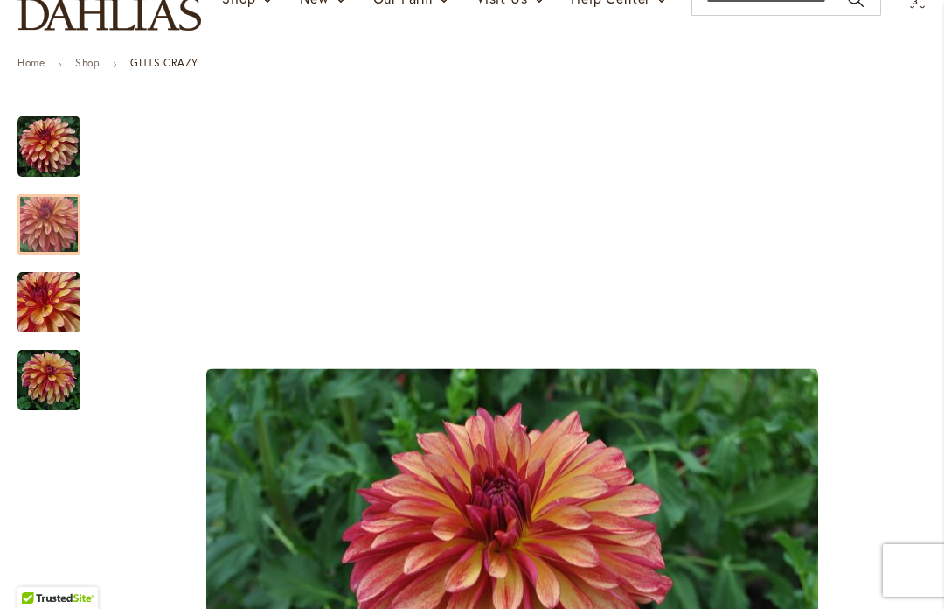
click at [51, 226] on img "Gitts Crazy" at bounding box center [49, 225] width 126 height 84
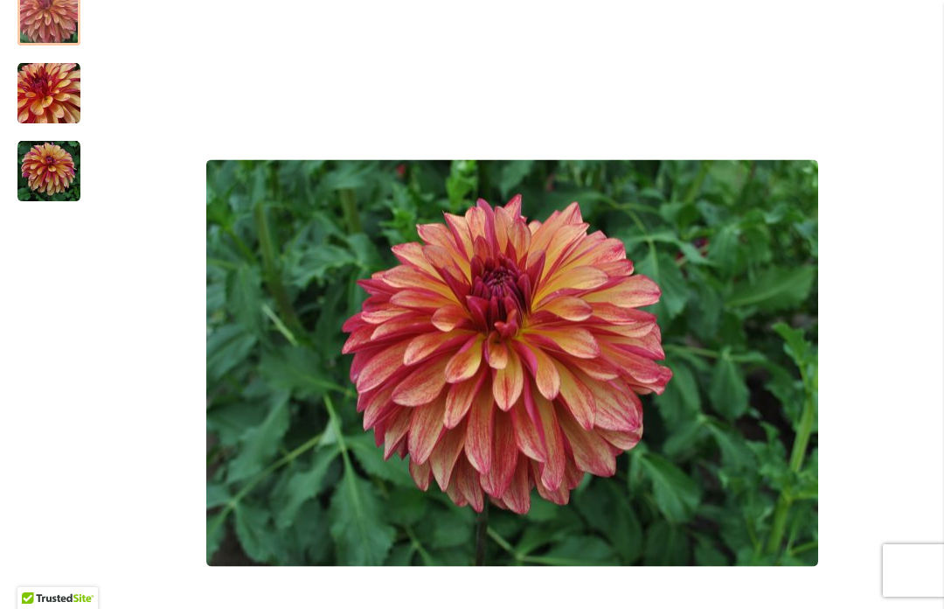
scroll to position [414, 0]
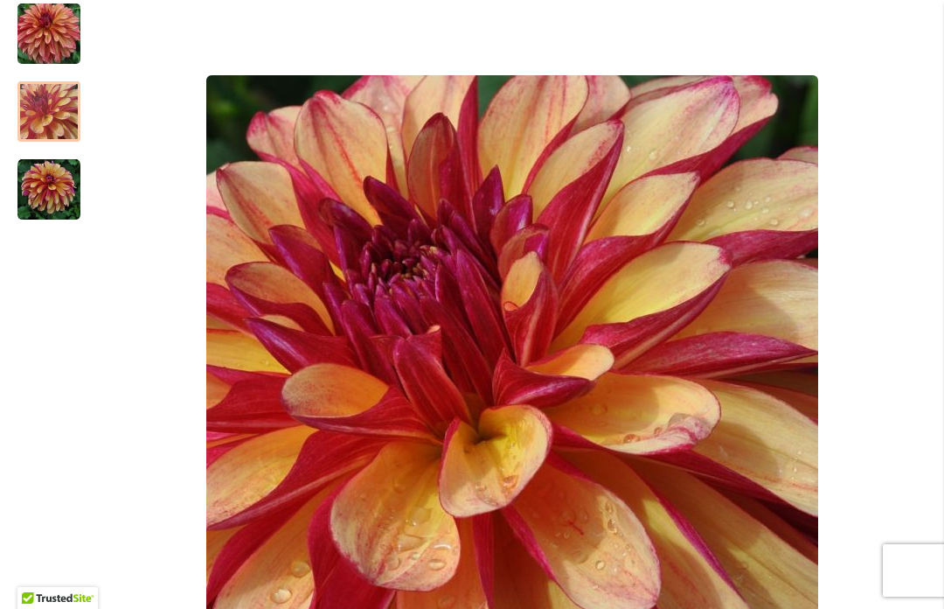
click at [54, 120] on img "Gitts Crazy" at bounding box center [48, 111] width 63 height 63
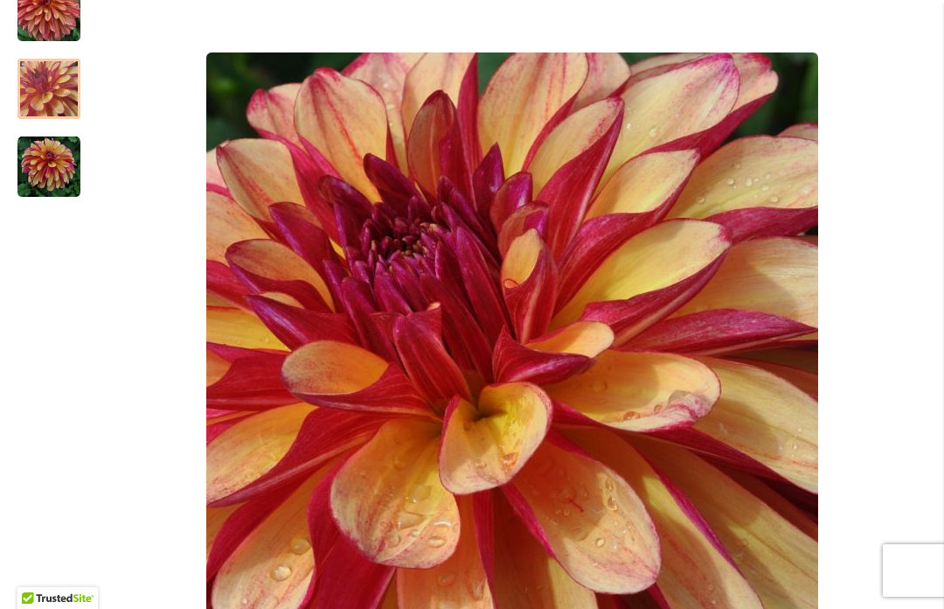
scroll to position [435, 0]
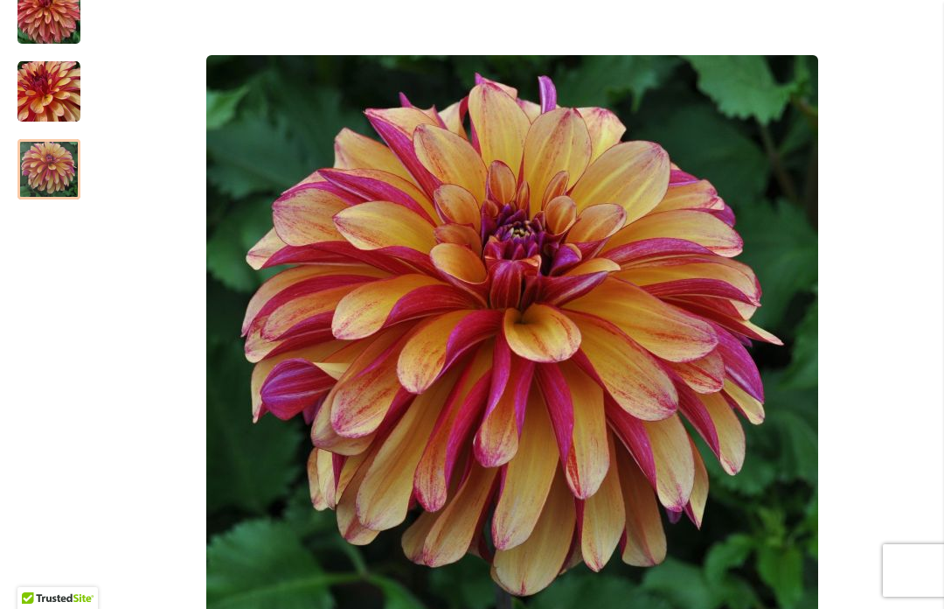
click at [45, 164] on img "Gitts Crazy" at bounding box center [48, 169] width 63 height 63
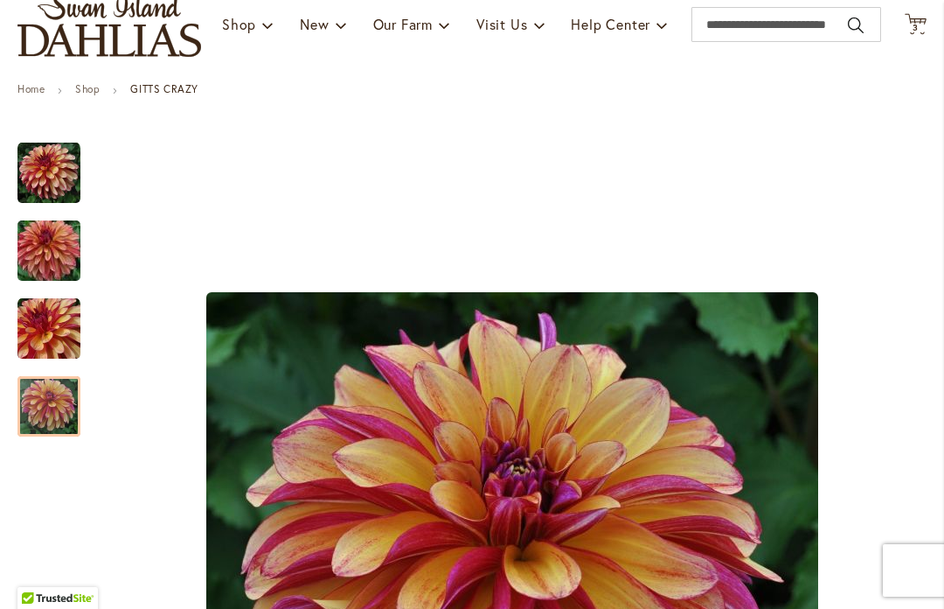
scroll to position [197, 0]
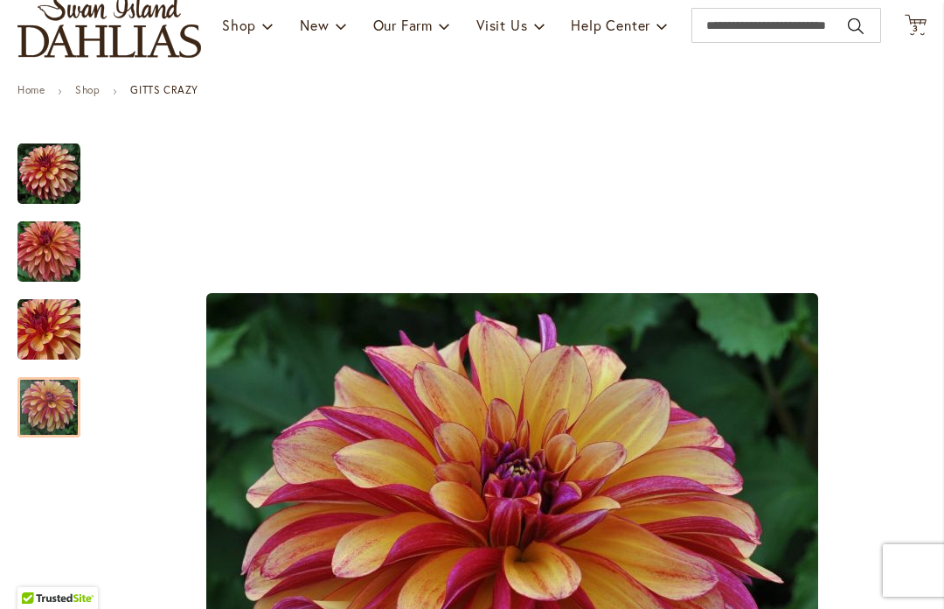
click at [909, 17] on icon at bounding box center [916, 24] width 22 height 21
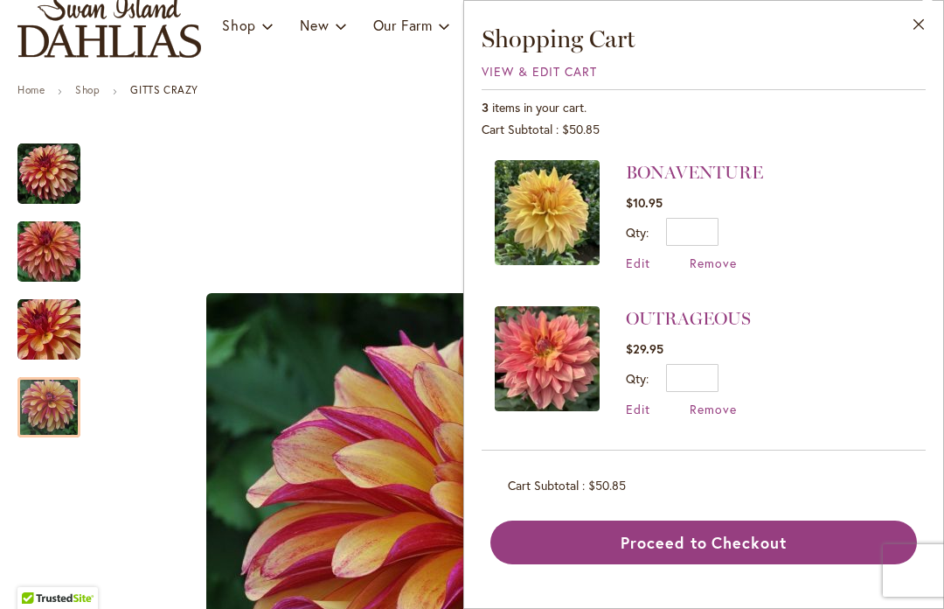
scroll to position [3, 0]
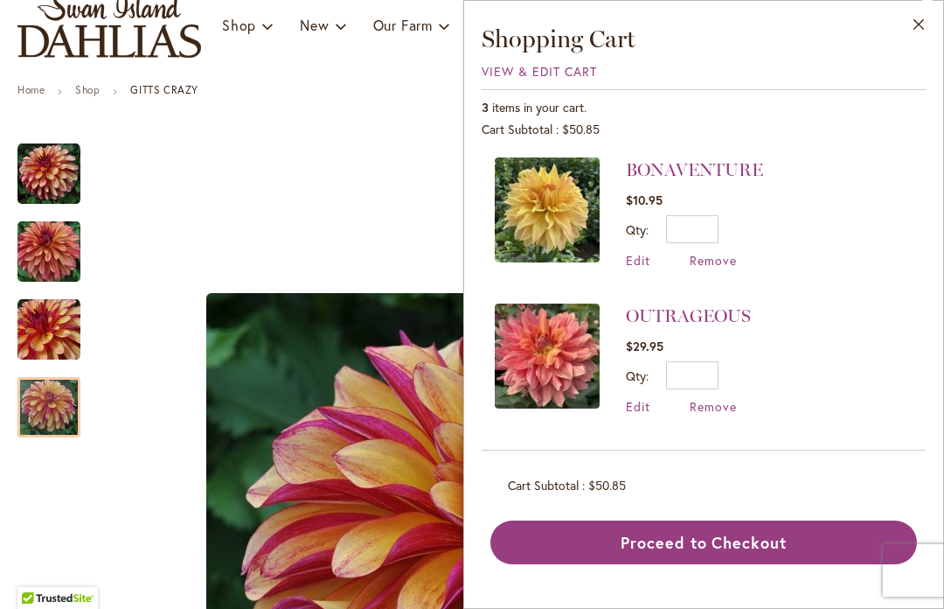
click at [542, 210] on img at bounding box center [547, 209] width 105 height 105
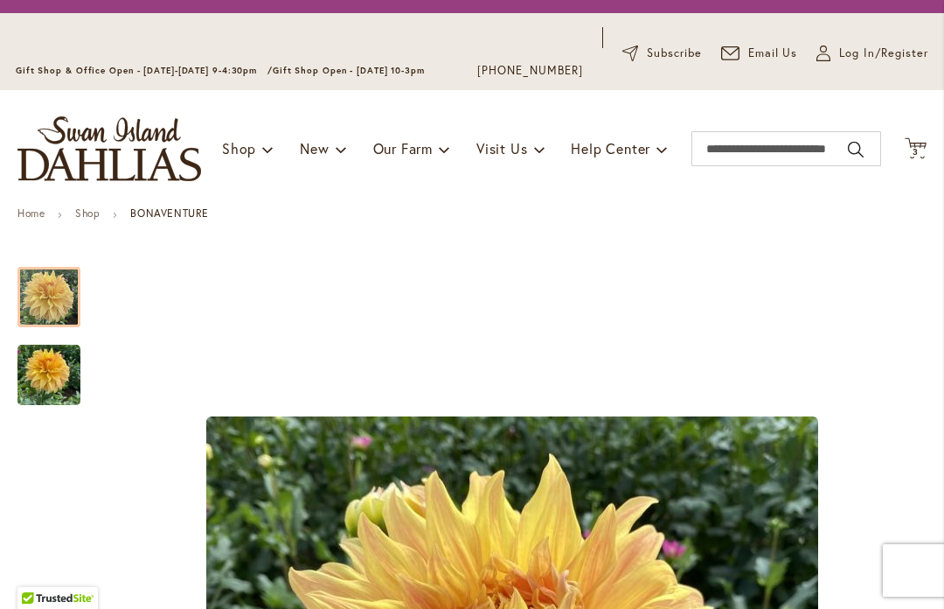
scroll to position [74, 0]
